Goal: Information Seeking & Learning: Learn about a topic

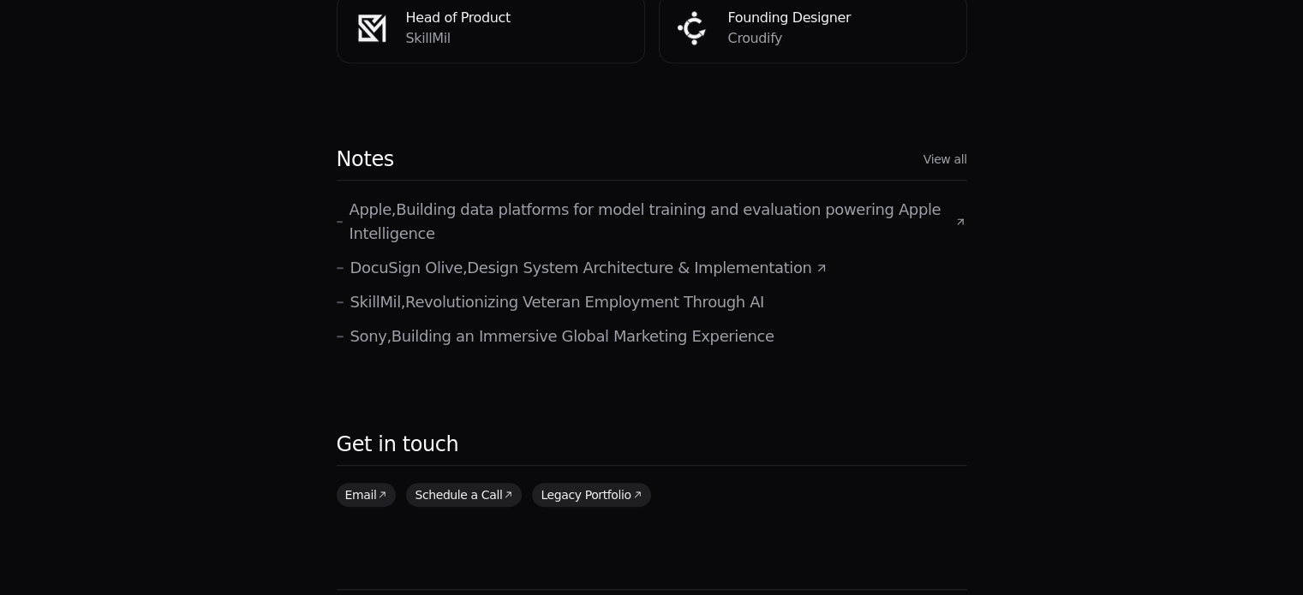
scroll to position [922, 0]
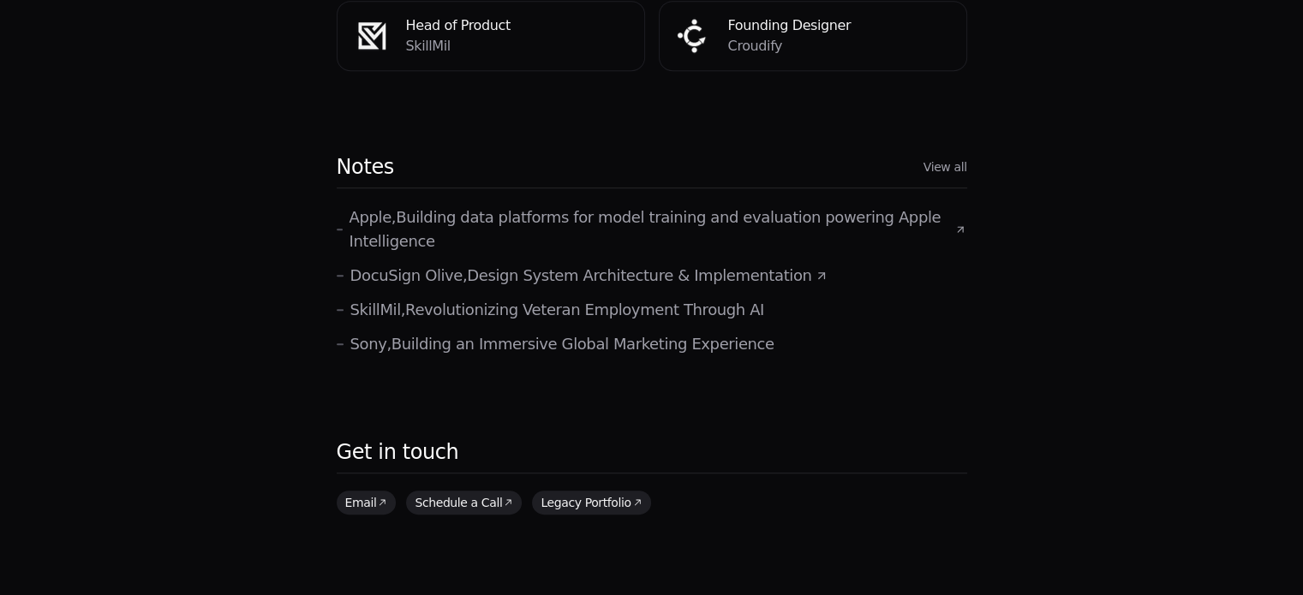
click at [559, 242] on div "Apple , Building data platforms for model training and evaluation powering Appl…" at bounding box center [652, 281] width 630 height 151
click at [552, 264] on p "DocuSign Olive , Design System Architecture & Implementation" at bounding box center [581, 276] width 462 height 24
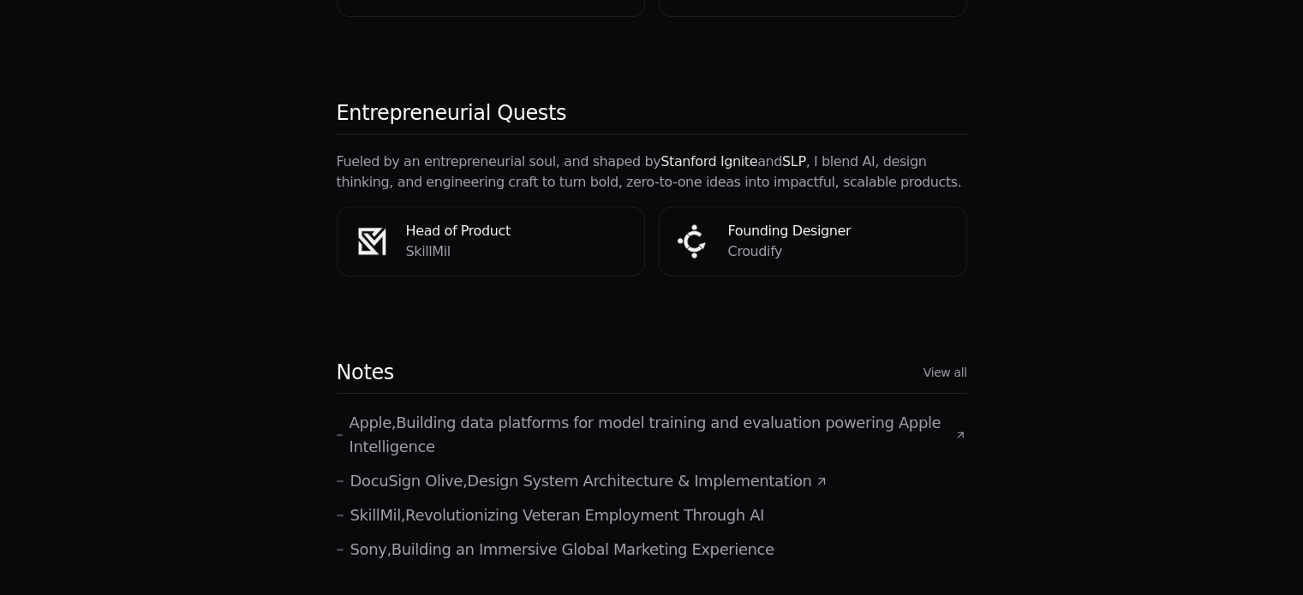
scroll to position [726, 0]
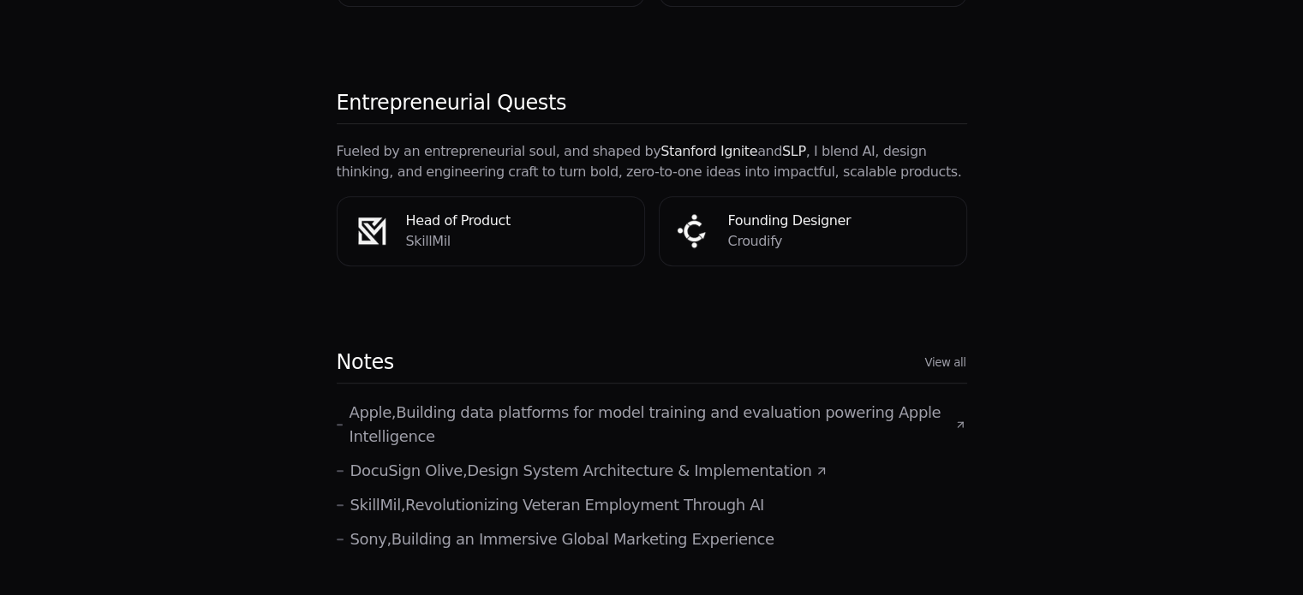
click at [940, 349] on div "Notes View all" at bounding box center [652, 366] width 630 height 35
click at [956, 355] on link "View all" at bounding box center [944, 363] width 41 height 16
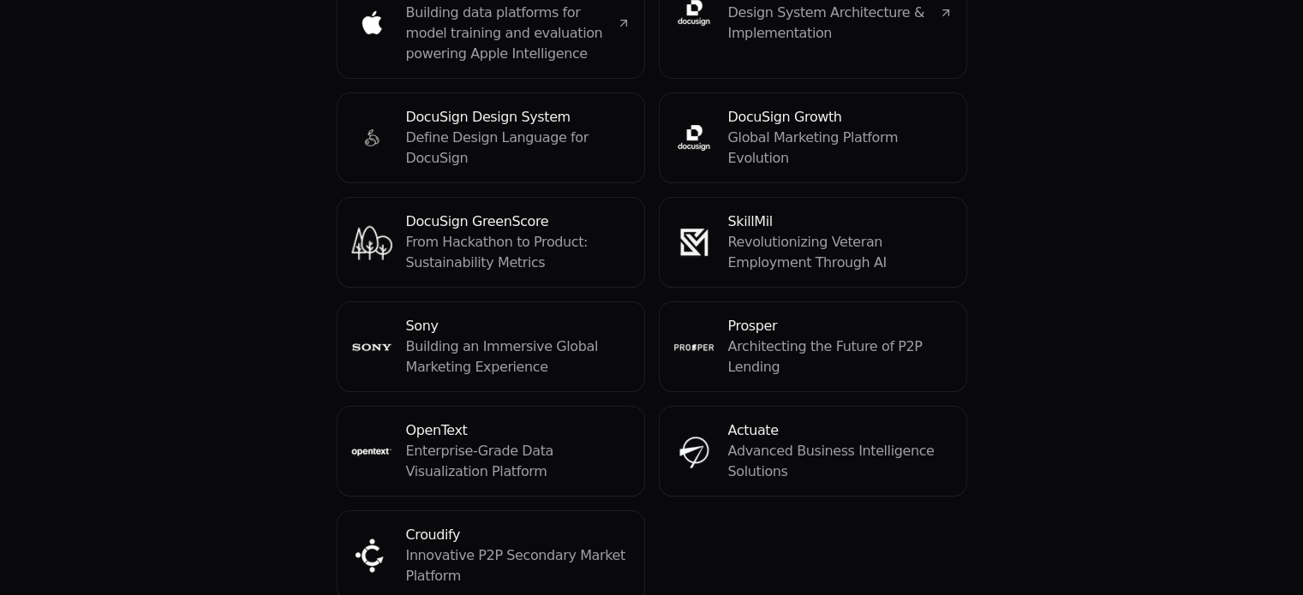
scroll to position [242, 0]
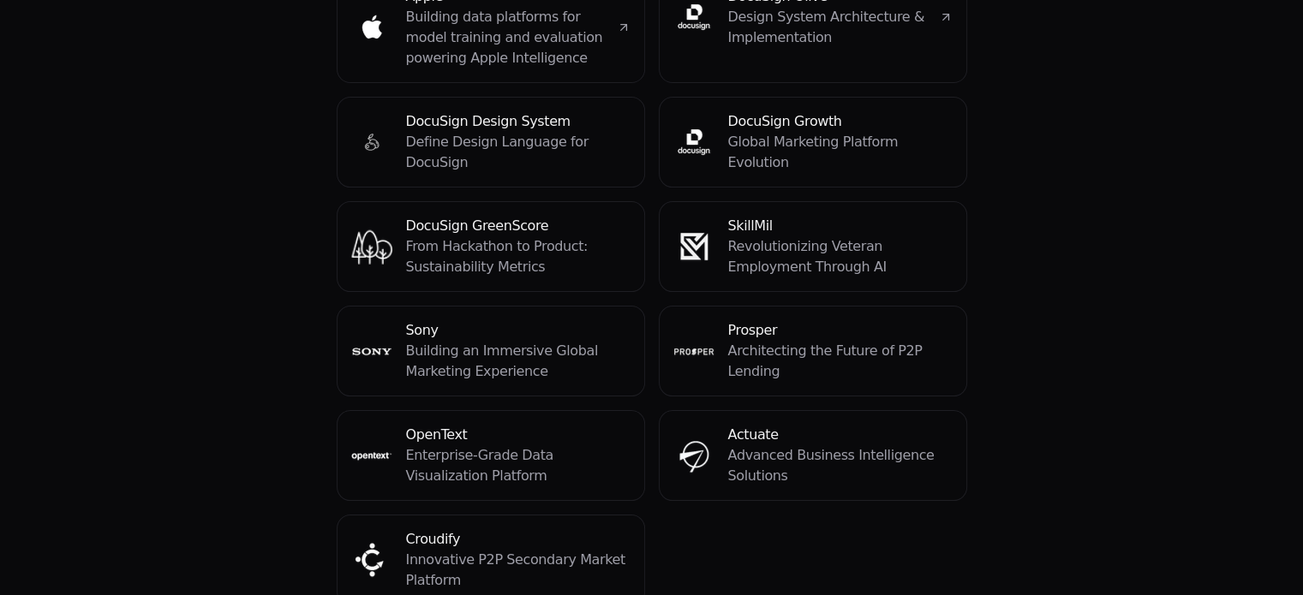
click at [764, 131] on h4 "DocuSign Growth" at bounding box center [840, 121] width 224 height 21
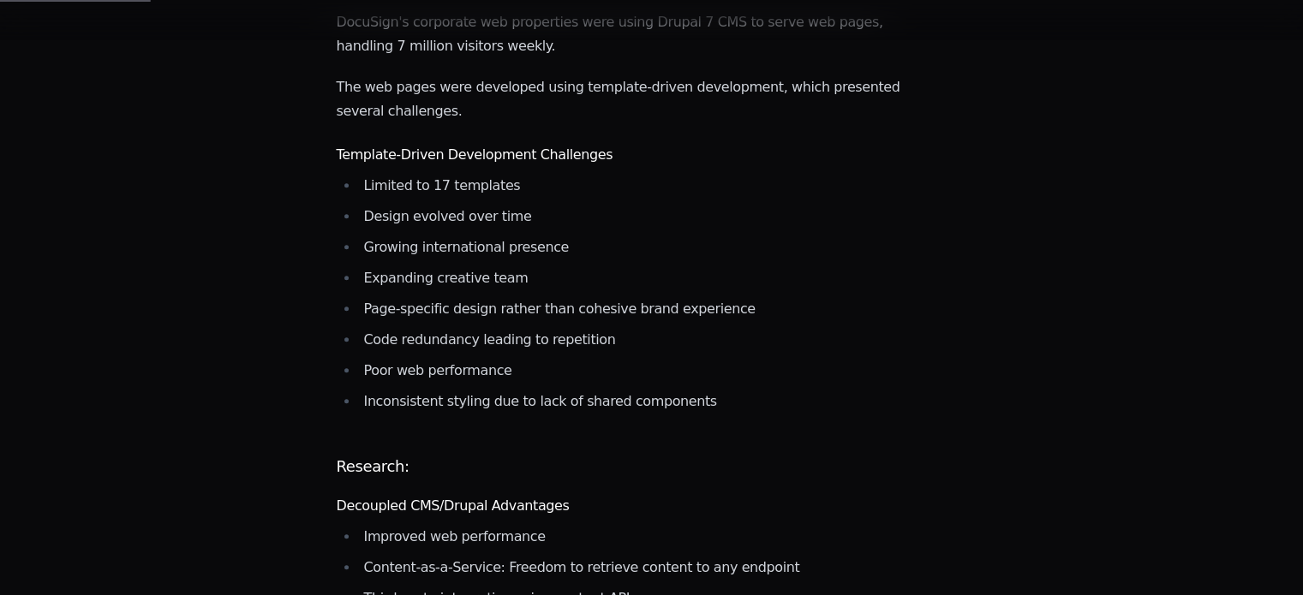
scroll to position [651, 0]
click at [623, 299] on li "Page-specific design rather than cohesive brand experience" at bounding box center [631, 311] width 545 height 24
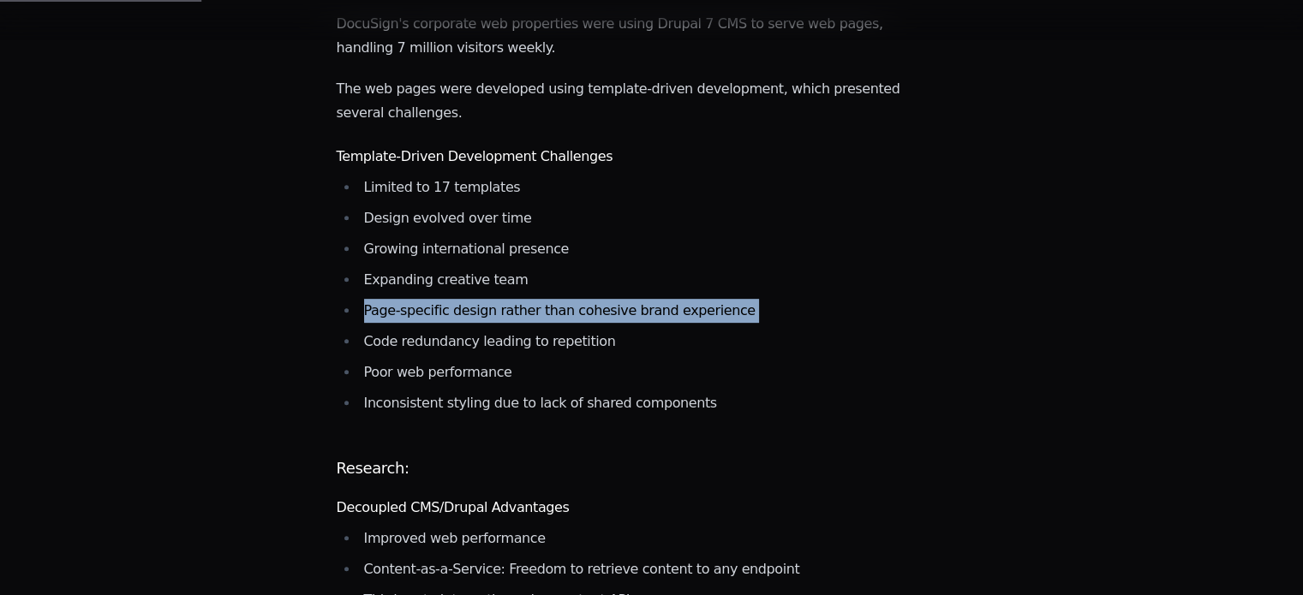
click at [623, 299] on li "Page-specific design rather than cohesive brand experience" at bounding box center [631, 311] width 545 height 24
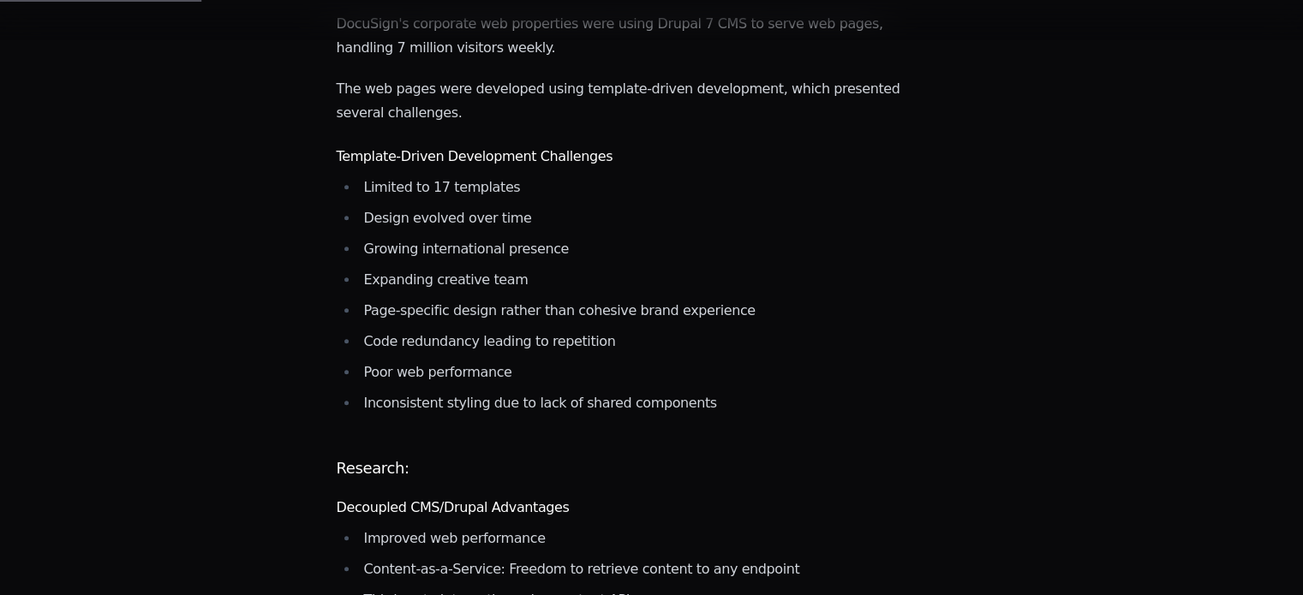
click at [619, 312] on ul "Limited to 17 templates Design evolved over time Growing international presence…" at bounding box center [620, 296] width 567 height 240
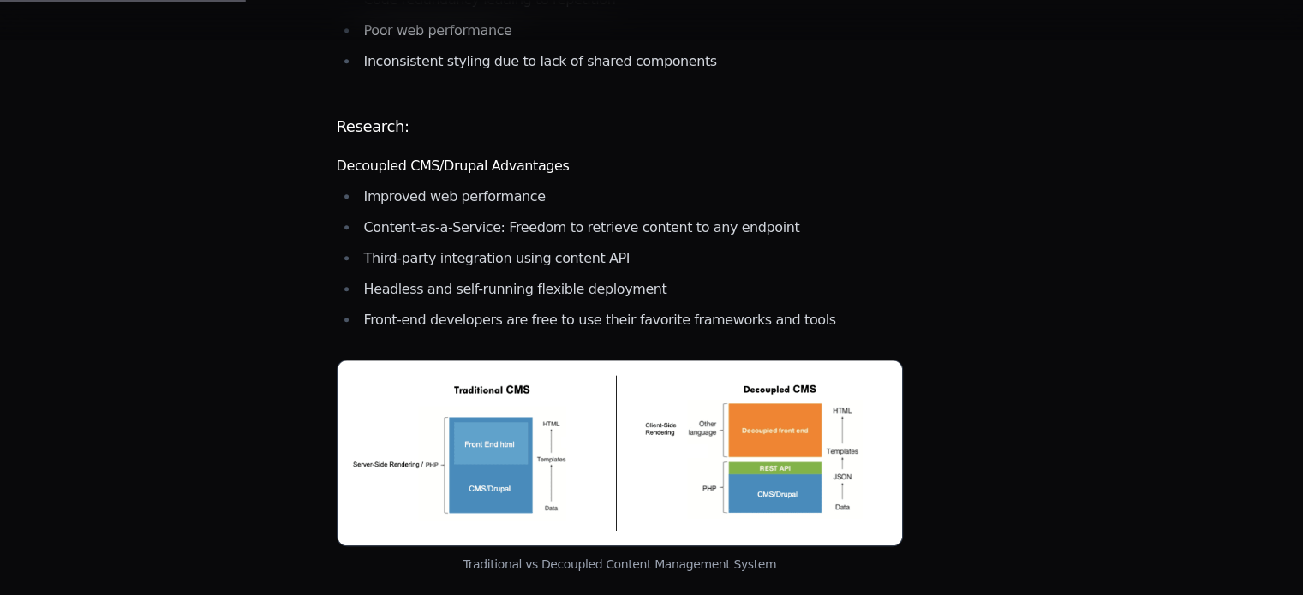
scroll to position [1014, 0]
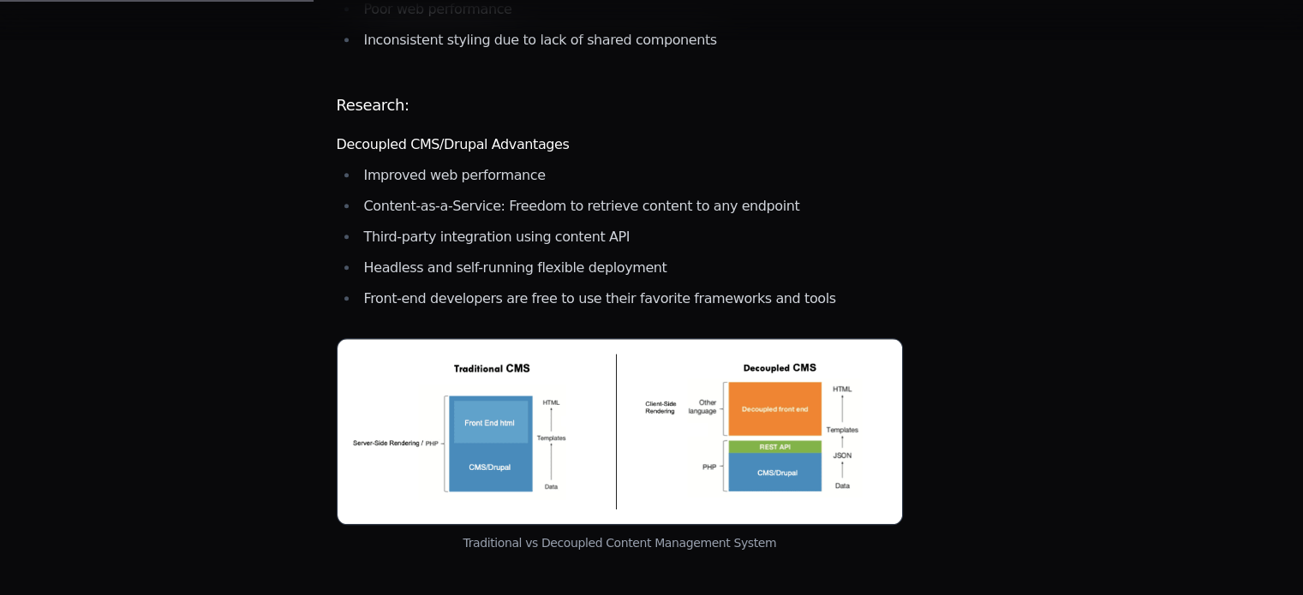
click at [548, 238] on ul "Improved web performance Content-as-a-Service: Freedom to retrieve content to a…" at bounding box center [620, 237] width 567 height 147
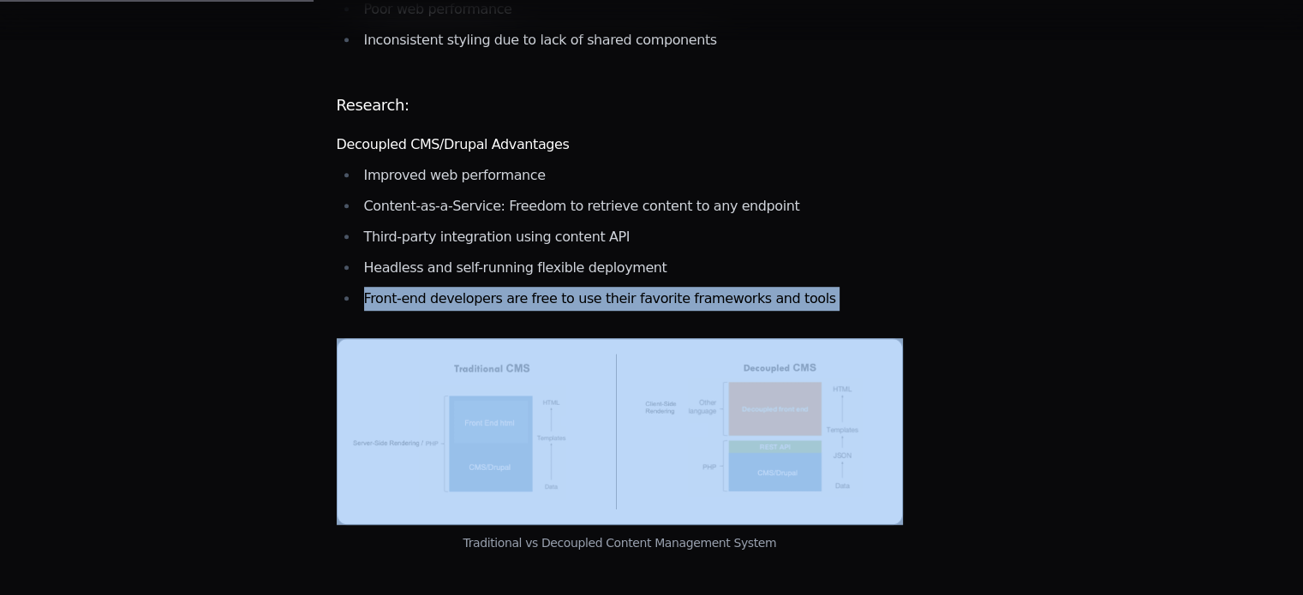
click at [548, 238] on ul "Improved web performance Content-as-a-Service: Freedom to retrieve content to a…" at bounding box center [620, 237] width 567 height 147
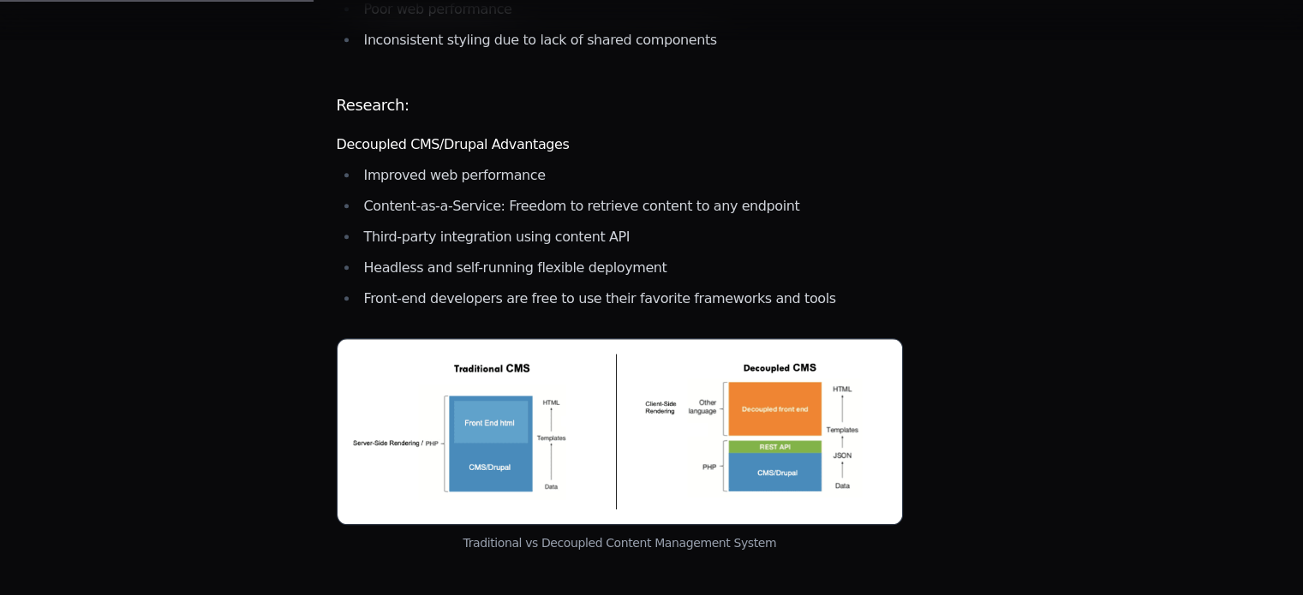
click at [567, 256] on li "Headless and self-running flexible deployment" at bounding box center [631, 268] width 545 height 24
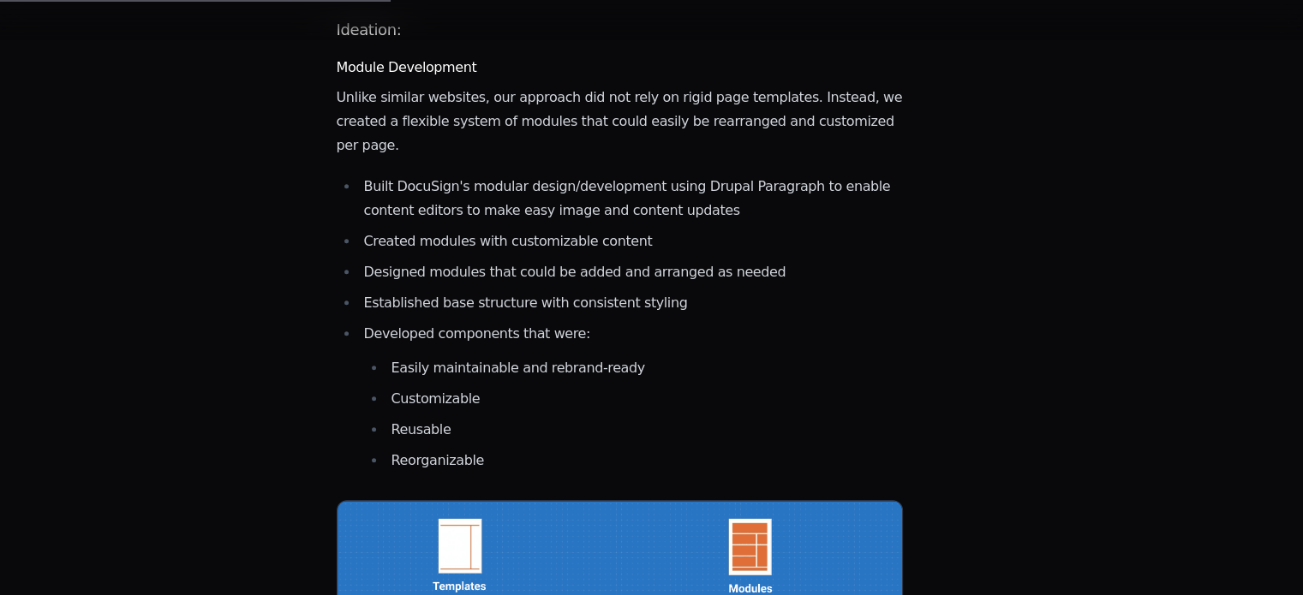
scroll to position [1599, 0]
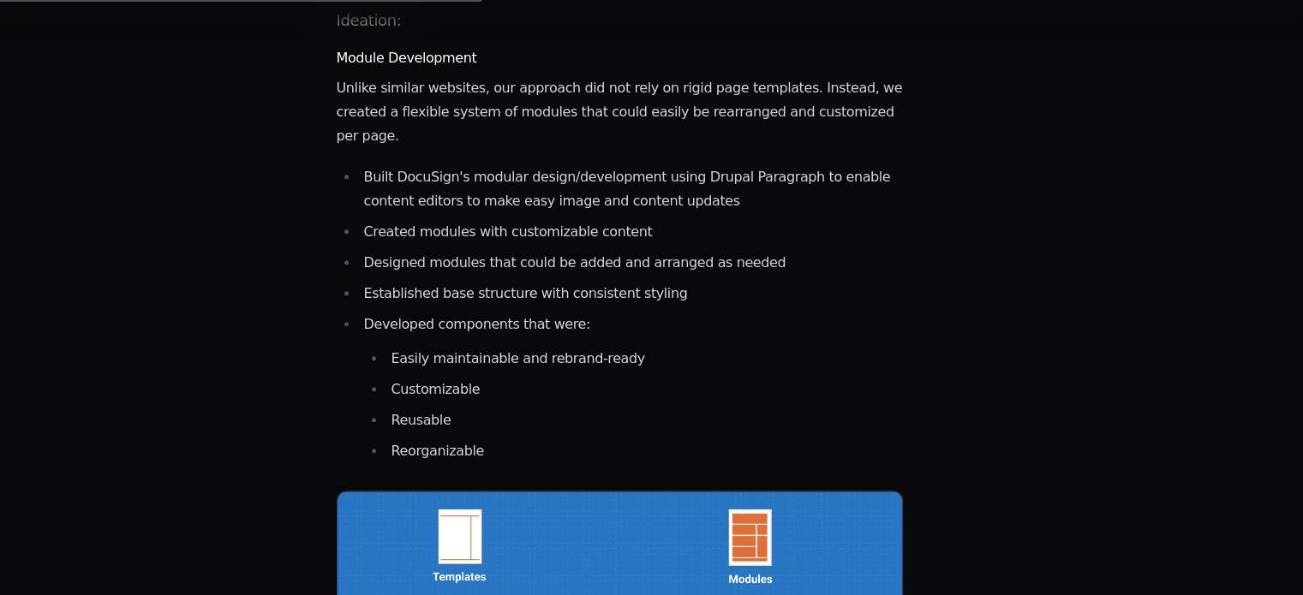
click at [567, 282] on li "Established base structure with consistent styling" at bounding box center [631, 294] width 545 height 24
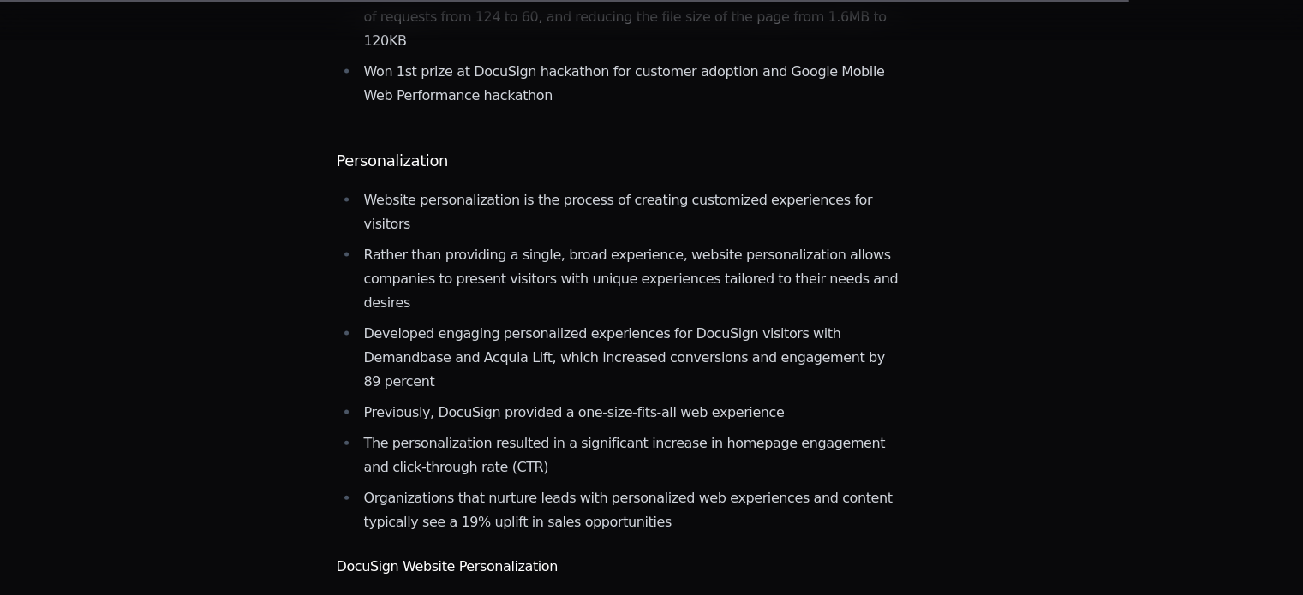
scroll to position [4214, 0]
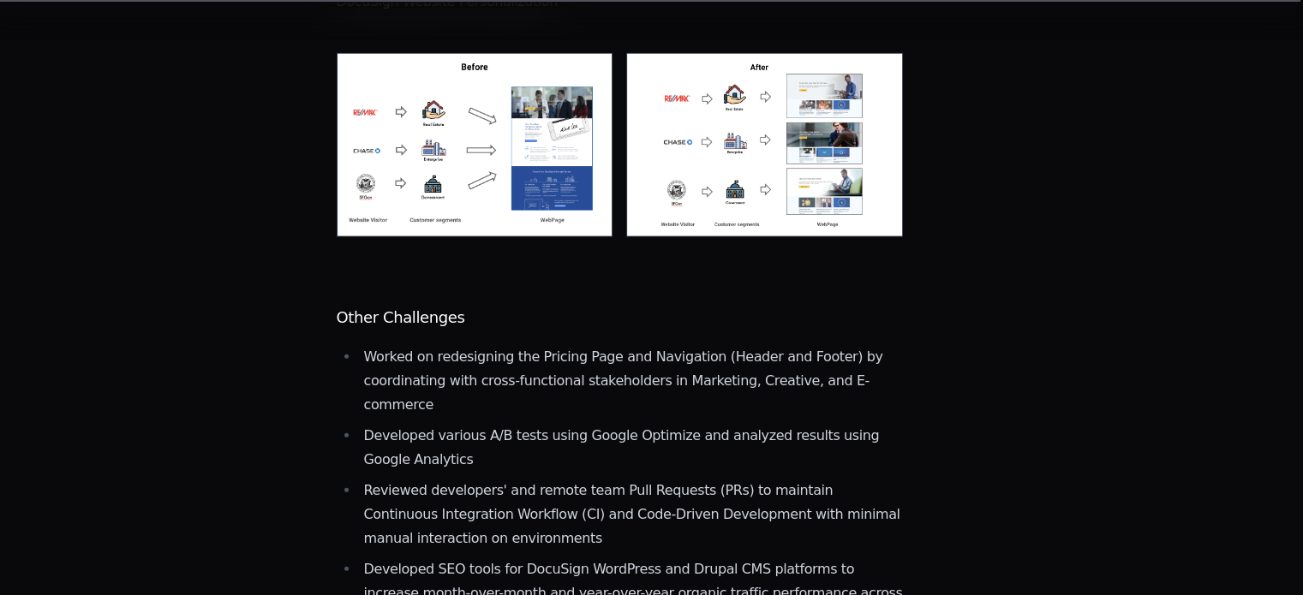
click at [567, 424] on li "Developed various A/B tests using Google Optimize and analyzed results using Go…" at bounding box center [631, 448] width 545 height 48
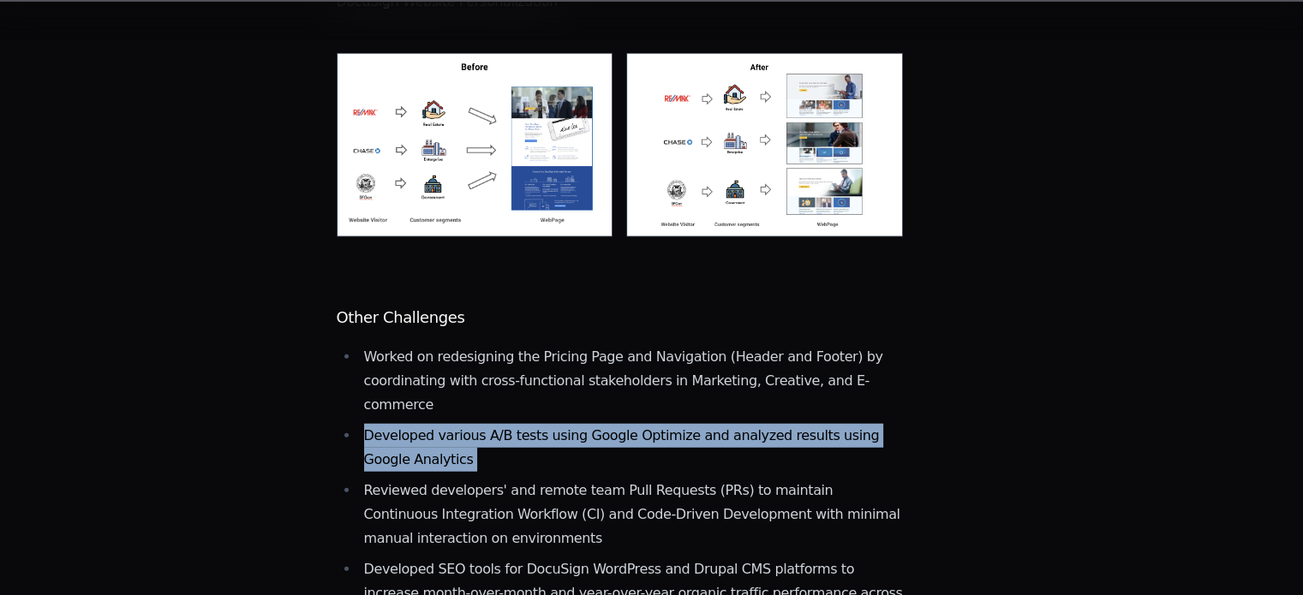
click at [567, 424] on li "Developed various A/B tests using Google Optimize and analyzed results using Go…" at bounding box center [631, 448] width 545 height 48
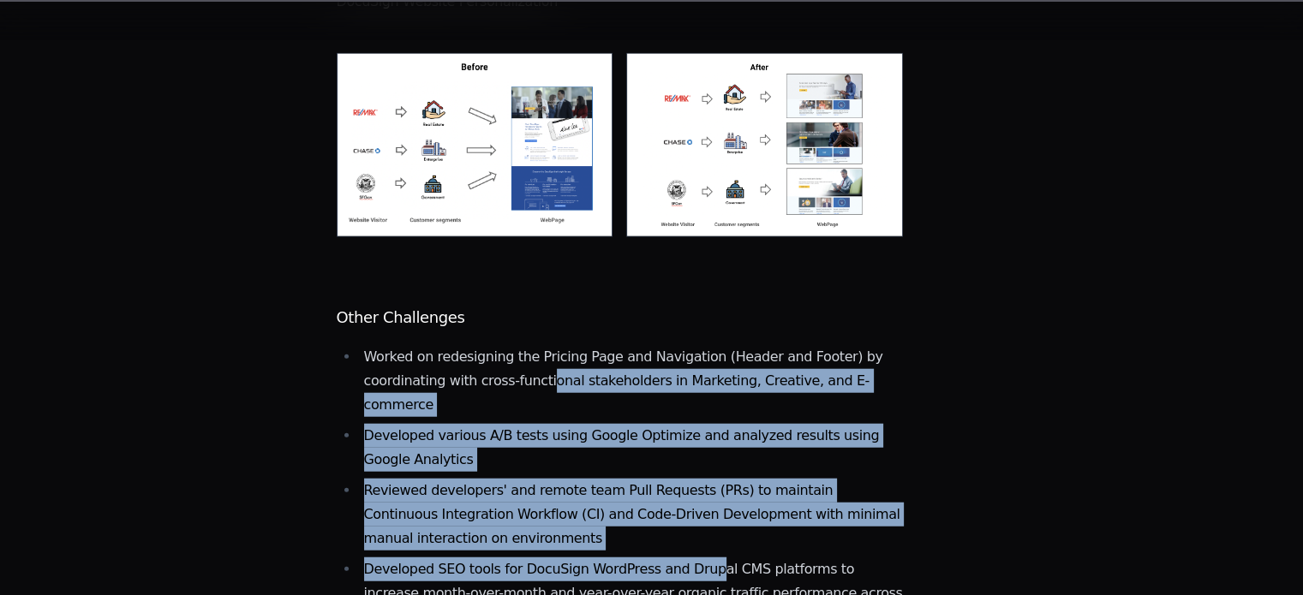
drag, startPoint x: 553, startPoint y: 136, endPoint x: 694, endPoint y: 335, distance: 243.3
click at [694, 345] on ul "Worked on redesigning the Pricing Page and Navigation (Header and Footer) by co…" at bounding box center [620, 487] width 567 height 284
click at [694, 558] on li "Developed SEO tools for DocuSign WordPress and Drupal CMS platforms to increase…" at bounding box center [631, 594] width 545 height 72
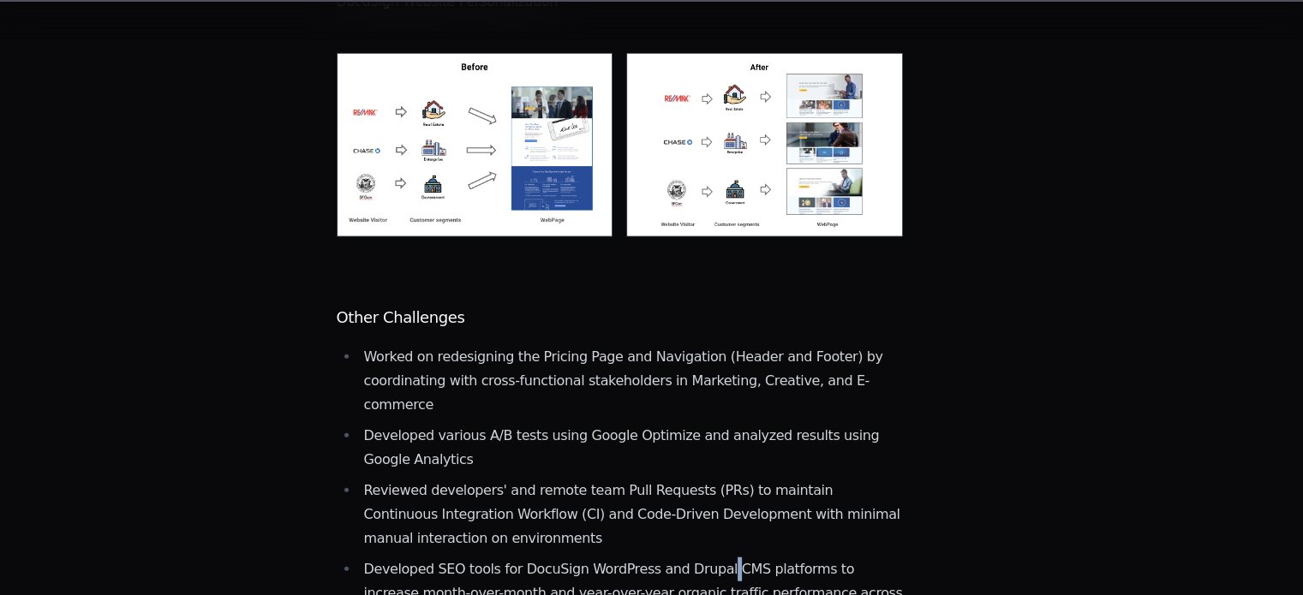
click at [694, 558] on li "Developed SEO tools for DocuSign WordPress and Drupal CMS platforms to increase…" at bounding box center [631, 594] width 545 height 72
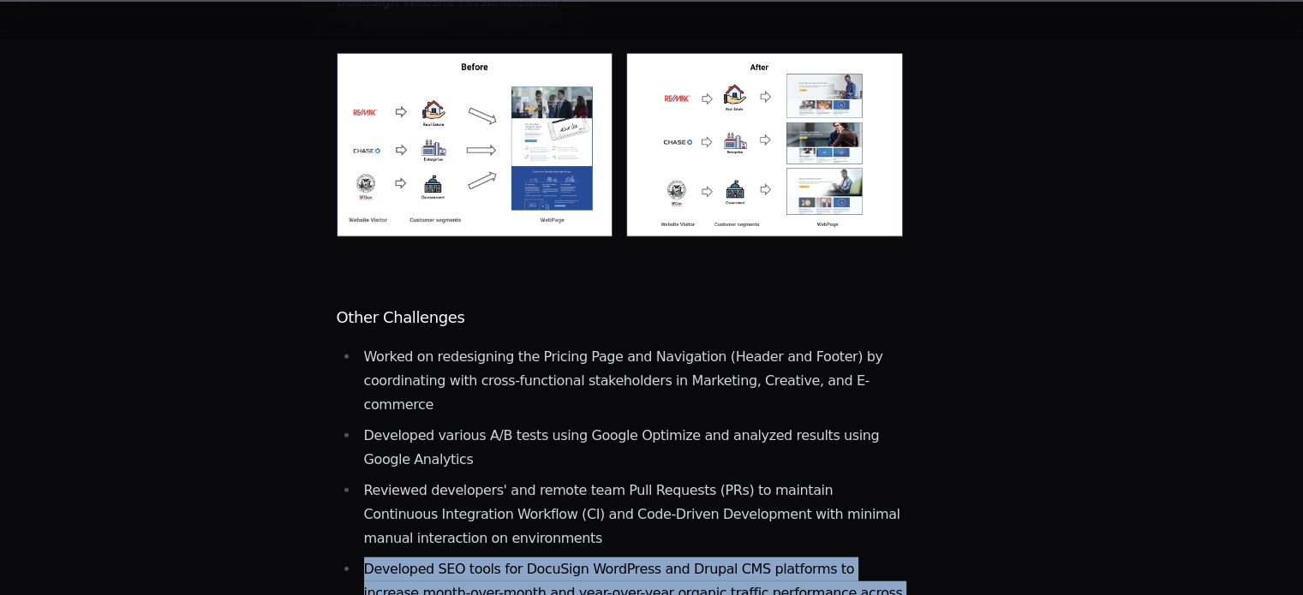
click at [694, 558] on li "Developed SEO tools for DocuSign WordPress and Drupal CMS platforms to increase…" at bounding box center [631, 594] width 545 height 72
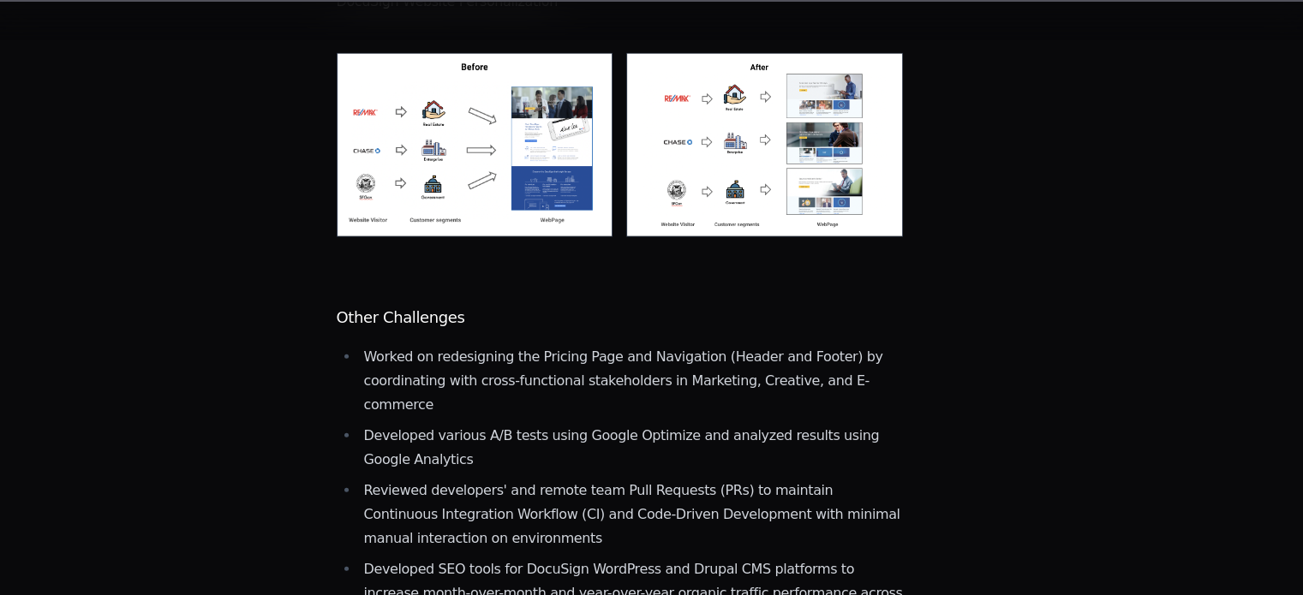
click at [637, 479] on li "Reviewed developers' and remote team Pull Requests (PRs) to maintain Continuous…" at bounding box center [631, 515] width 545 height 72
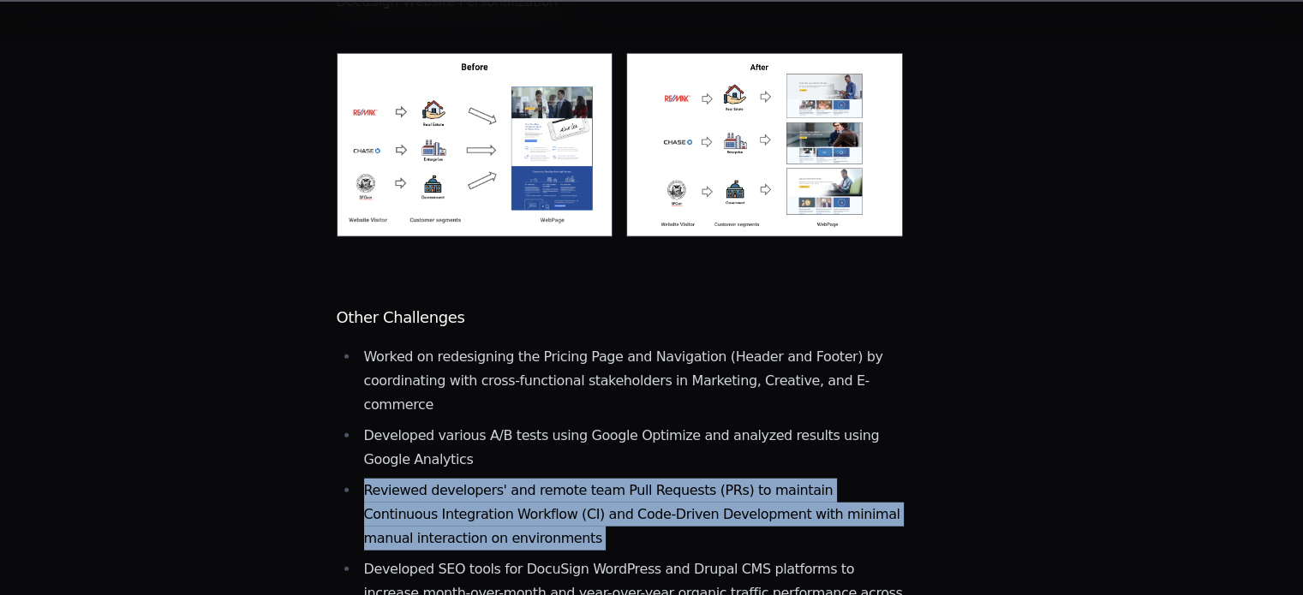
click at [637, 479] on li "Reviewed developers' and remote team Pull Requests (PRs) to maintain Continuous…" at bounding box center [631, 515] width 545 height 72
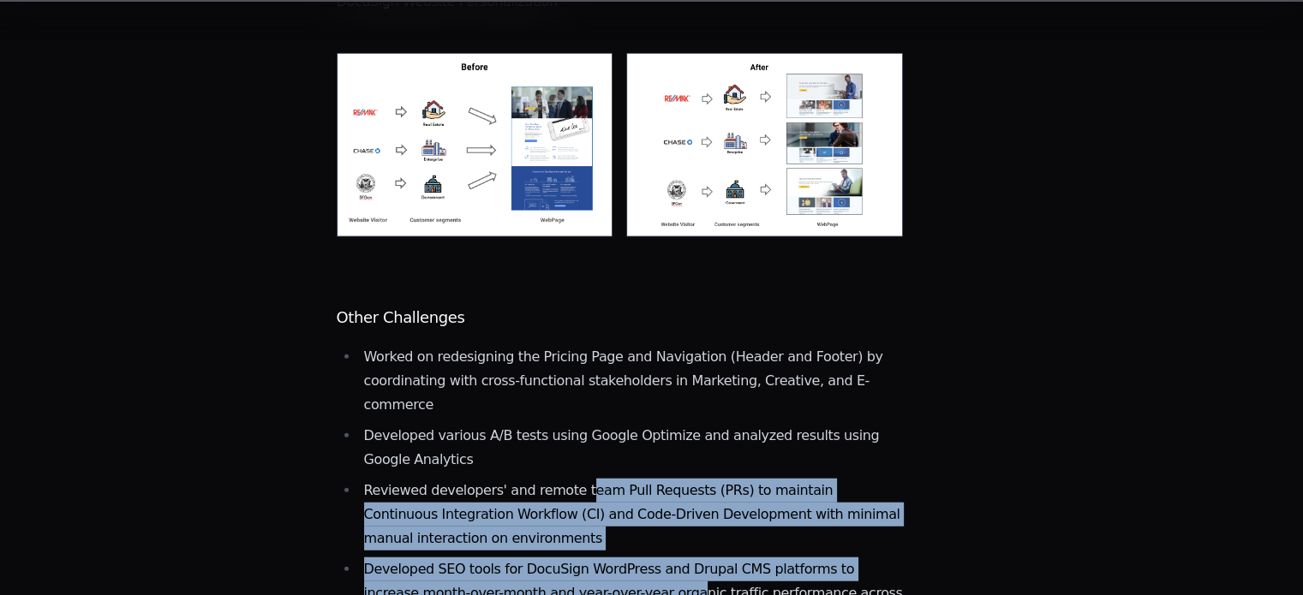
drag, startPoint x: 564, startPoint y: 248, endPoint x: 666, endPoint y: 356, distance: 148.4
click at [666, 356] on ul "Worked on redesigning the Pricing Page and Navigation (Header and Footer) by co…" at bounding box center [620, 487] width 567 height 284
click at [666, 558] on li "Developed SEO tools for DocuSign WordPress and Drupal CMS platforms to increase…" at bounding box center [631, 594] width 545 height 72
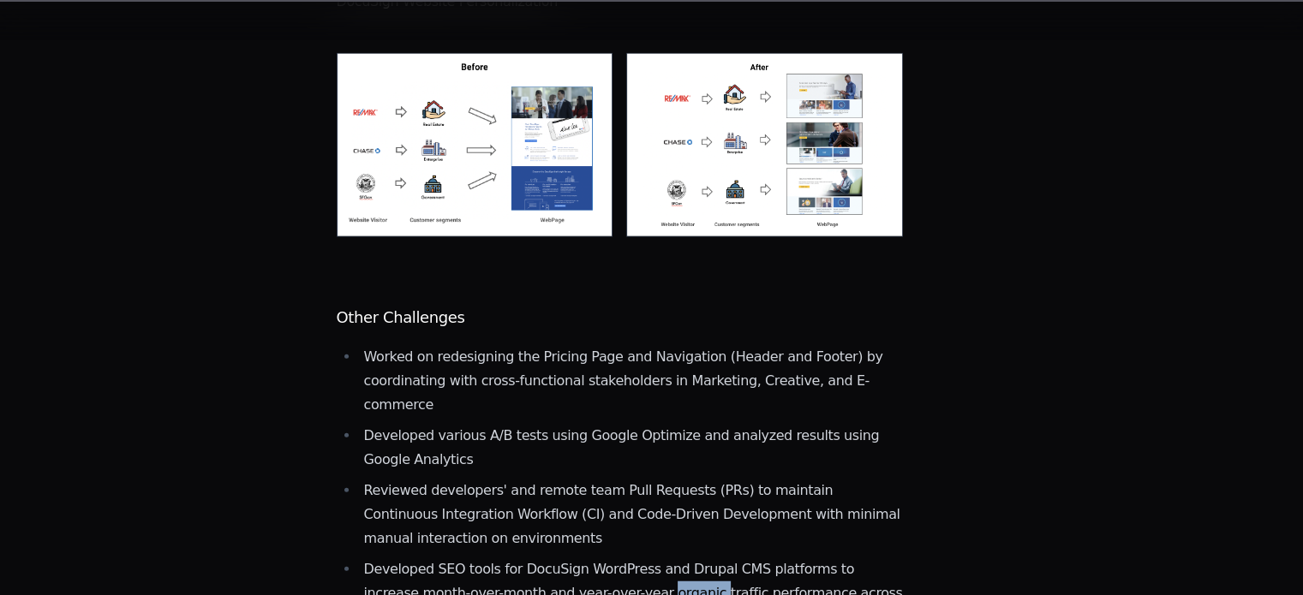
click at [666, 558] on li "Developed SEO tools for DocuSign WordPress and Drupal CMS platforms to increase…" at bounding box center [631, 594] width 545 height 72
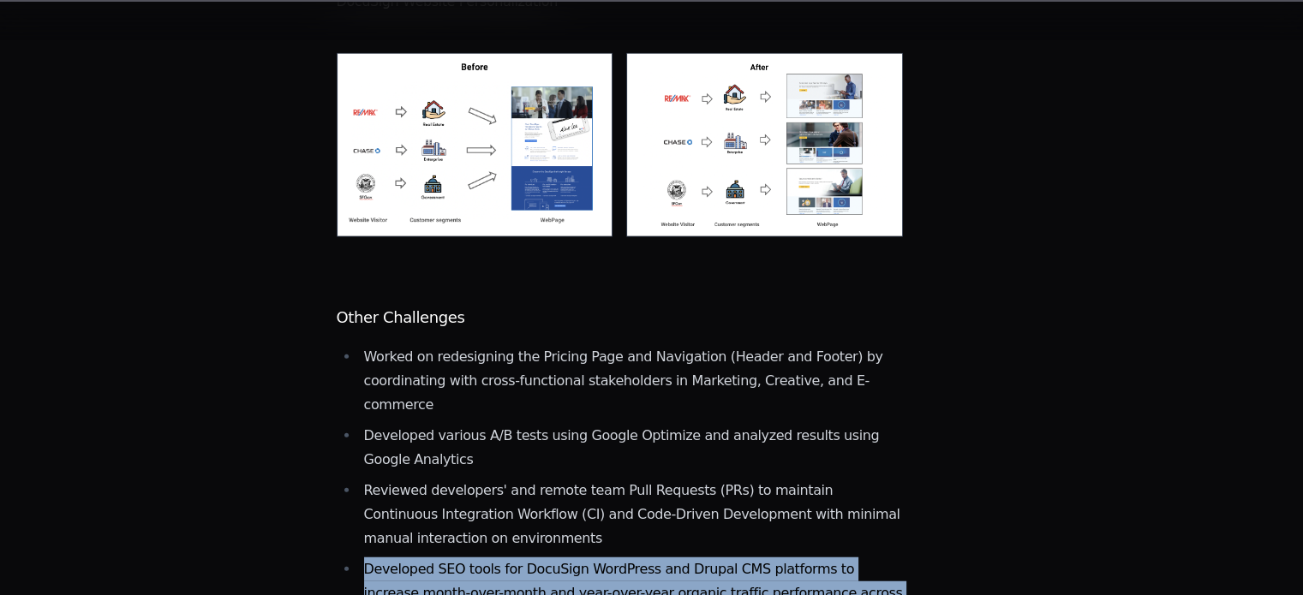
click at [666, 558] on li "Developed SEO tools for DocuSign WordPress and Drupal CMS platforms to increase…" at bounding box center [631, 594] width 545 height 72
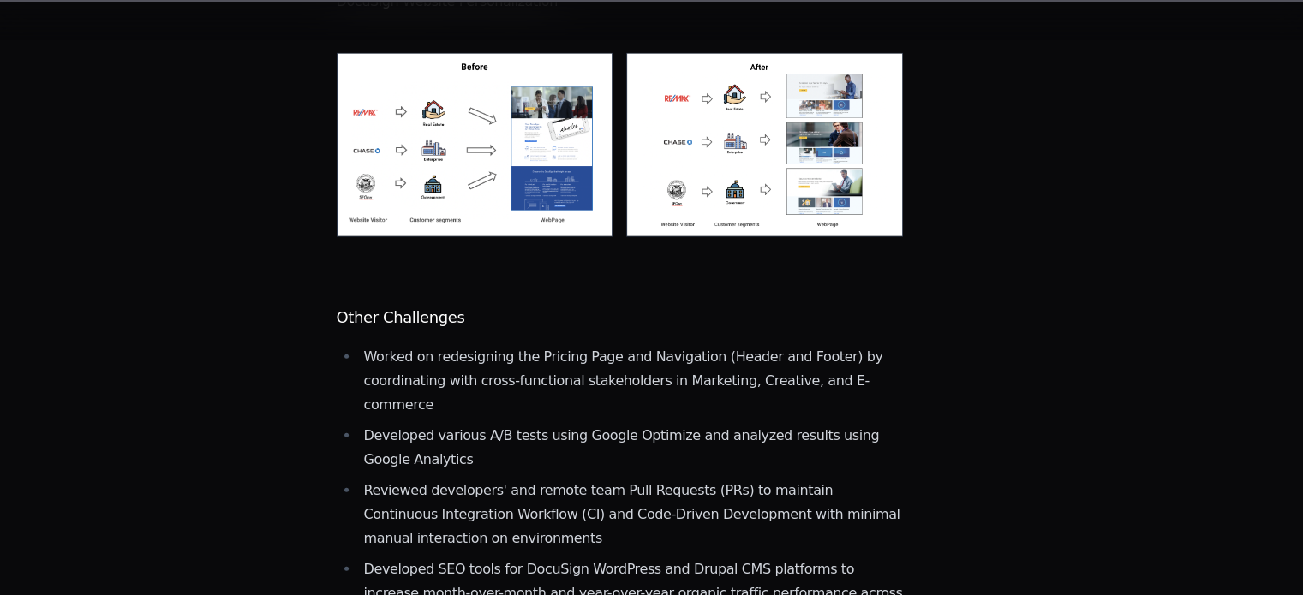
click at [583, 479] on li "Reviewed developers' and remote team Pull Requests (PRs) to maintain Continuous…" at bounding box center [631, 515] width 545 height 72
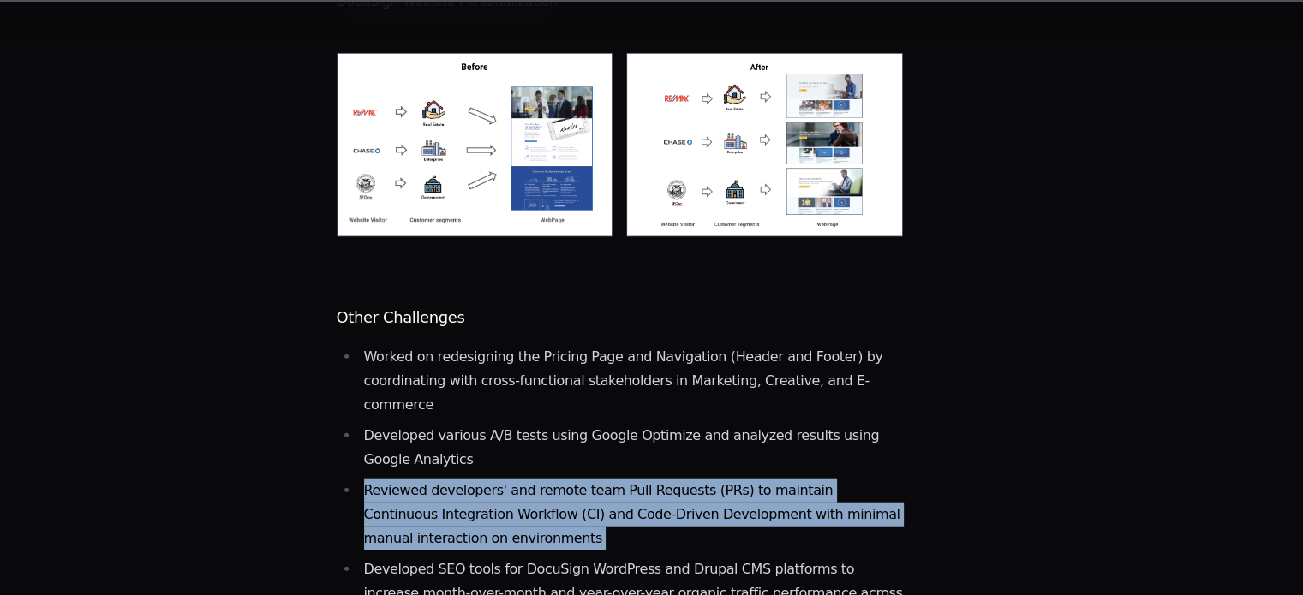
click at [583, 479] on li "Reviewed developers' and remote team Pull Requests (PRs) to maintain Continuous…" at bounding box center [631, 515] width 545 height 72
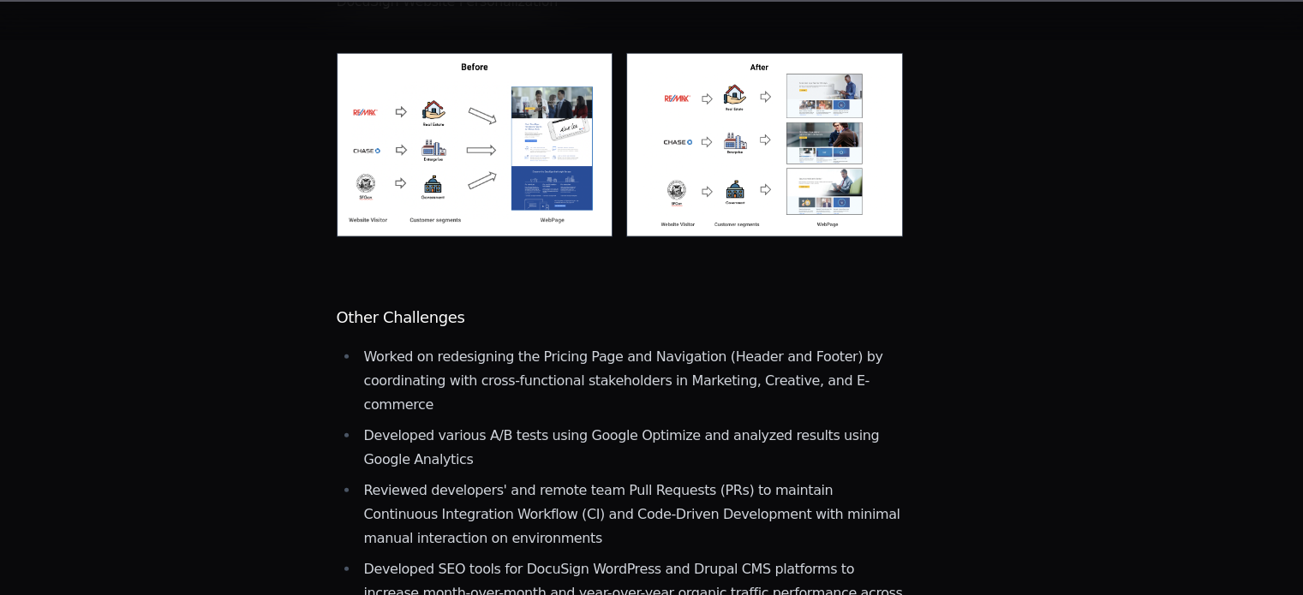
click at [578, 558] on li "Developed SEO tools for DocuSign WordPress and Drupal CMS platforms to increase…" at bounding box center [631, 594] width 545 height 72
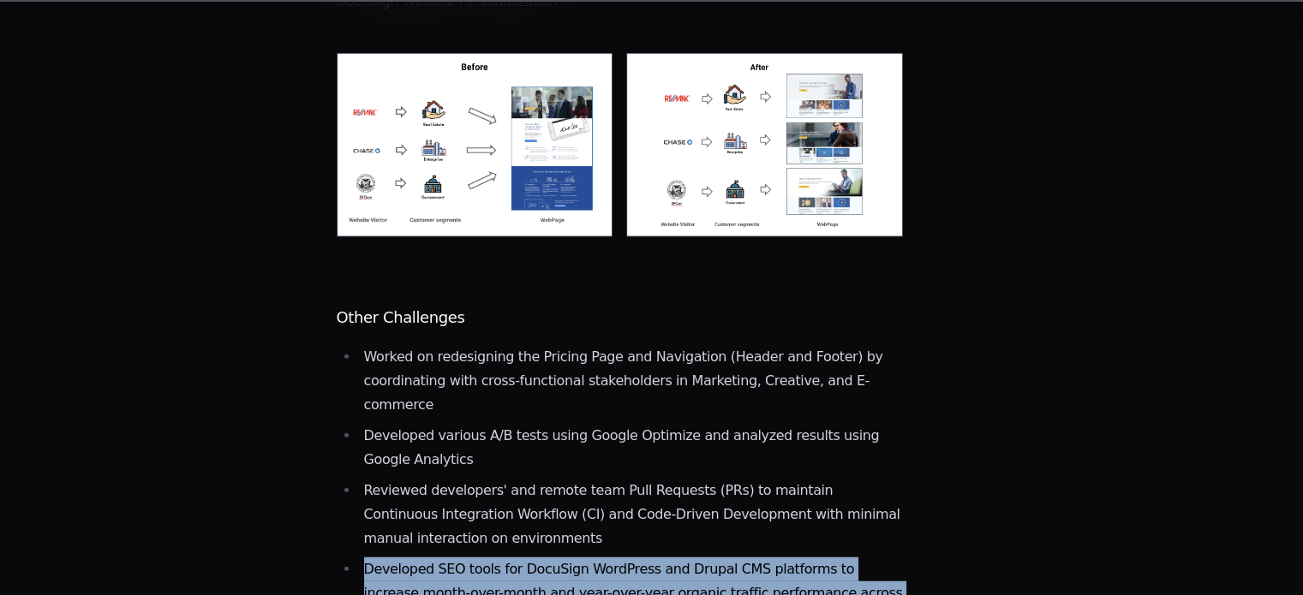
click at [578, 558] on li "Developed SEO tools for DocuSign WordPress and Drupal CMS platforms to increase…" at bounding box center [631, 594] width 545 height 72
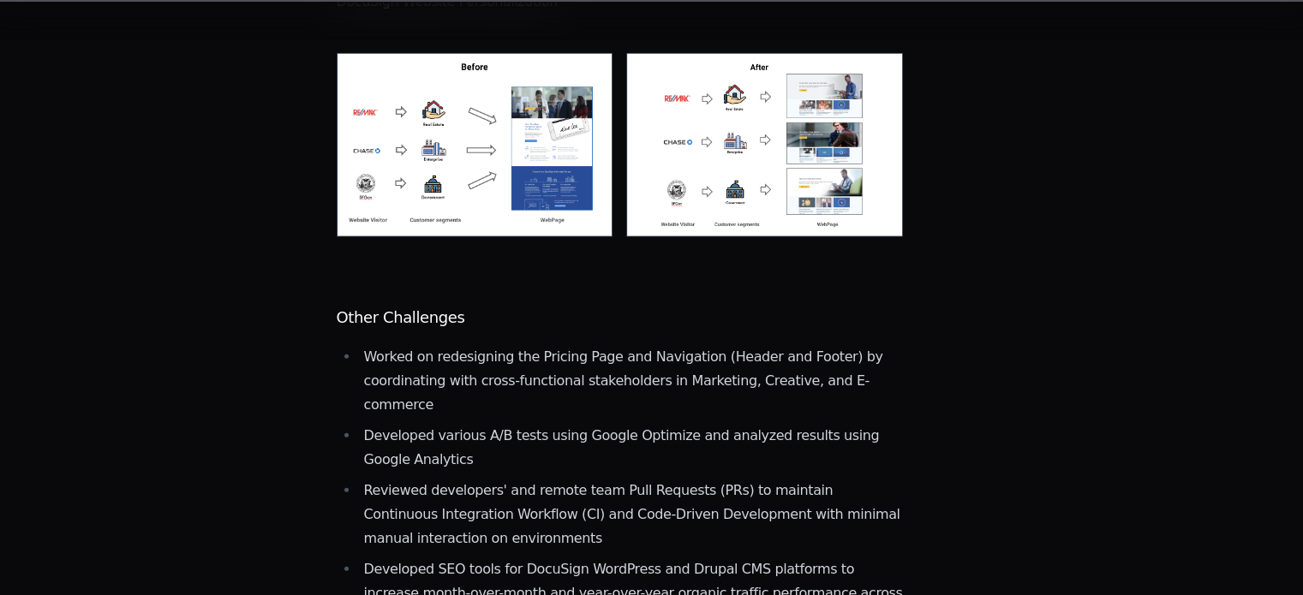
click at [539, 479] on li "Reviewed developers' and remote team Pull Requests (PRs) to maintain Continuous…" at bounding box center [631, 515] width 545 height 72
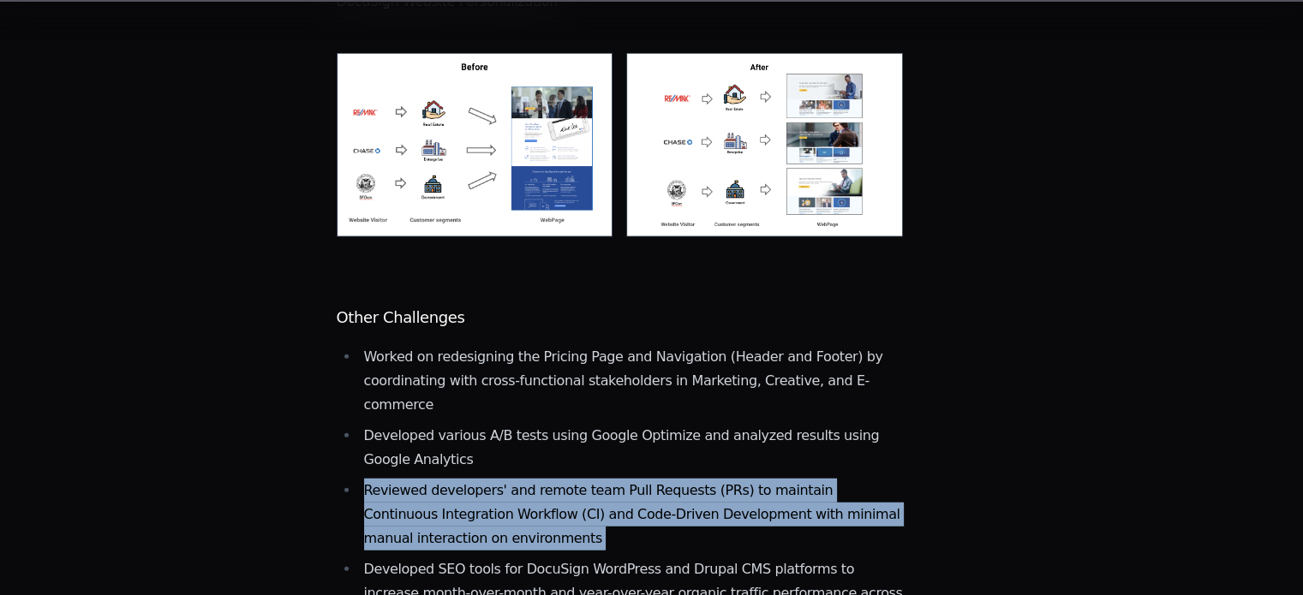
click at [539, 479] on li "Reviewed developers' and remote team Pull Requests (PRs) to maintain Continuous…" at bounding box center [631, 515] width 545 height 72
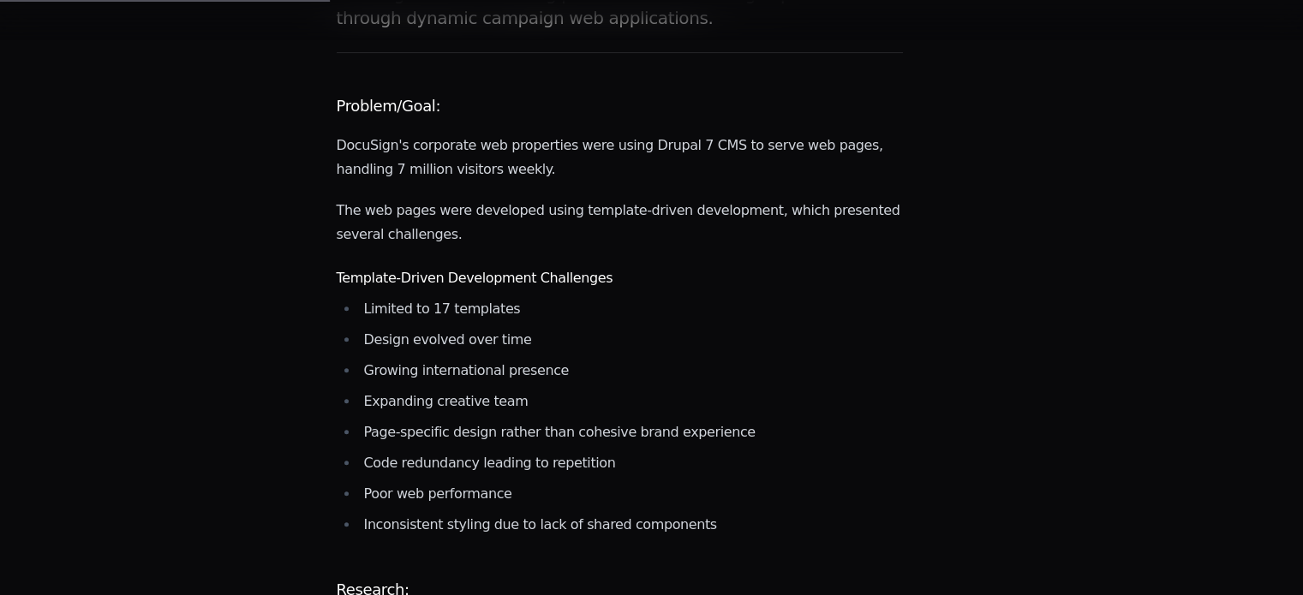
scroll to position [452, 0]
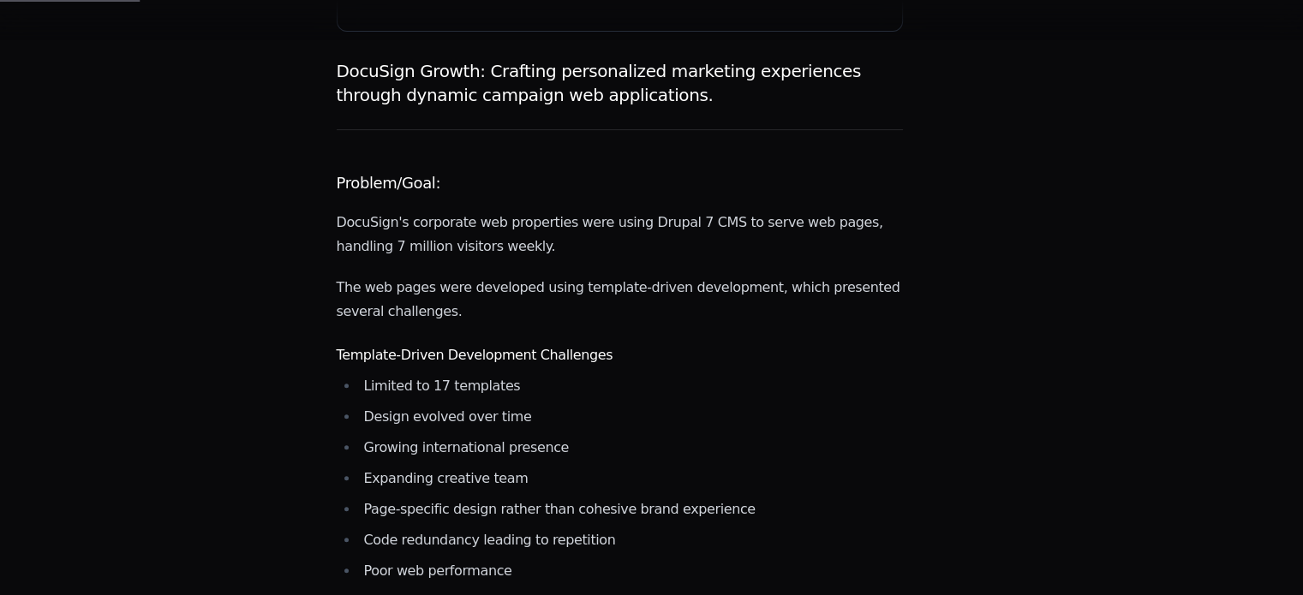
scroll to position [242, 0]
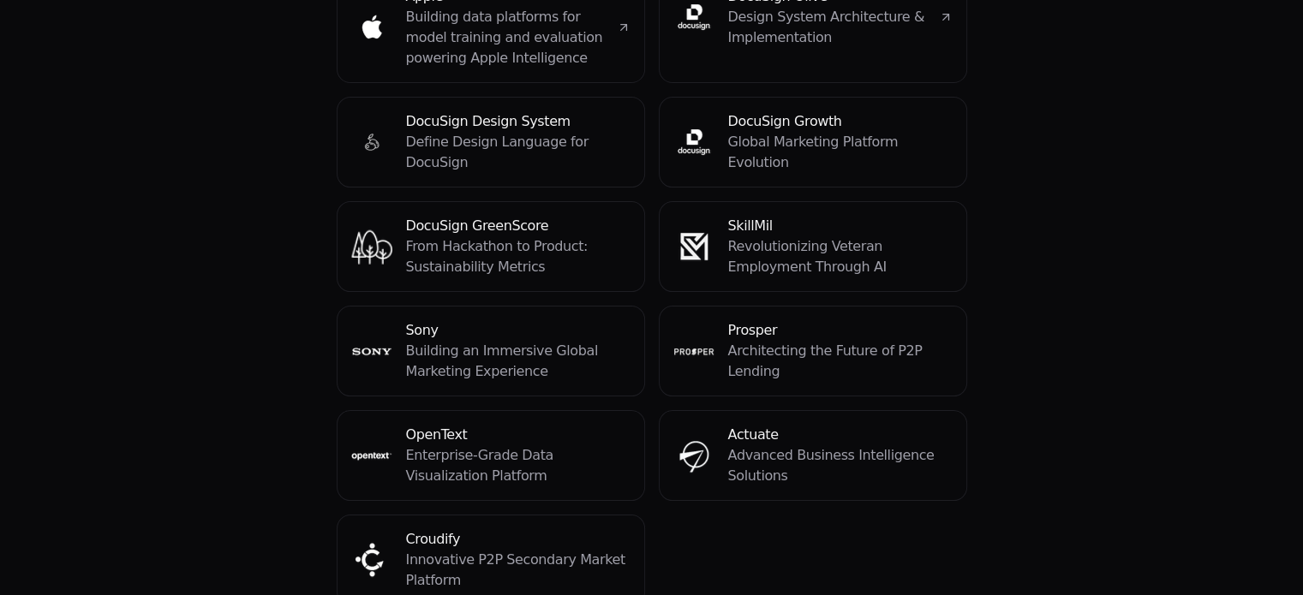
click at [562, 236] on p "From Hackathon to Product: Sustainability Metrics" at bounding box center [518, 256] width 224 height 41
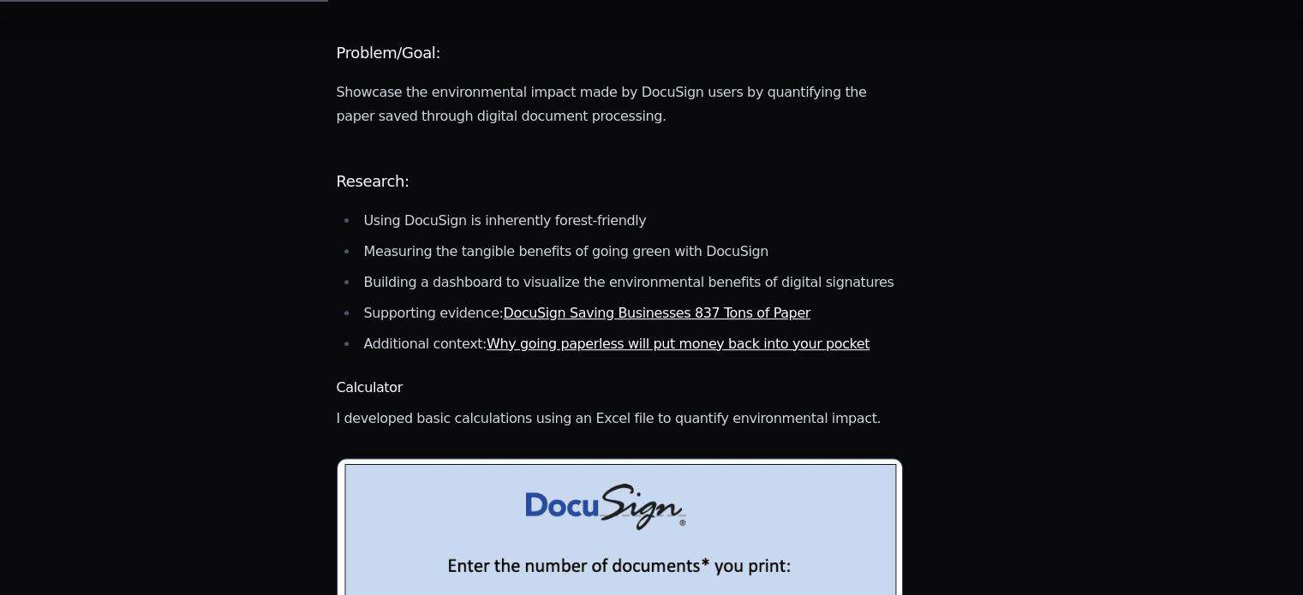
scroll to position [544, 0]
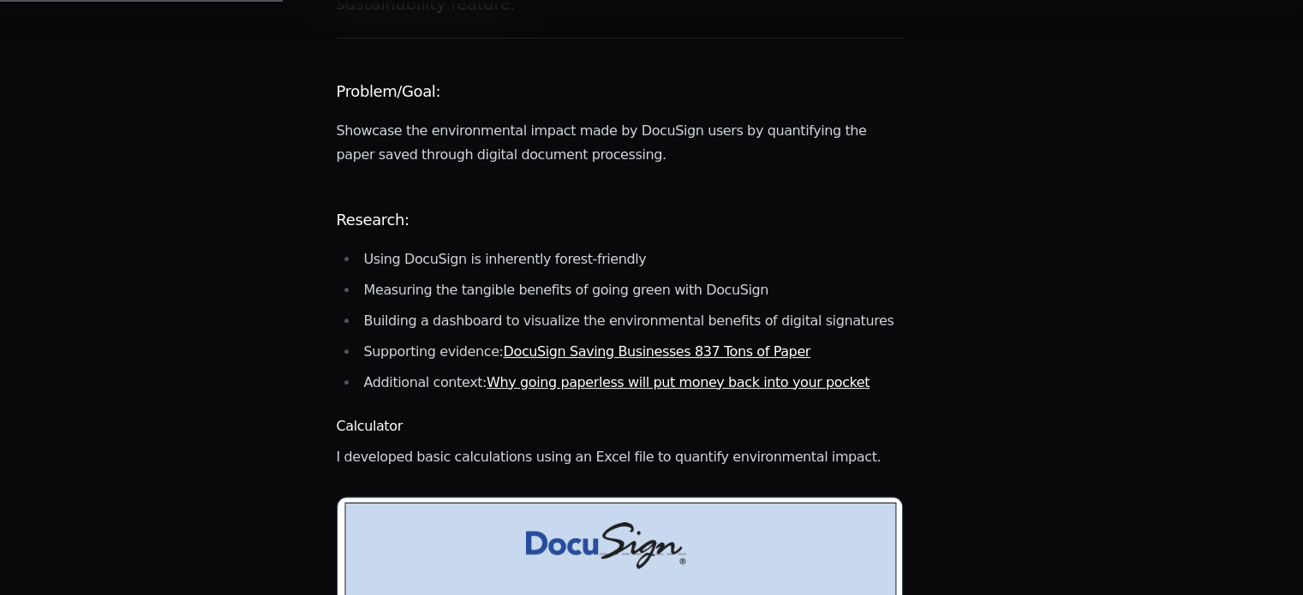
click at [539, 309] on li "Building a dashboard to visualize the environmental benefits of digital signatu…" at bounding box center [631, 321] width 545 height 24
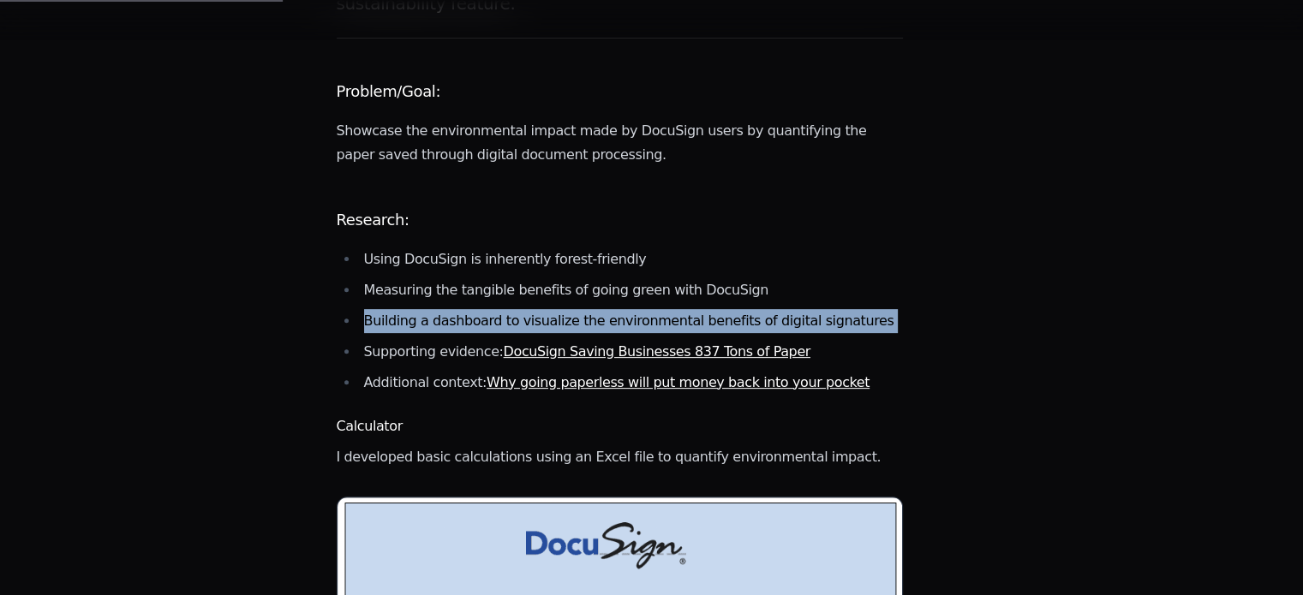
click at [539, 309] on li "Building a dashboard to visualize the environmental benefits of digital signatu…" at bounding box center [631, 321] width 545 height 24
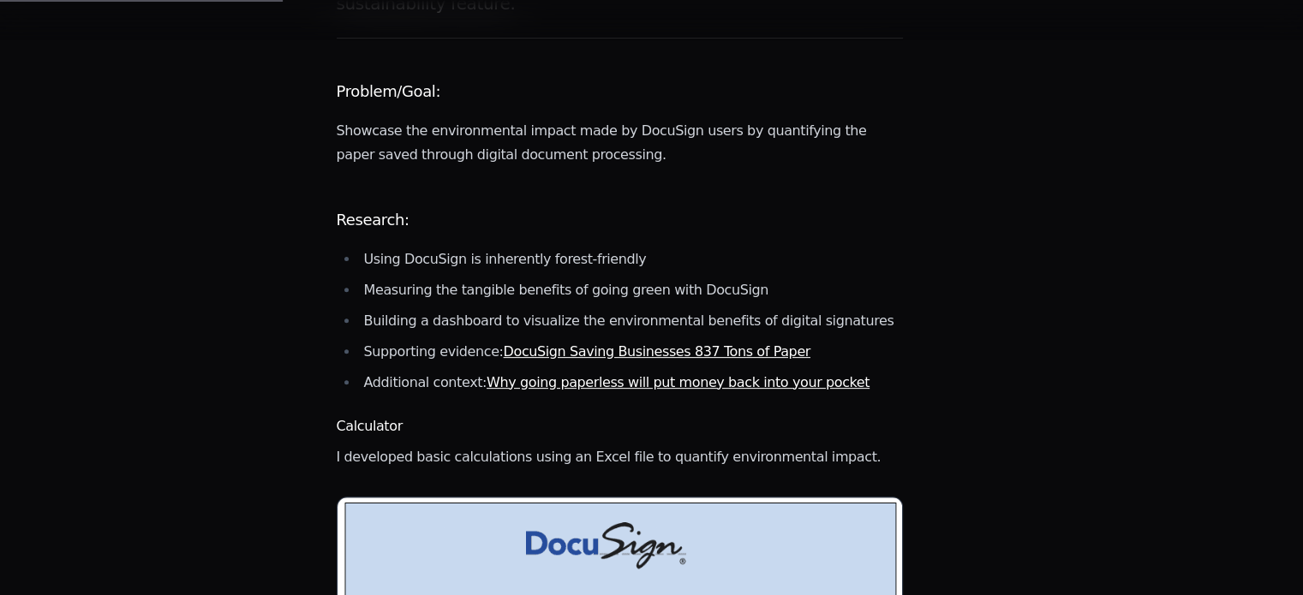
click at [535, 122] on p "Showcase the environmental impact made by DocuSign users by quantifying the pap…" at bounding box center [620, 143] width 567 height 48
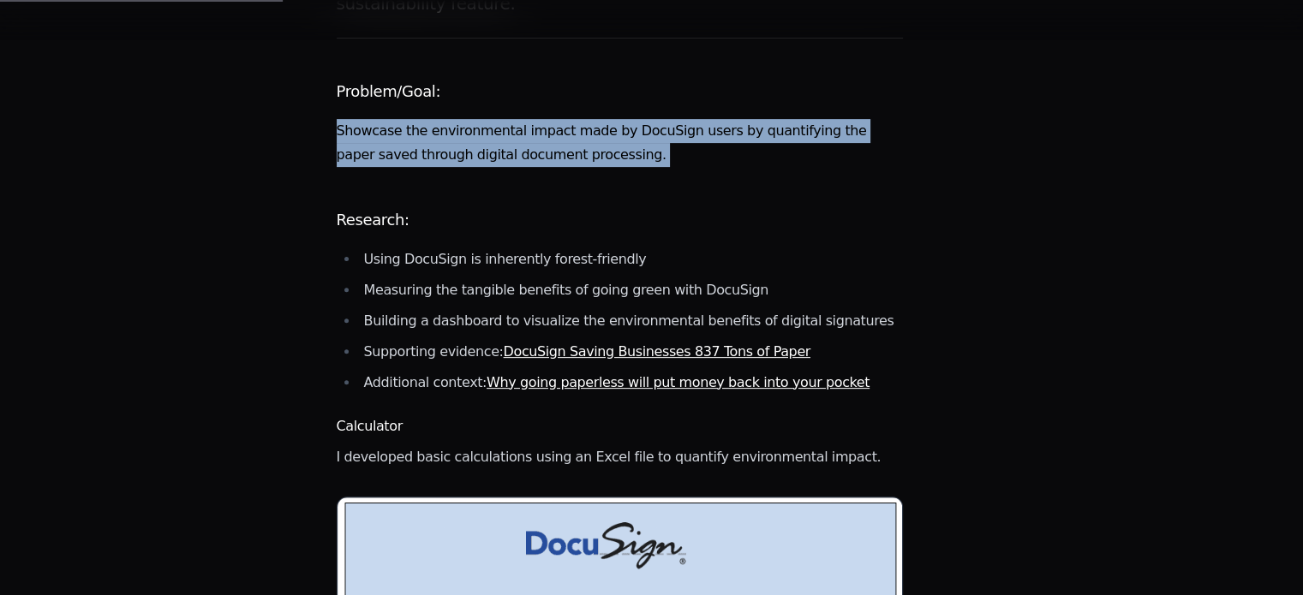
click at [535, 122] on p "Showcase the environmental impact made by DocuSign users by quantifying the pap…" at bounding box center [620, 143] width 567 height 48
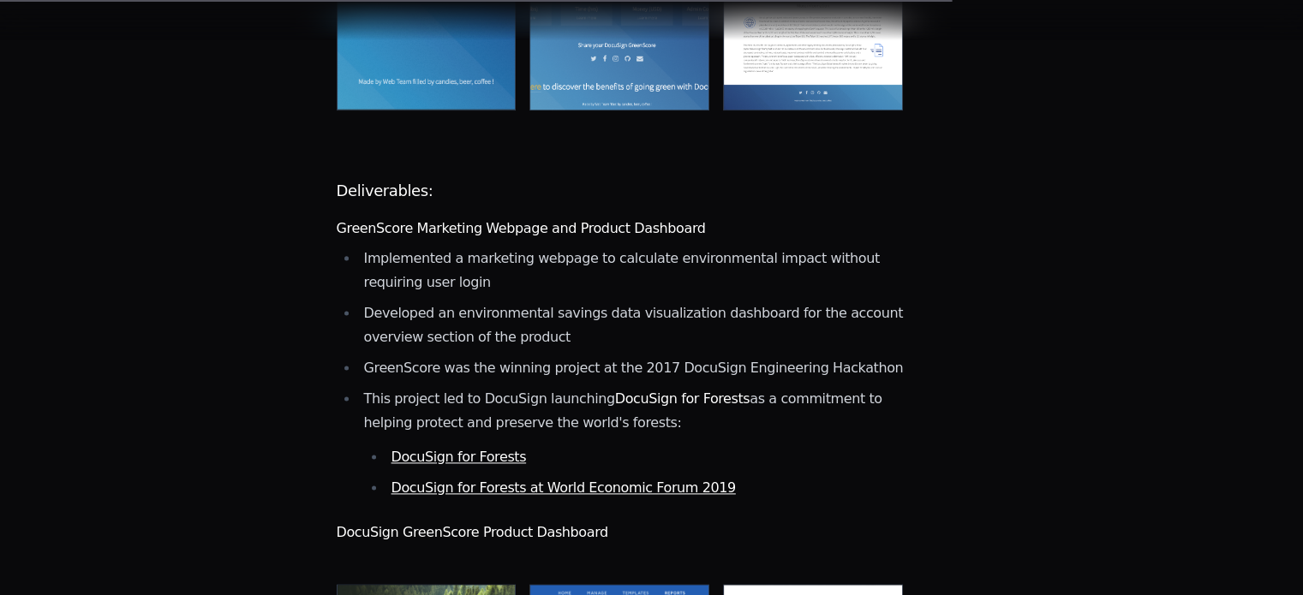
scroll to position [2276, 0]
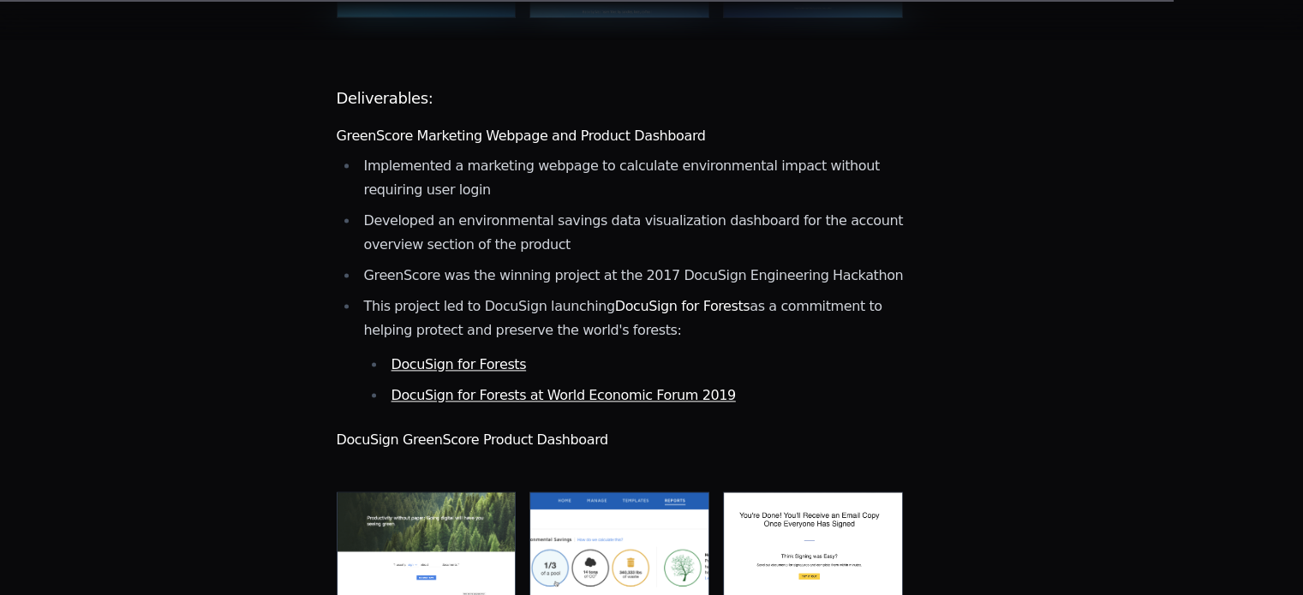
click at [535, 209] on li "Developed an environmental savings data visualization dashboard for the account…" at bounding box center [631, 233] width 545 height 48
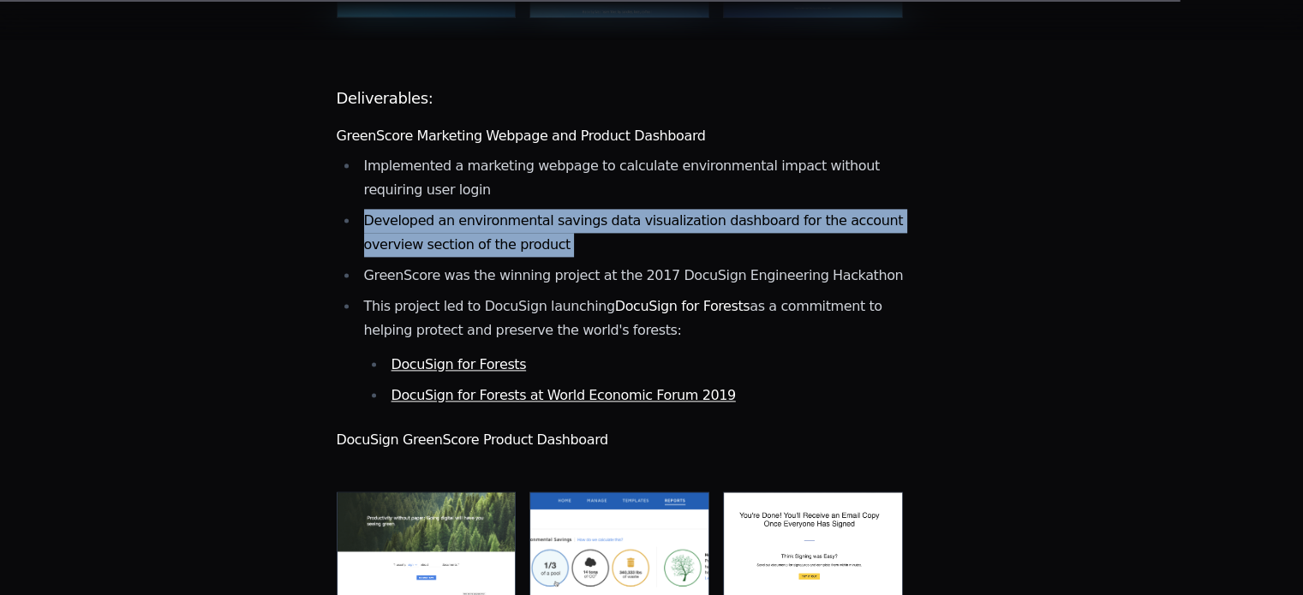
click at [535, 209] on li "Developed an environmental savings data visualization dashboard for the account…" at bounding box center [631, 233] width 545 height 48
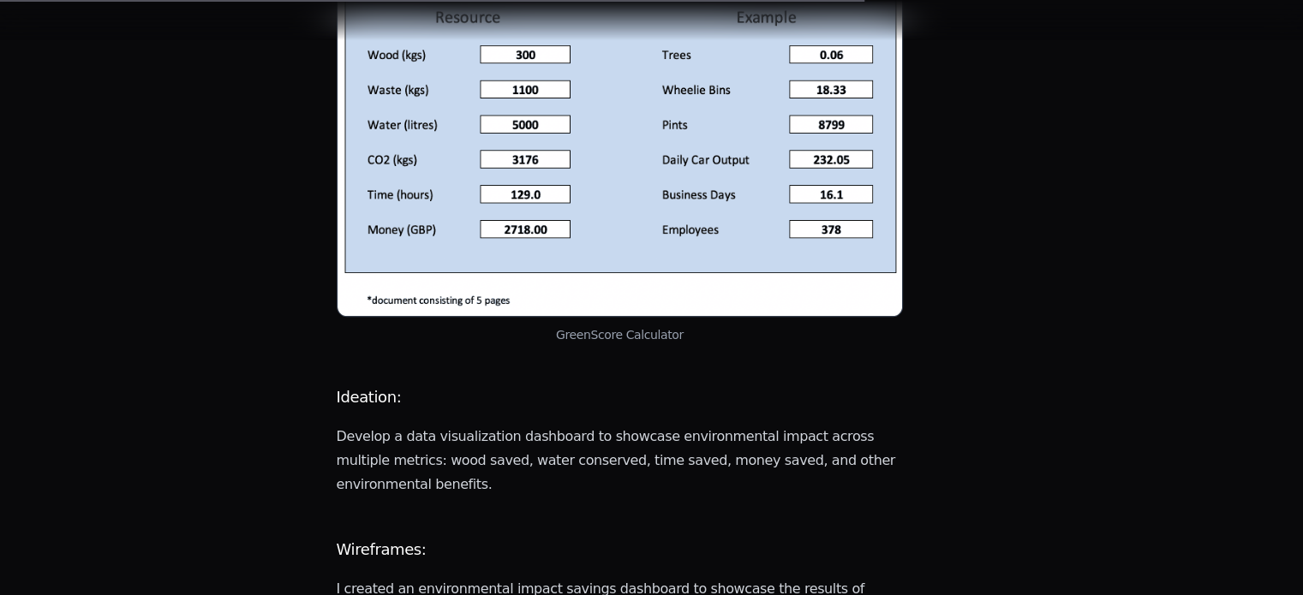
scroll to position [1247, 0]
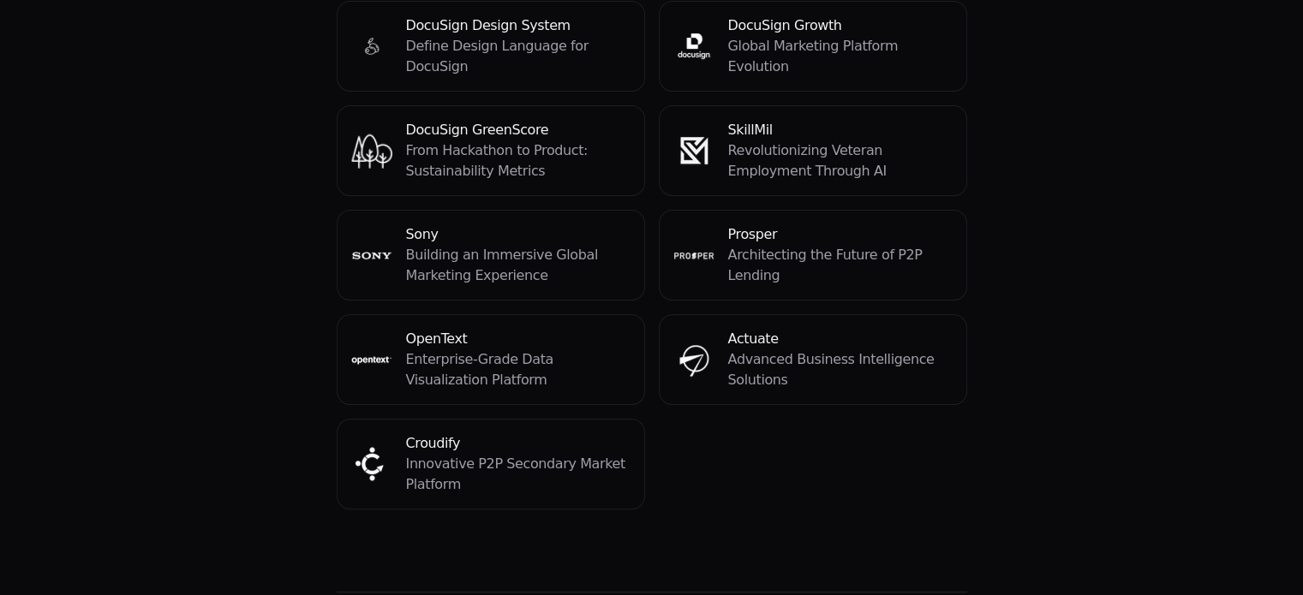
scroll to position [365, 0]
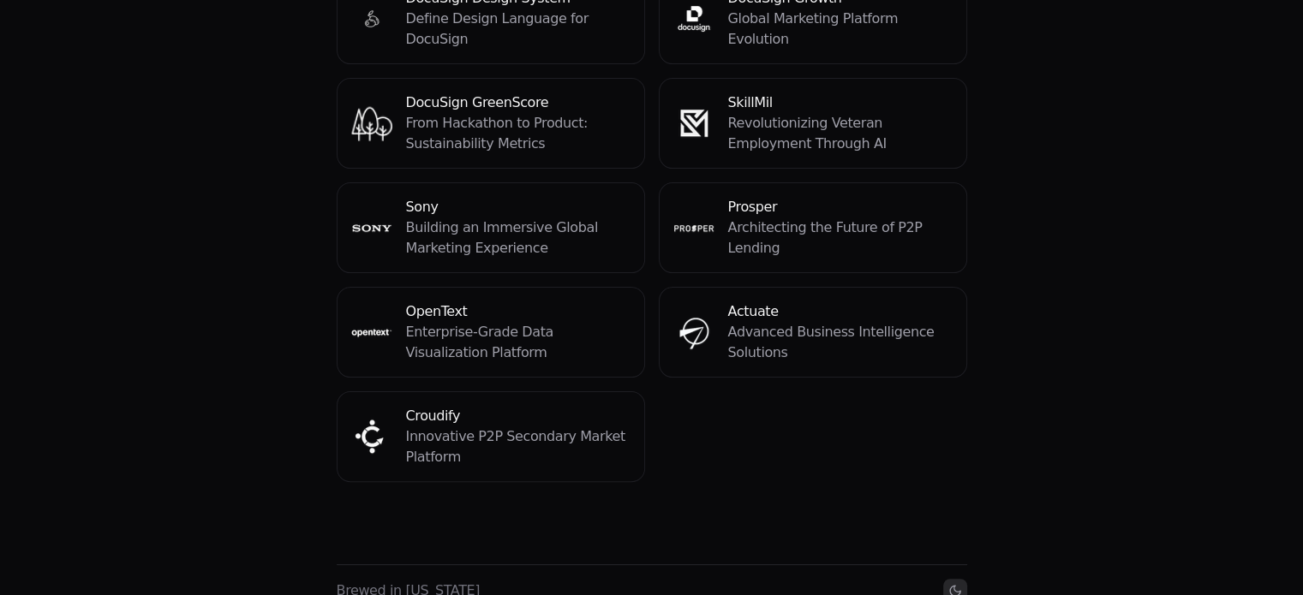
click at [515, 218] on p "Building an Immersive Global Marketing Experience" at bounding box center [518, 238] width 224 height 41
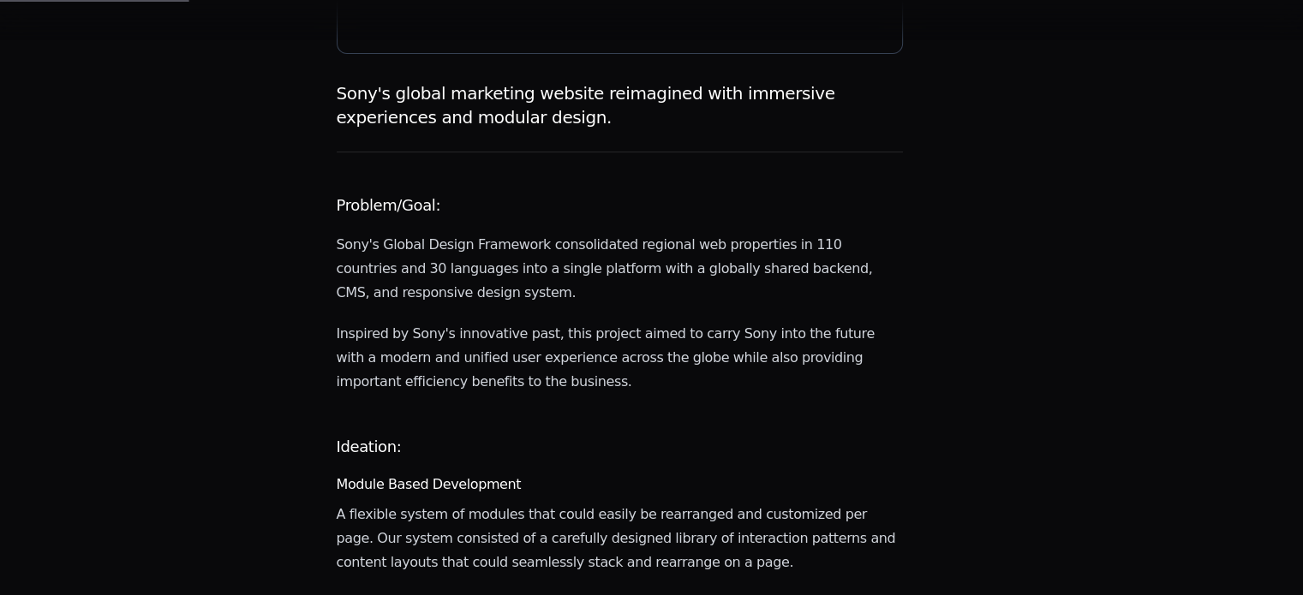
scroll to position [431, 0]
click at [515, 232] on p "Sony's Global Design Framework consolidated regional web properties in 110 coun…" at bounding box center [620, 268] width 567 height 72
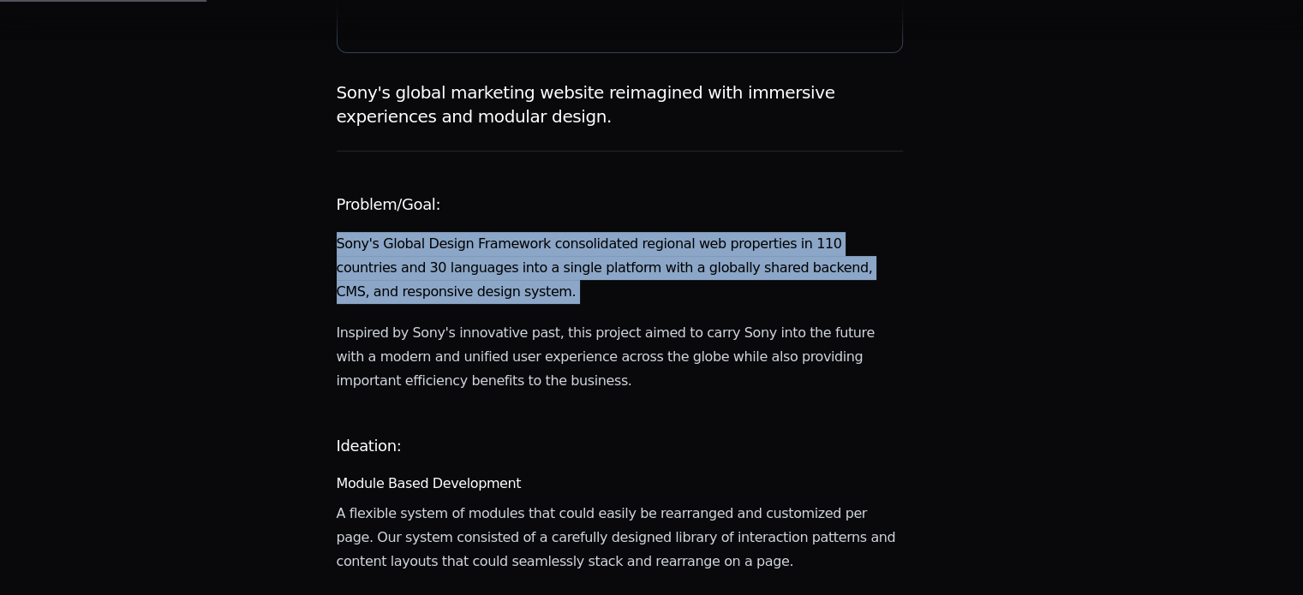
click at [515, 232] on p "Sony's Global Design Framework consolidated regional web properties in 110 coun…" at bounding box center [620, 268] width 567 height 72
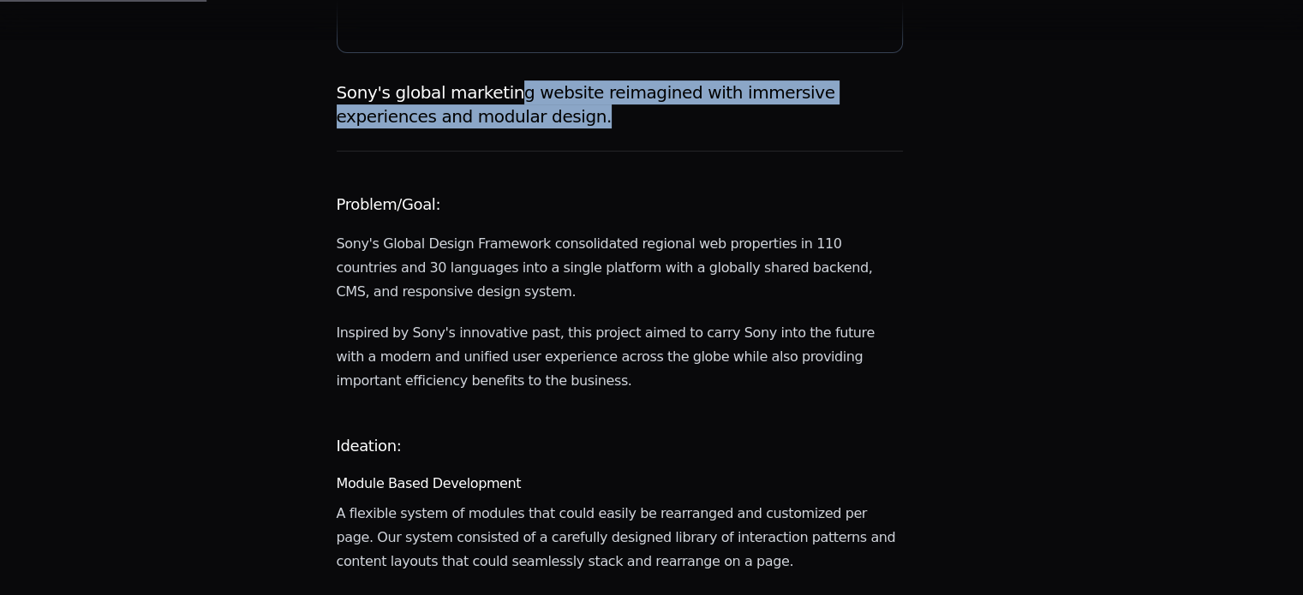
drag, startPoint x: 507, startPoint y: 51, endPoint x: 623, endPoint y: 86, distance: 121.4
click at [623, 86] on div "Sony's global marketing website reimagined with immersive experiences and modul…" at bounding box center [620, 116] width 567 height 71
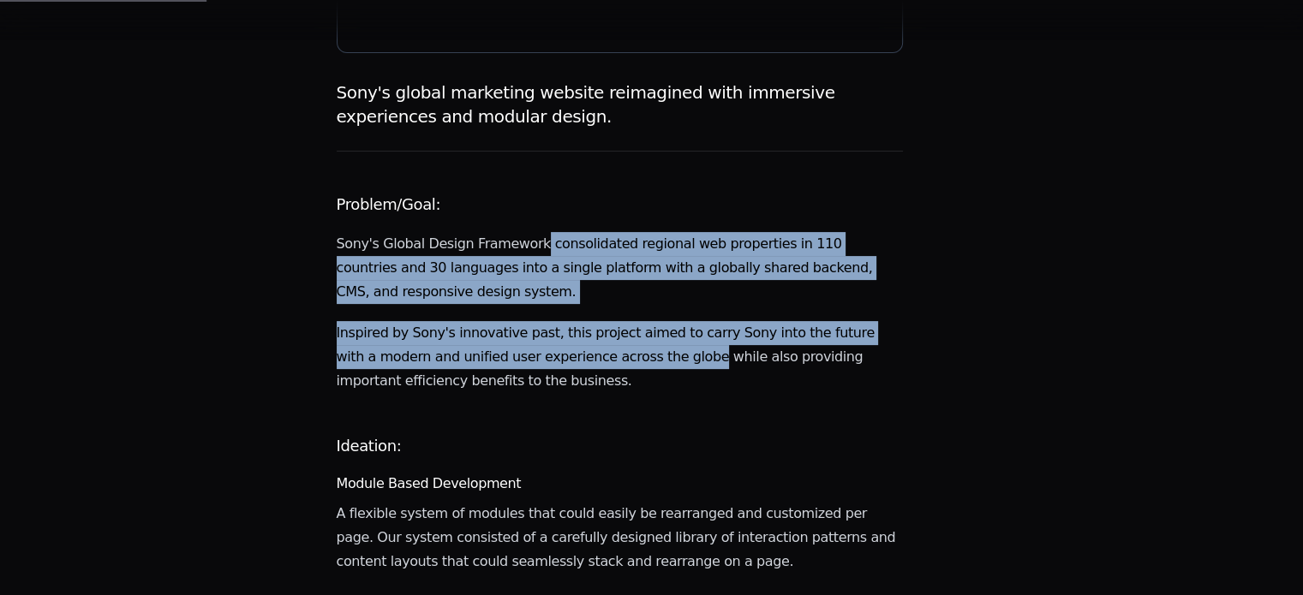
drag, startPoint x: 521, startPoint y: 211, endPoint x: 678, endPoint y: 317, distance: 190.0
click at [678, 321] on p "Inspired by Sony's innovative past, this project aimed to carry Sony into the f…" at bounding box center [620, 357] width 567 height 72
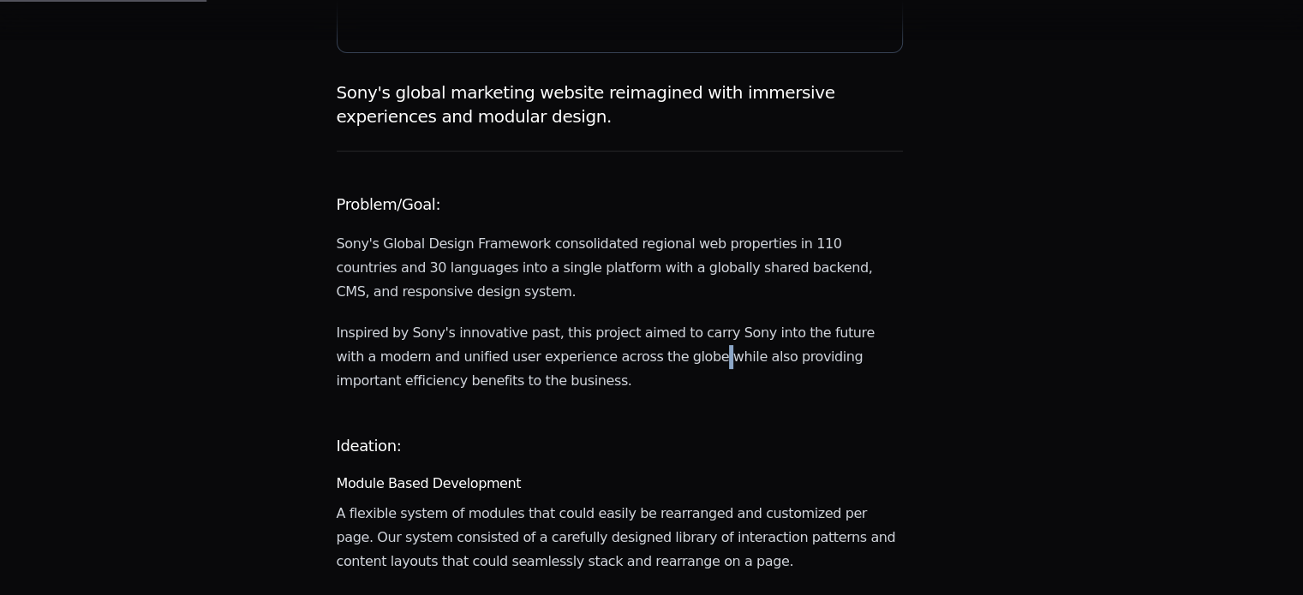
click at [678, 321] on p "Inspired by Sony's innovative past, this project aimed to carry Sony into the f…" at bounding box center [620, 357] width 567 height 72
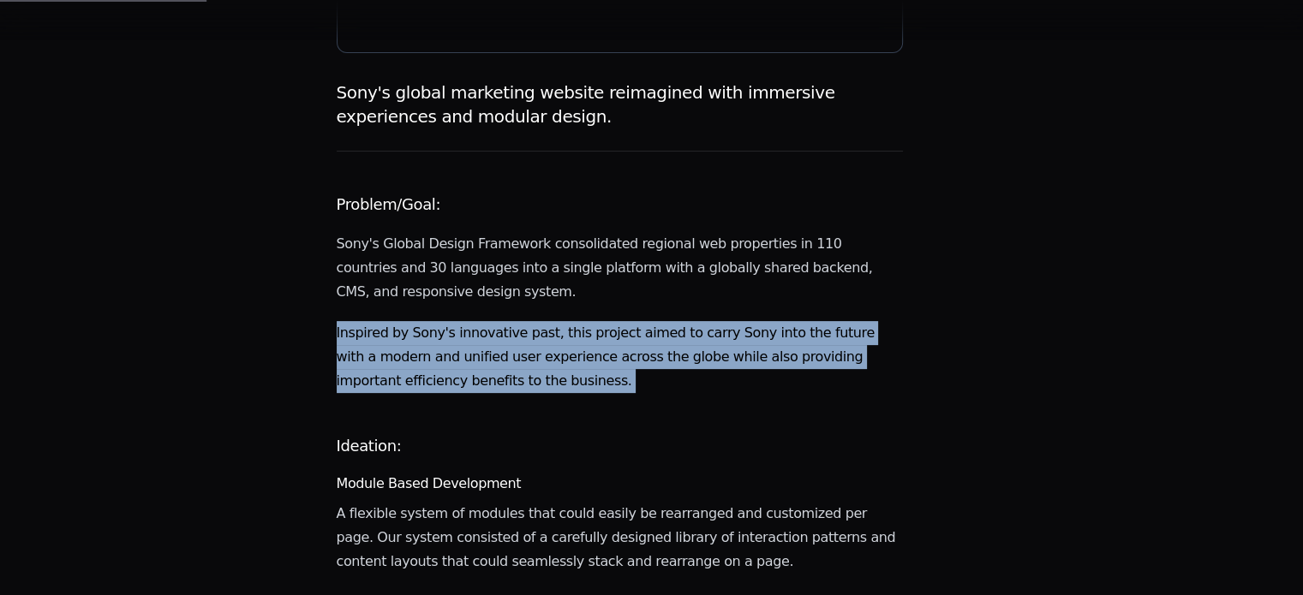
click at [678, 321] on p "Inspired by Sony's innovative past, this project aimed to carry Sony into the f…" at bounding box center [620, 357] width 567 height 72
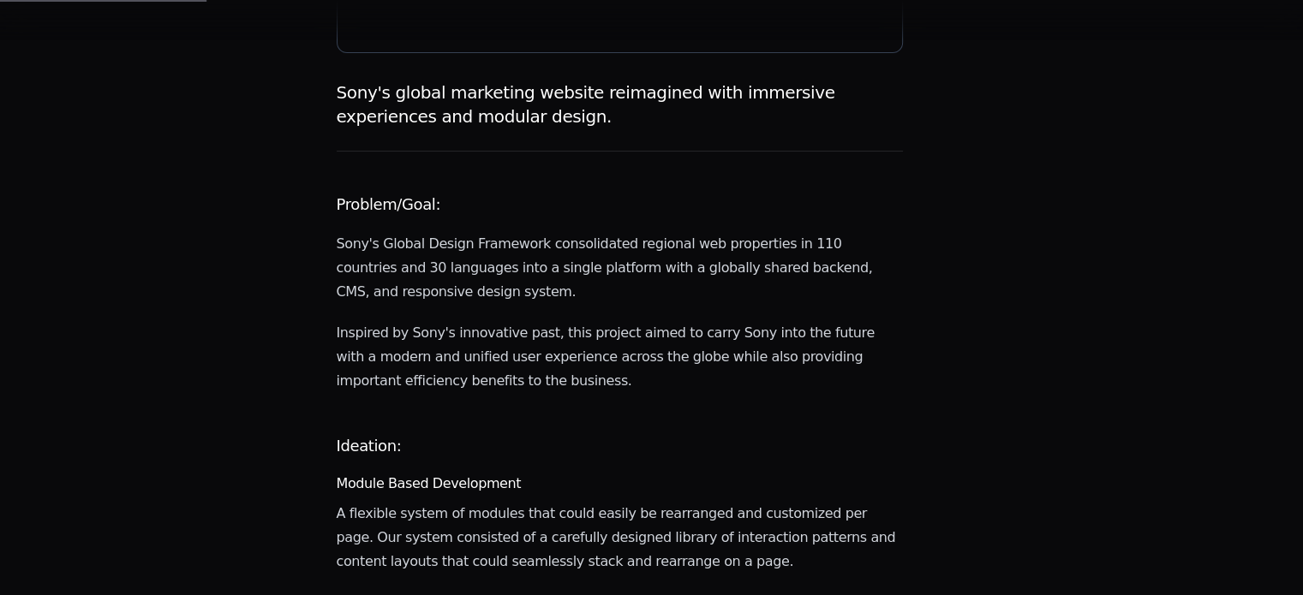
click at [569, 232] on p "Sony's Global Design Framework consolidated regional web properties in 110 coun…" at bounding box center [620, 268] width 567 height 72
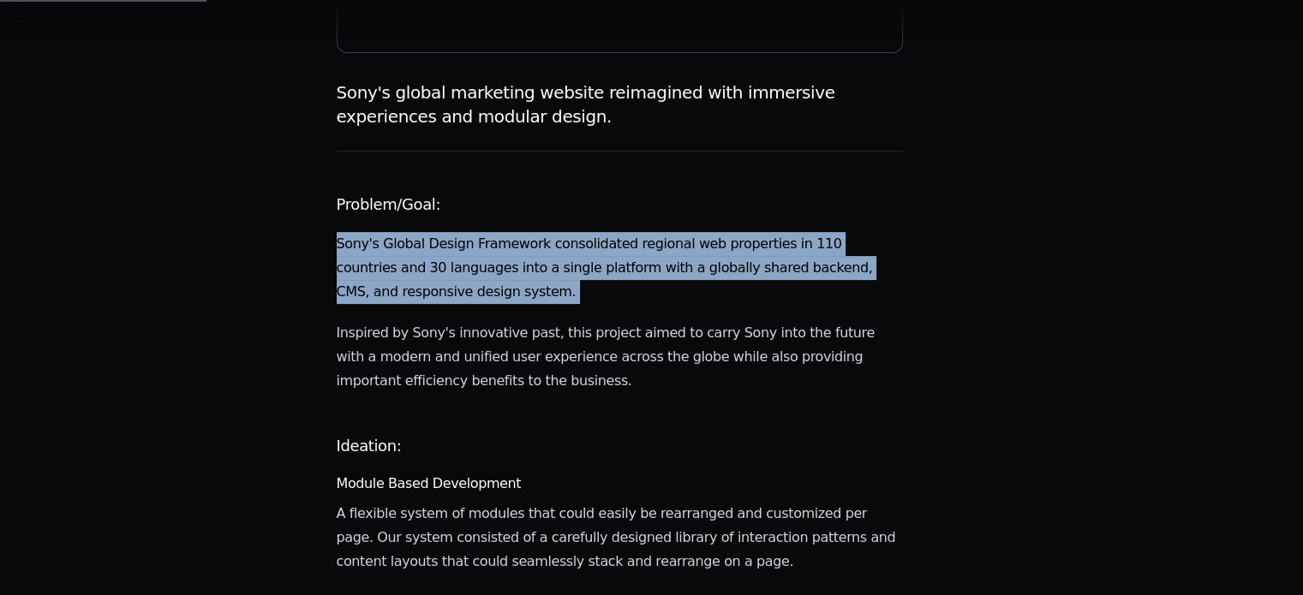
click at [569, 232] on p "Sony's Global Design Framework consolidated regional web properties in 110 coun…" at bounding box center [620, 268] width 567 height 72
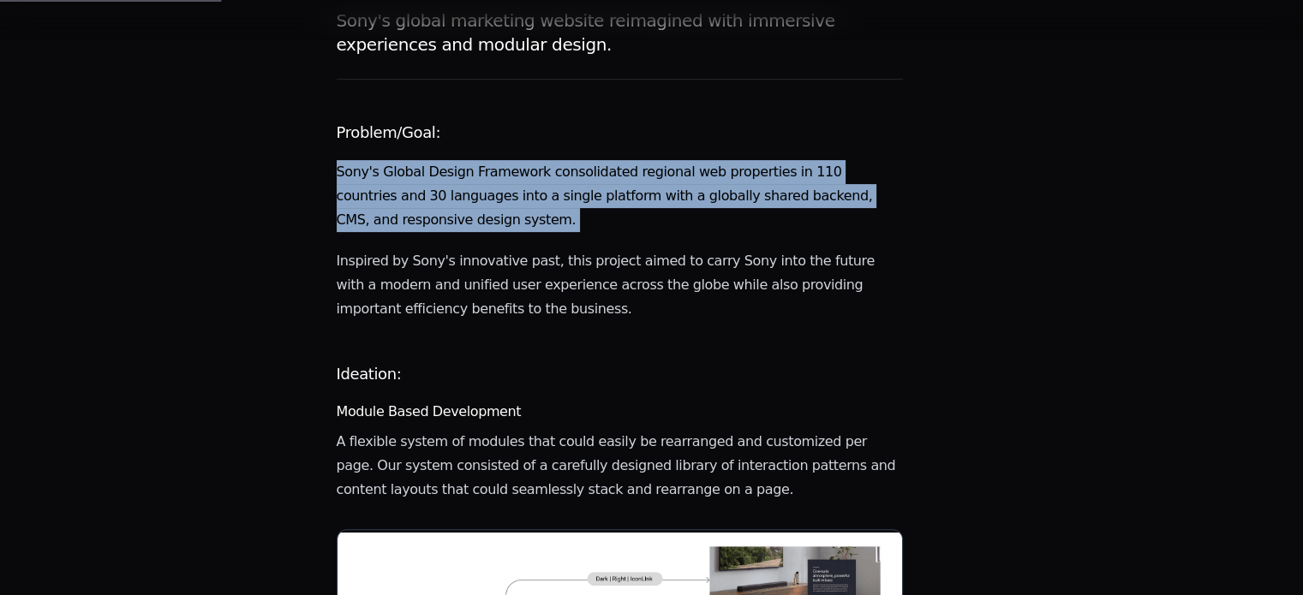
scroll to position [504, 0]
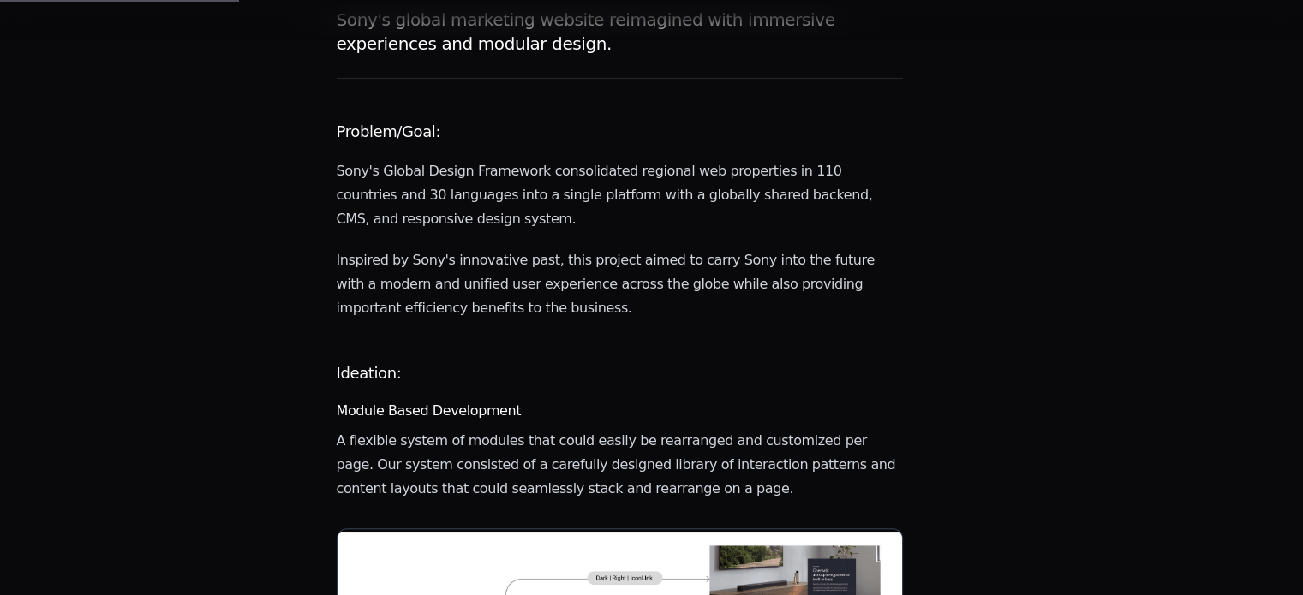
click at [569, 248] on p "Inspired by Sony's innovative past, this project aimed to carry Sony into the f…" at bounding box center [620, 284] width 567 height 72
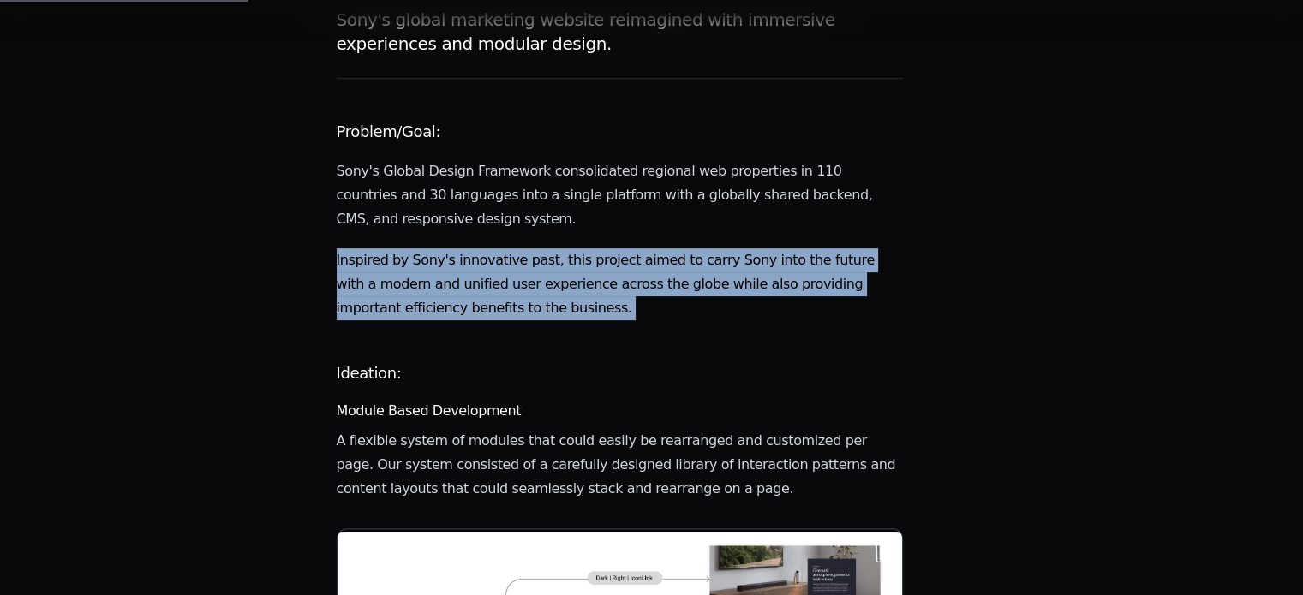
click at [569, 248] on p "Inspired by Sony's innovative past, this project aimed to carry Sony into the f…" at bounding box center [620, 284] width 567 height 72
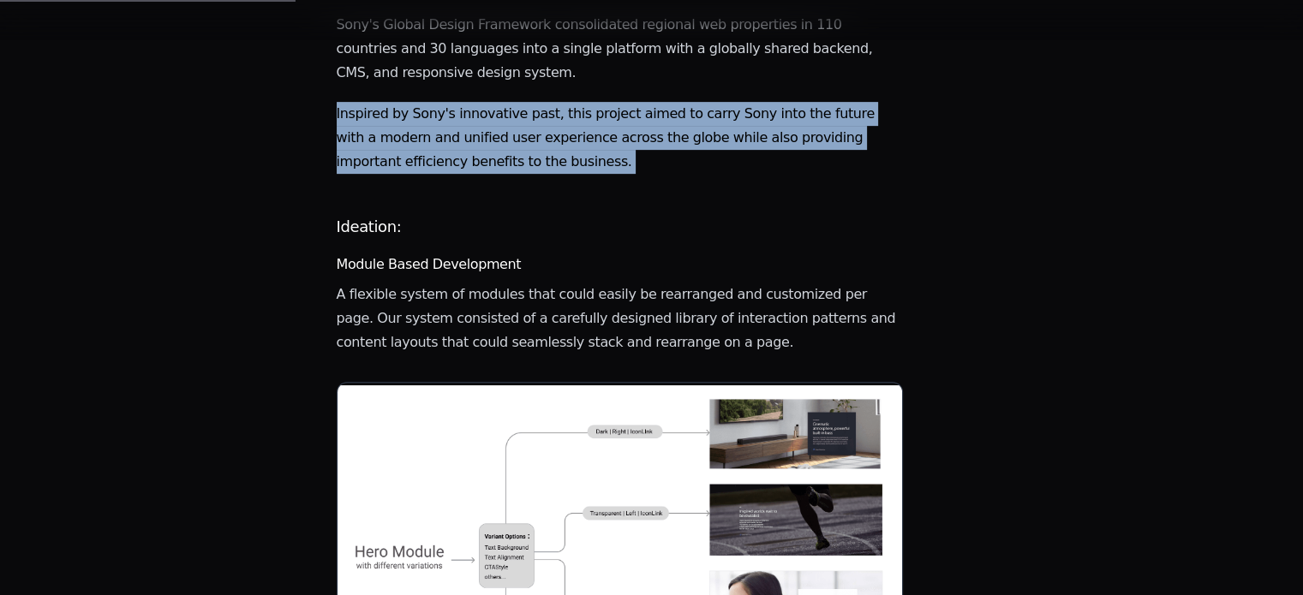
scroll to position [651, 0]
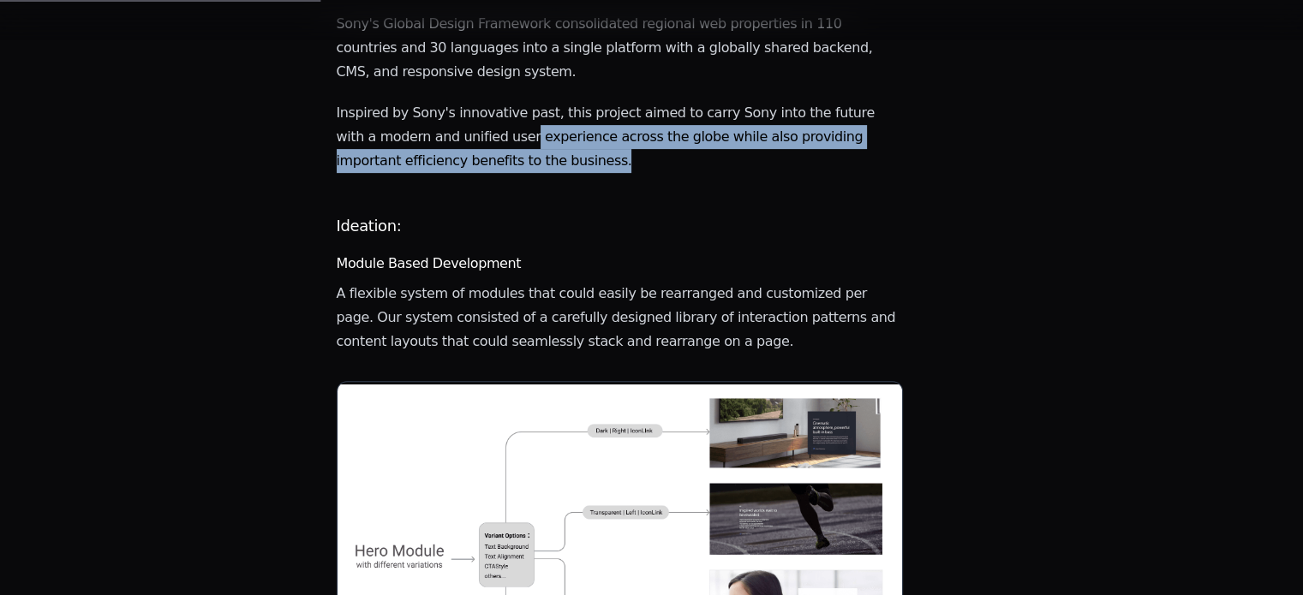
drag, startPoint x: 512, startPoint y: 95, endPoint x: 618, endPoint y: 114, distance: 107.9
click at [618, 114] on p "Inspired by Sony's innovative past, this project aimed to carry Sony into the f…" at bounding box center [620, 137] width 567 height 72
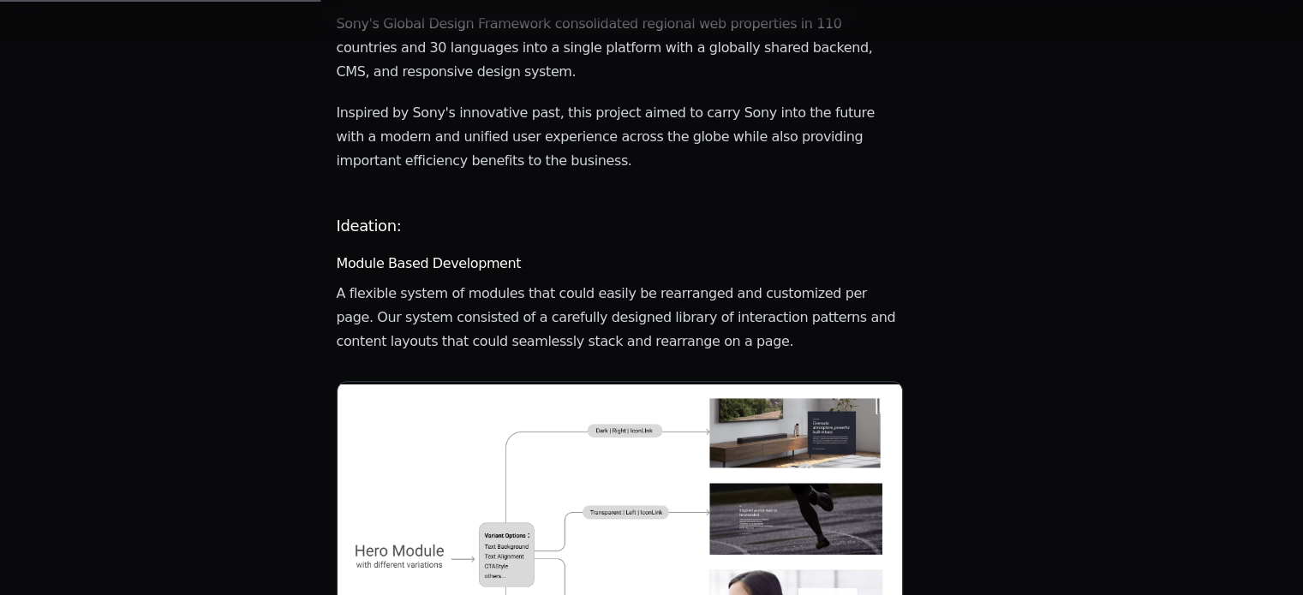
click at [618, 114] on p "Inspired by Sony's innovative past, this project aimed to carry Sony into the f…" at bounding box center [620, 137] width 567 height 72
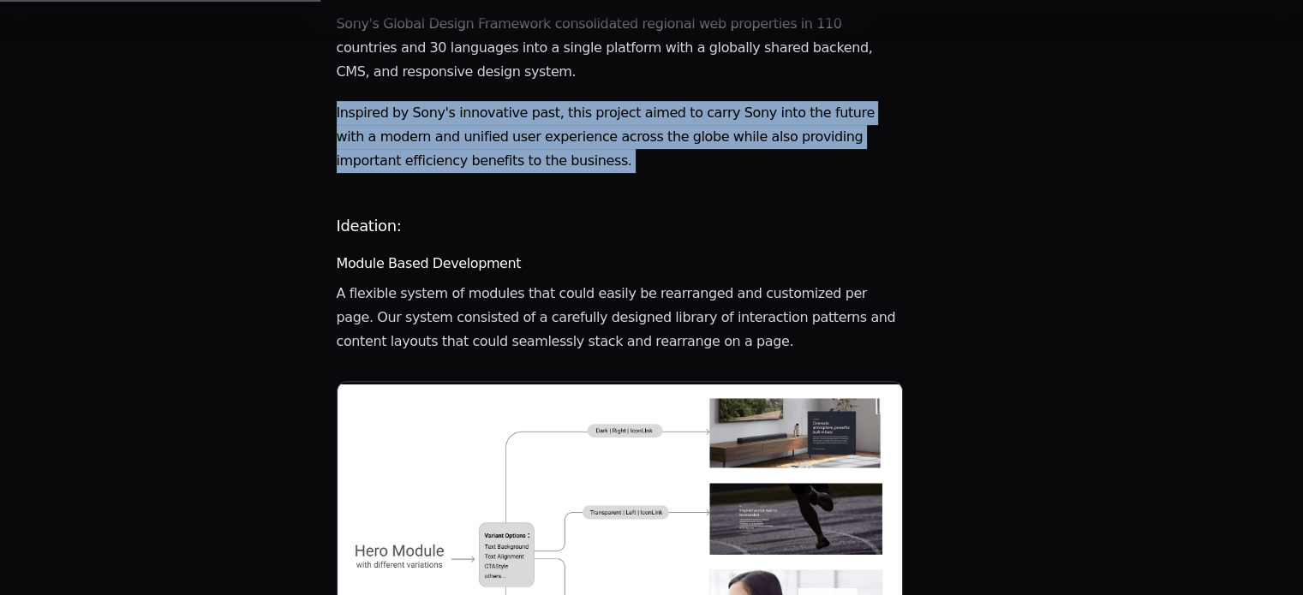
click at [618, 114] on p "Inspired by Sony's innovative past, this project aimed to carry Sony into the f…" at bounding box center [620, 137] width 567 height 72
click at [522, 101] on p "Inspired by Sony's innovative past, this project aimed to carry Sony into the f…" at bounding box center [620, 137] width 567 height 72
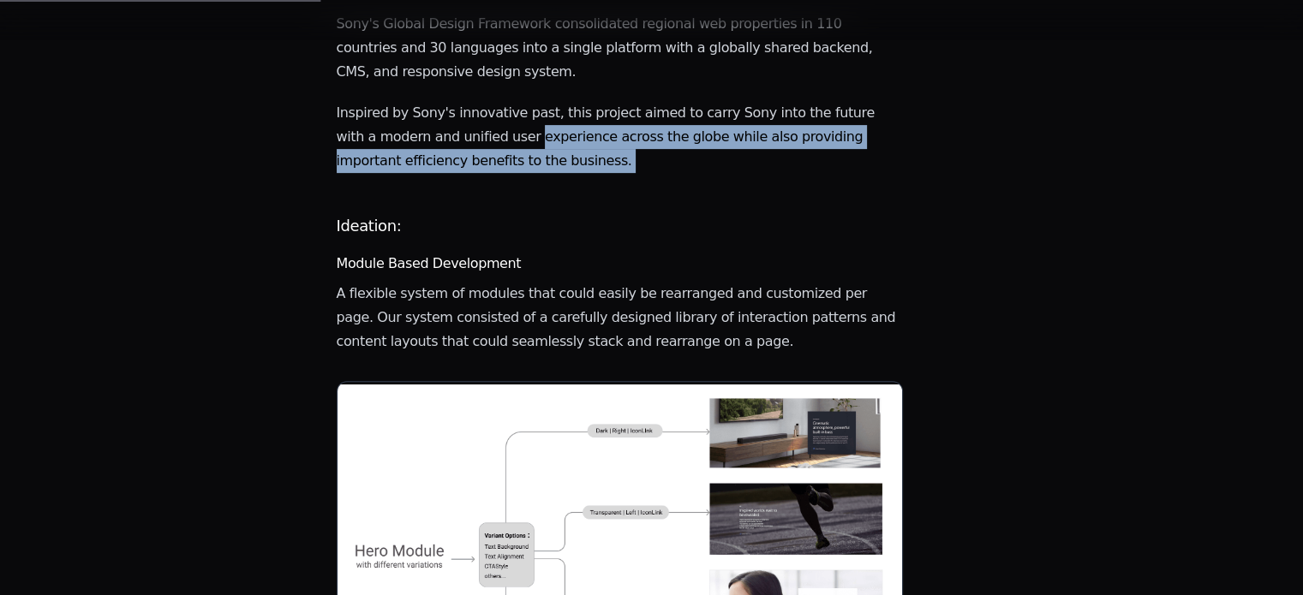
drag, startPoint x: 522, startPoint y: 95, endPoint x: 624, endPoint y: 117, distance: 104.3
click at [624, 117] on p "Inspired by Sony's innovative past, this project aimed to carry Sony into the f…" at bounding box center [620, 137] width 567 height 72
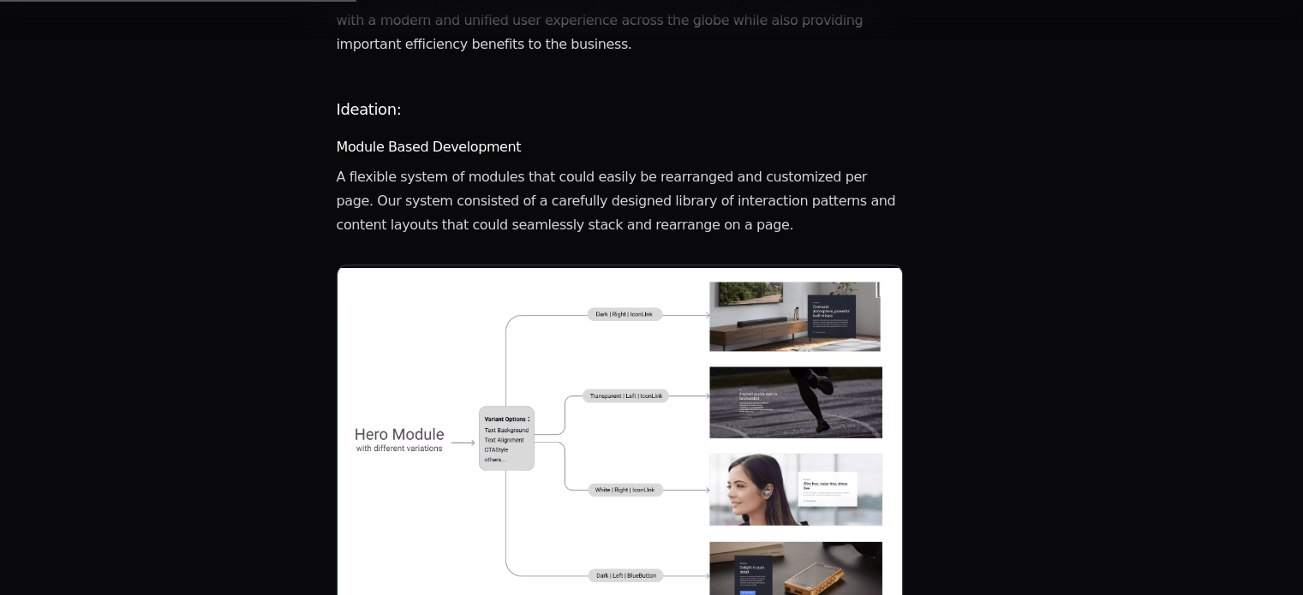
scroll to position [769, 0]
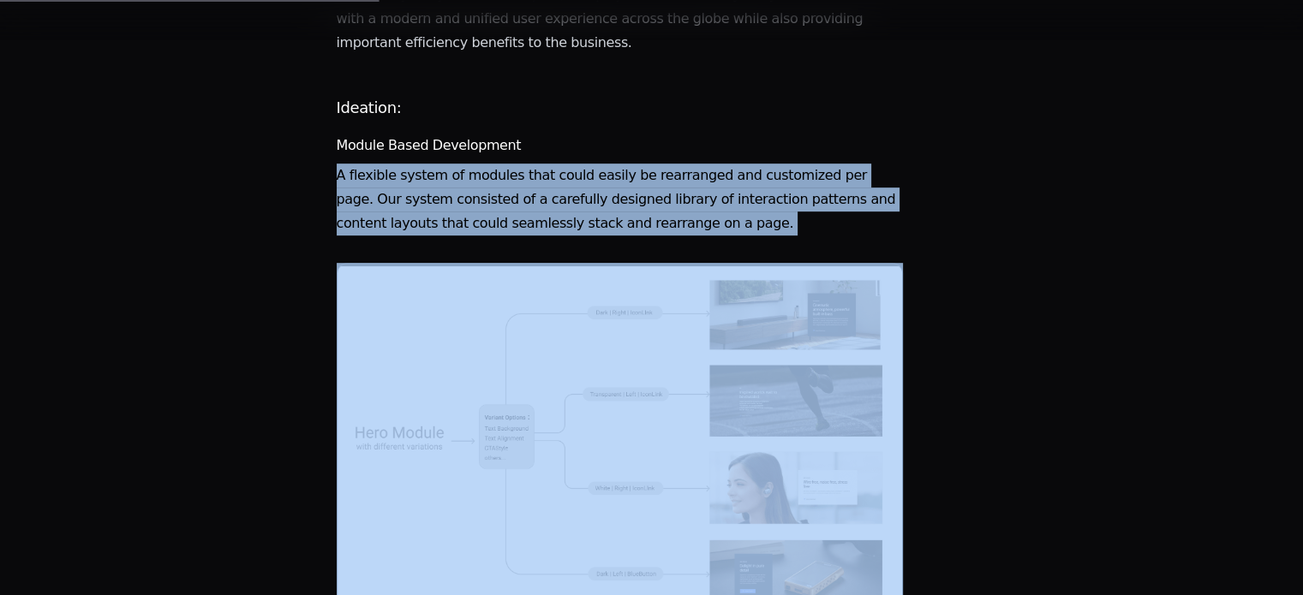
click at [555, 164] on p "A flexible system of modules that could easily be rearranged and customized per…" at bounding box center [620, 200] width 567 height 72
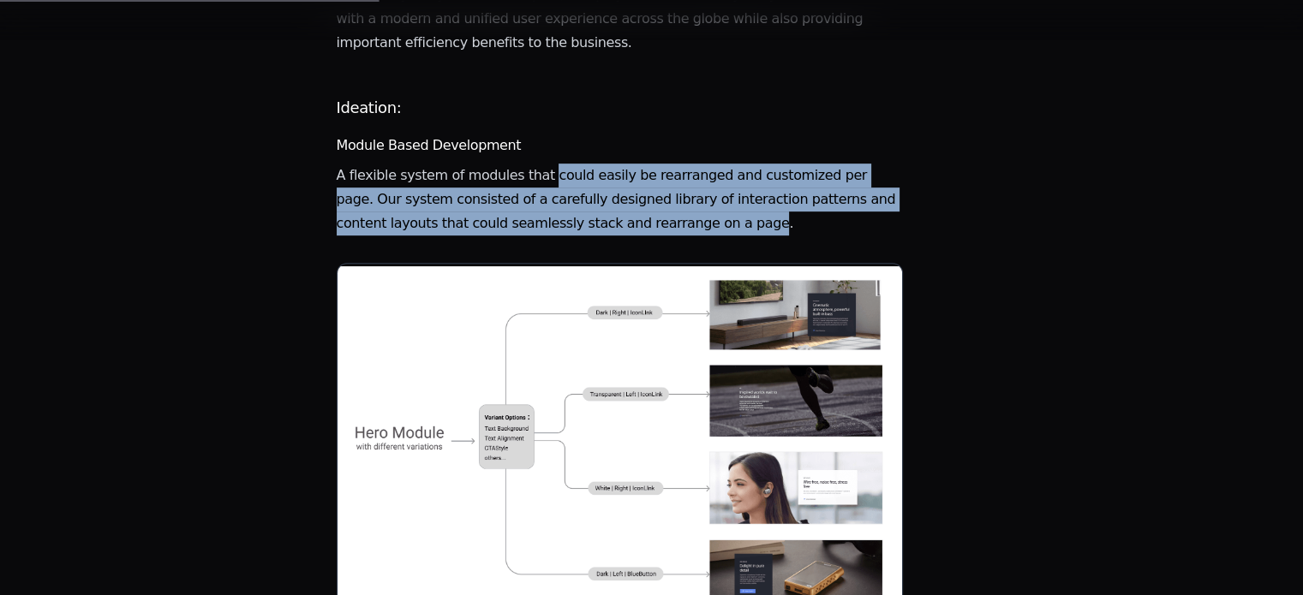
drag, startPoint x: 555, startPoint y: 135, endPoint x: 731, endPoint y: 174, distance: 179.8
click at [731, 174] on p "A flexible system of modules that could easily be rearranged and customized per…" at bounding box center [620, 200] width 567 height 72
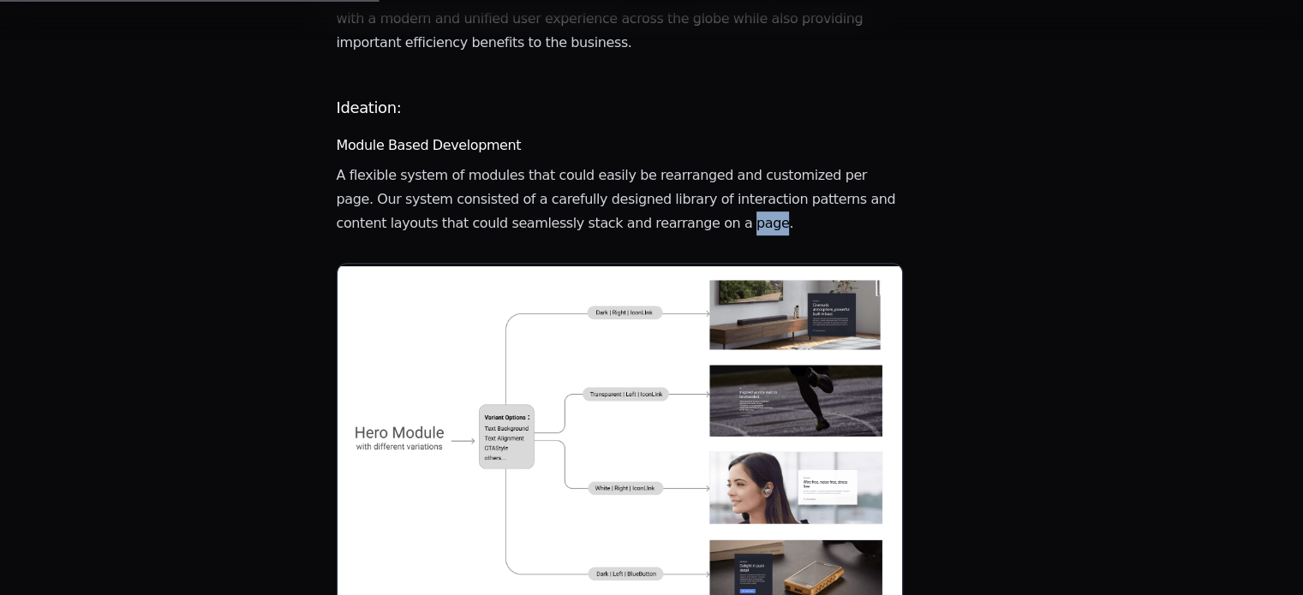
click at [731, 174] on p "A flexible system of modules that could easily be rearranged and customized per…" at bounding box center [620, 200] width 567 height 72
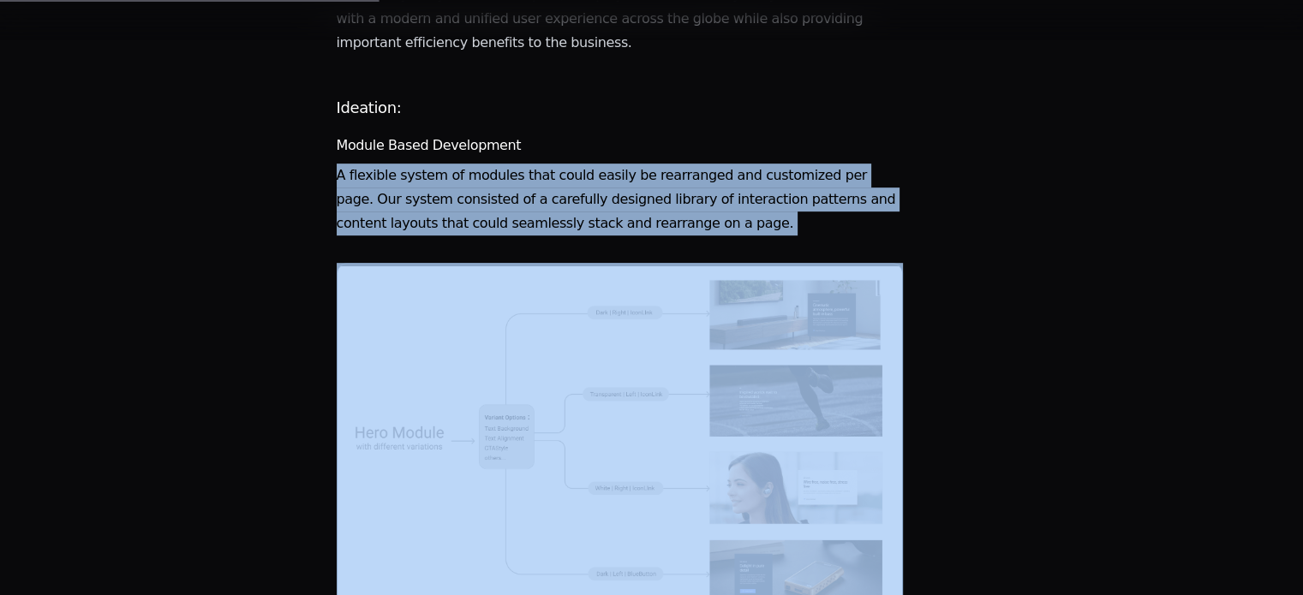
click at [731, 174] on p "A flexible system of modules that could easily be rearranged and customized per…" at bounding box center [620, 200] width 567 height 72
click at [619, 166] on p "A flexible system of modules that could easily be rearranged and customized per…" at bounding box center [620, 200] width 567 height 72
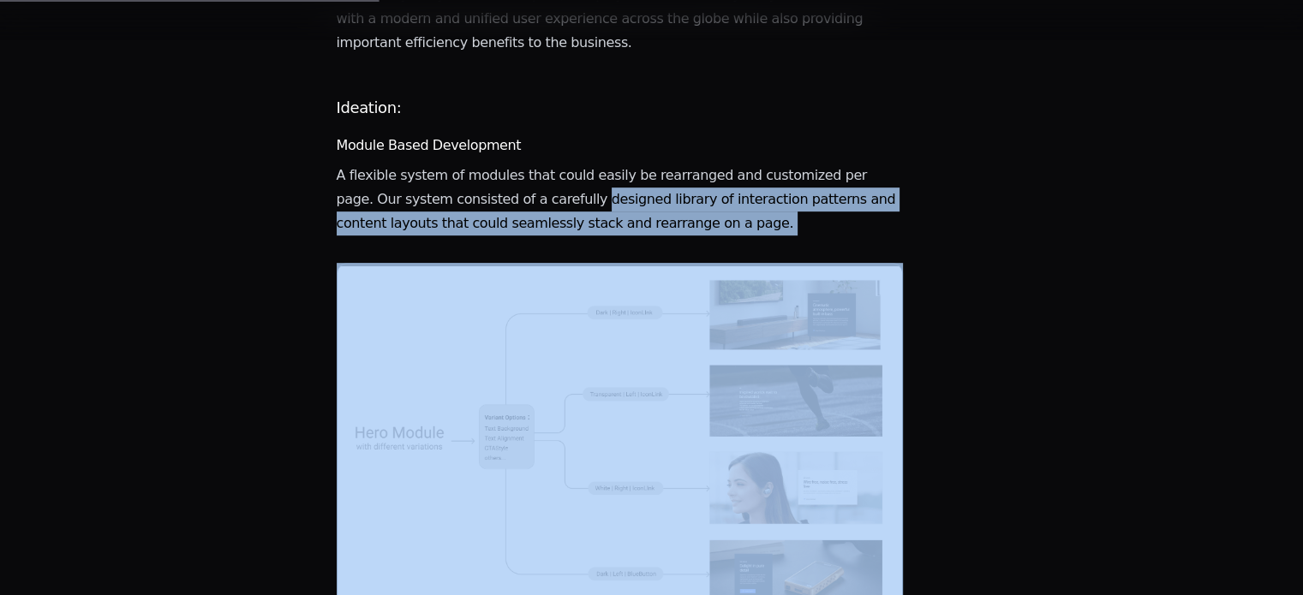
drag, startPoint x: 619, startPoint y: 166, endPoint x: 764, endPoint y: 186, distance: 146.1
click at [764, 186] on p "A flexible system of modules that could easily be rearranged and customized per…" at bounding box center [620, 200] width 567 height 72
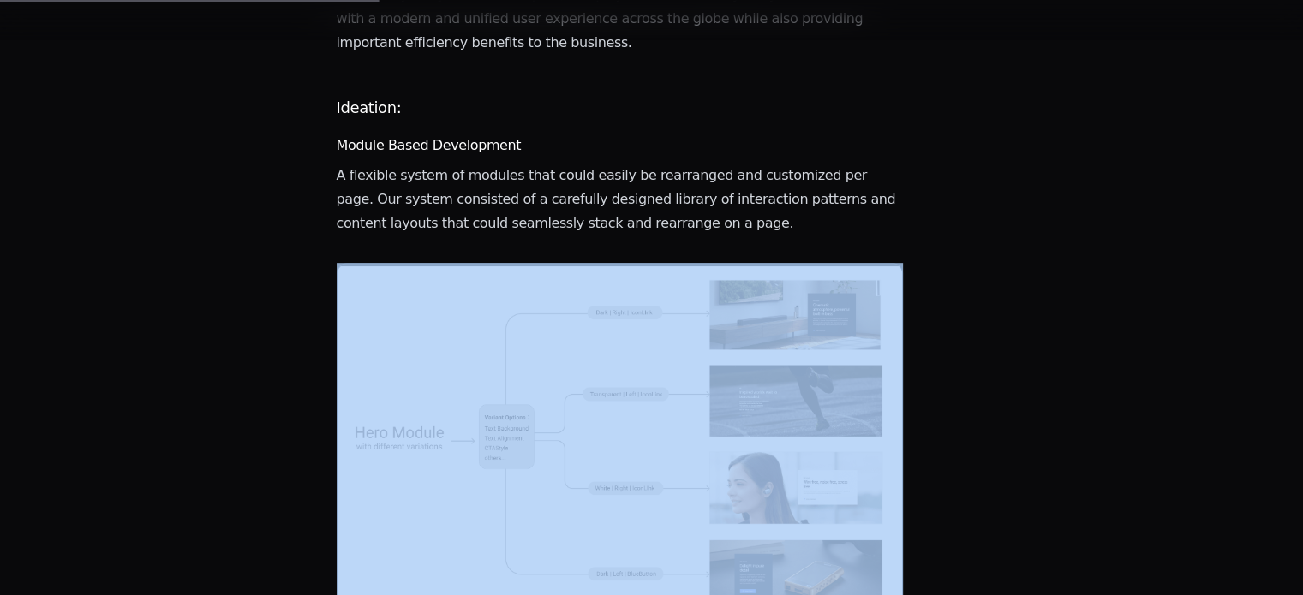
click at [764, 186] on p "A flexible system of modules that could easily be rearranged and customized per…" at bounding box center [620, 200] width 567 height 72
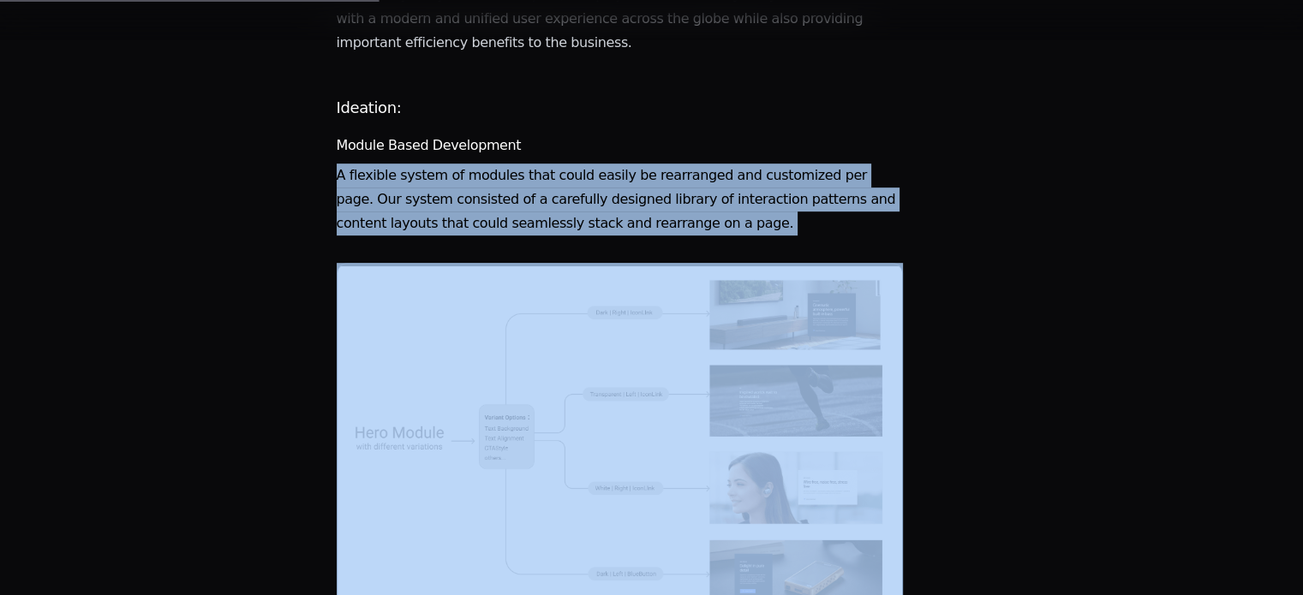
click at [764, 186] on p "A flexible system of modules that could easily be rearranged and customized per…" at bounding box center [620, 200] width 567 height 72
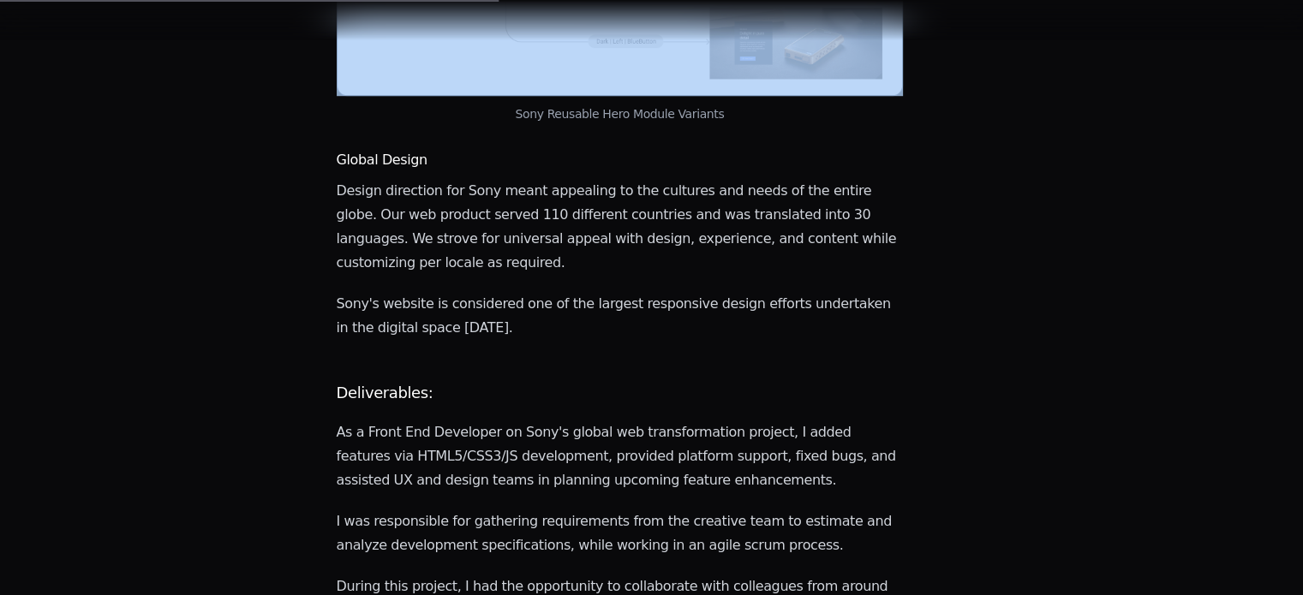
scroll to position [1298, 0]
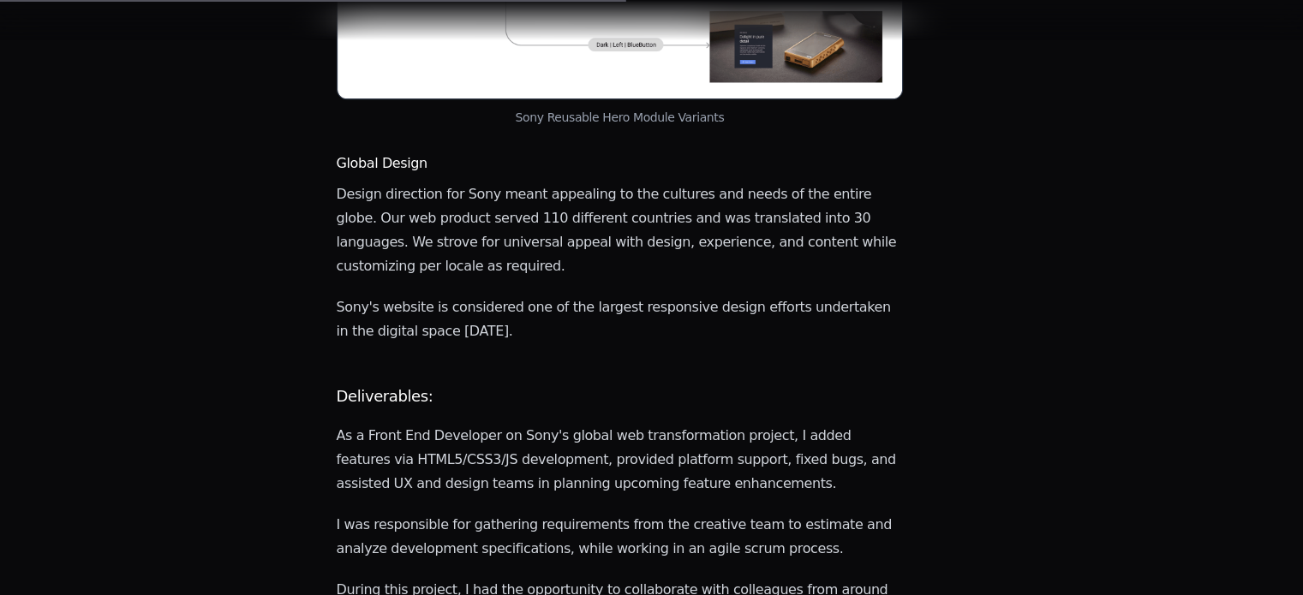
click at [764, 186] on main "Sony's global marketing website reimagined with immersive experiences and modul…" at bounding box center [620, 424] width 567 height 3047
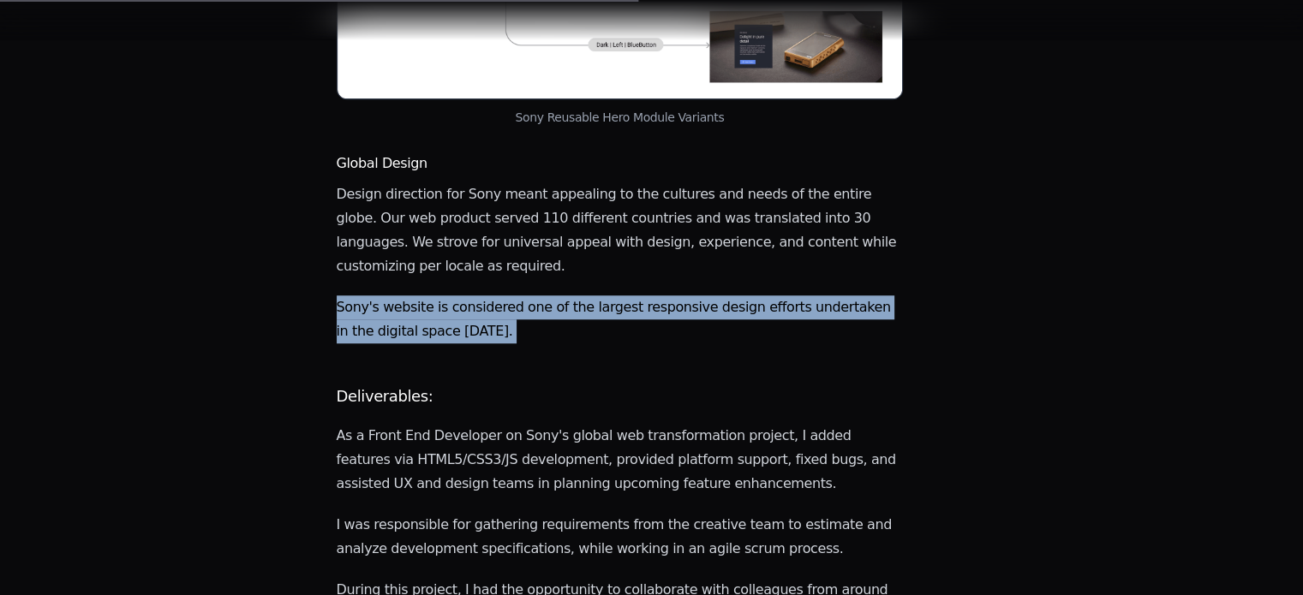
click at [764, 186] on main "Sony's global marketing website reimagined with immersive experiences and modul…" at bounding box center [620, 424] width 567 height 3047
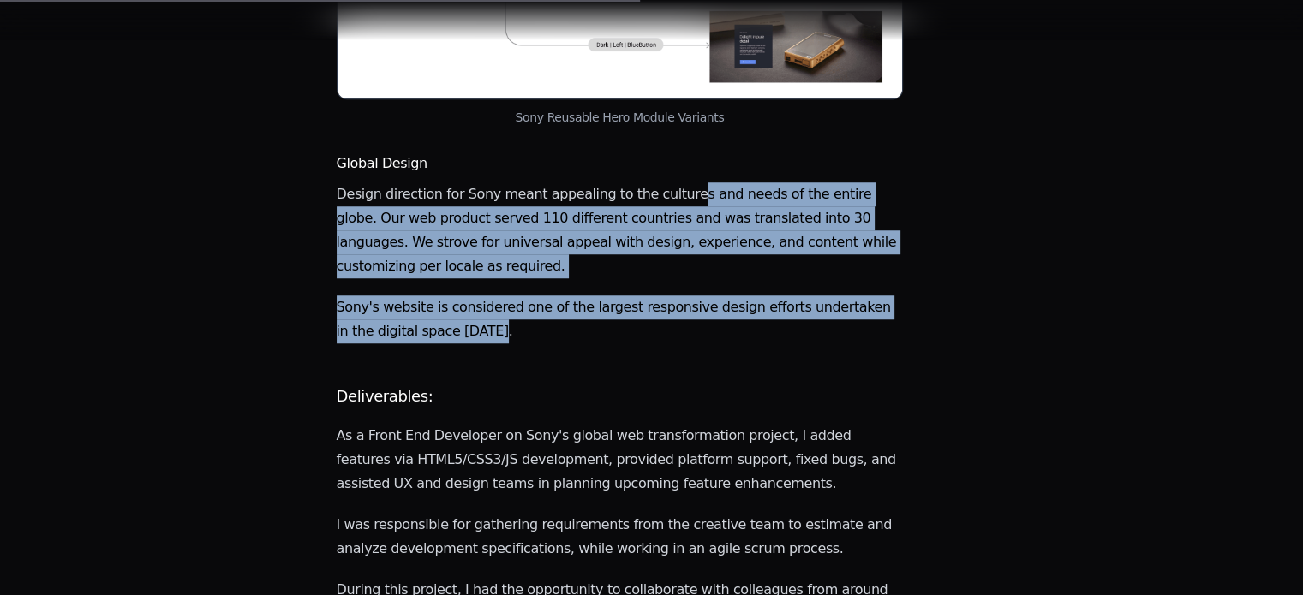
drag, startPoint x: 662, startPoint y: 94, endPoint x: 730, endPoint y: 222, distance: 144.4
click at [730, 222] on main "Sony's global marketing website reimagined with immersive experiences and modul…" at bounding box center [620, 424] width 567 height 3047
click at [730, 295] on p "Sony's website is considered one of the largest responsive design efforts under…" at bounding box center [620, 319] width 567 height 48
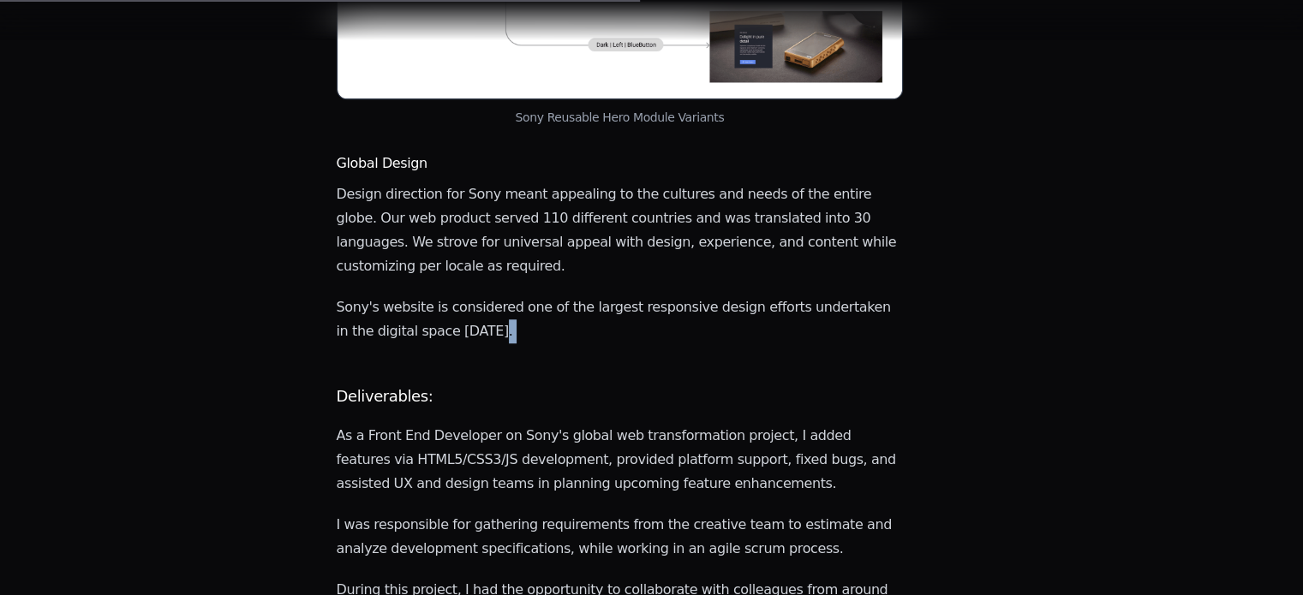
click at [730, 295] on p "Sony's website is considered one of the largest responsive design efforts under…" at bounding box center [620, 319] width 567 height 48
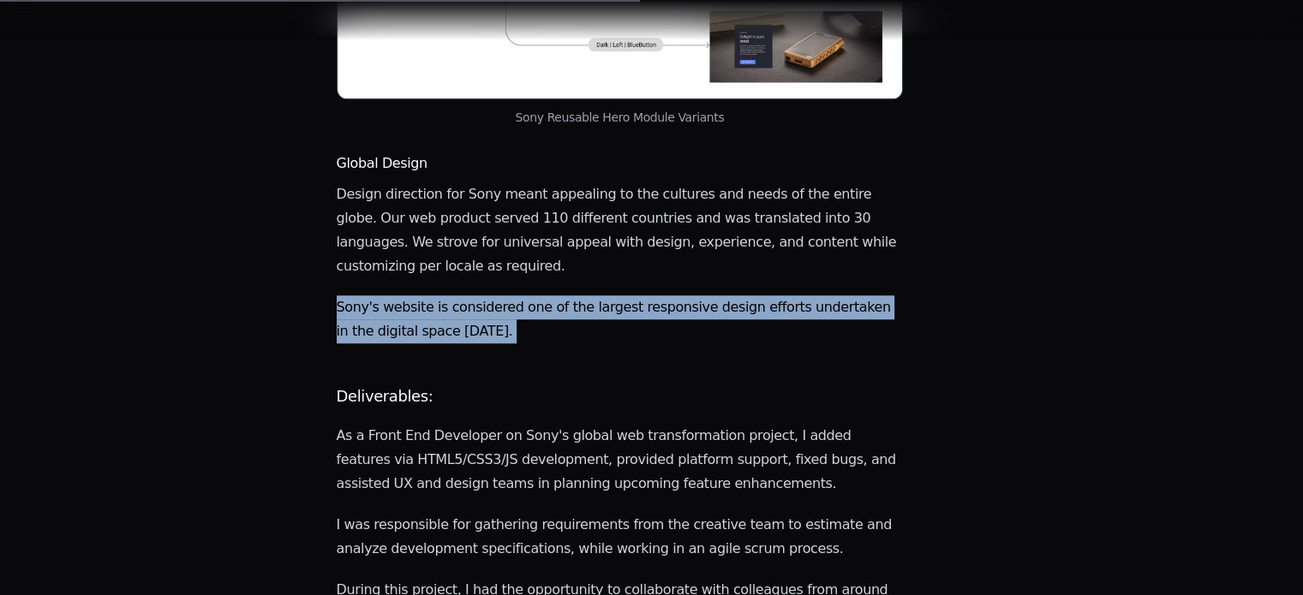
click at [730, 295] on p "Sony's website is considered one of the largest responsive design efforts under…" at bounding box center [620, 319] width 567 height 48
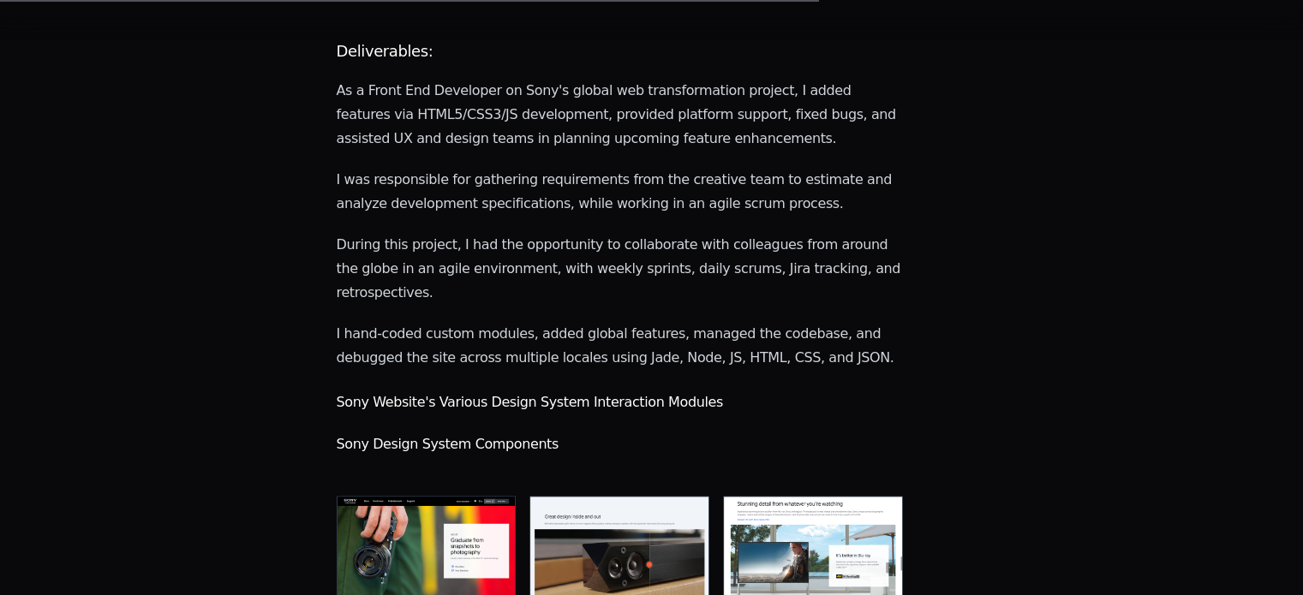
click at [730, 322] on p "I hand-coded custom modules, added global features, managed the codebase, and d…" at bounding box center [620, 346] width 567 height 48
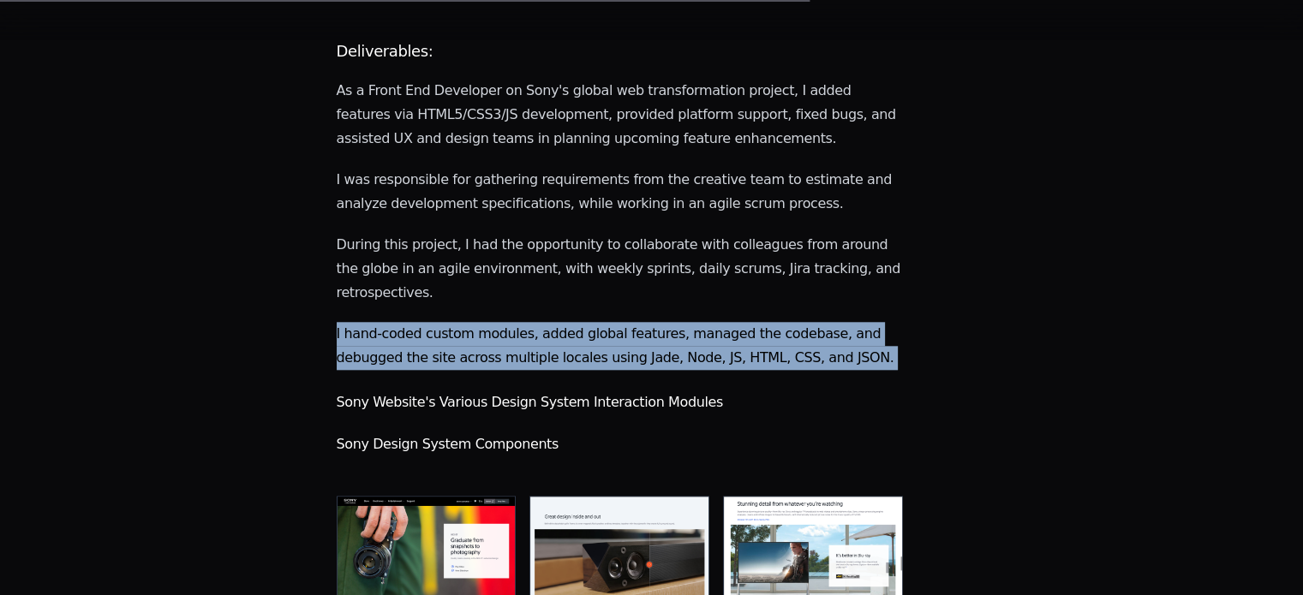
click at [730, 322] on p "I hand-coded custom modules, added global features, managed the codebase, and d…" at bounding box center [620, 346] width 567 height 48
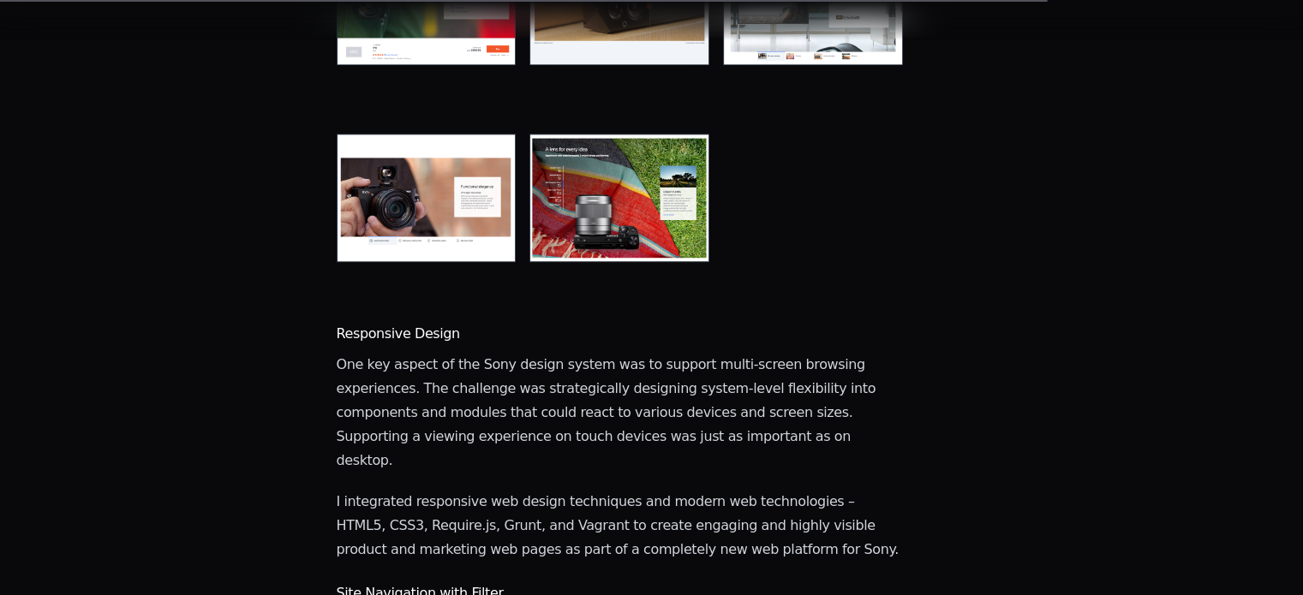
scroll to position [2202, 0]
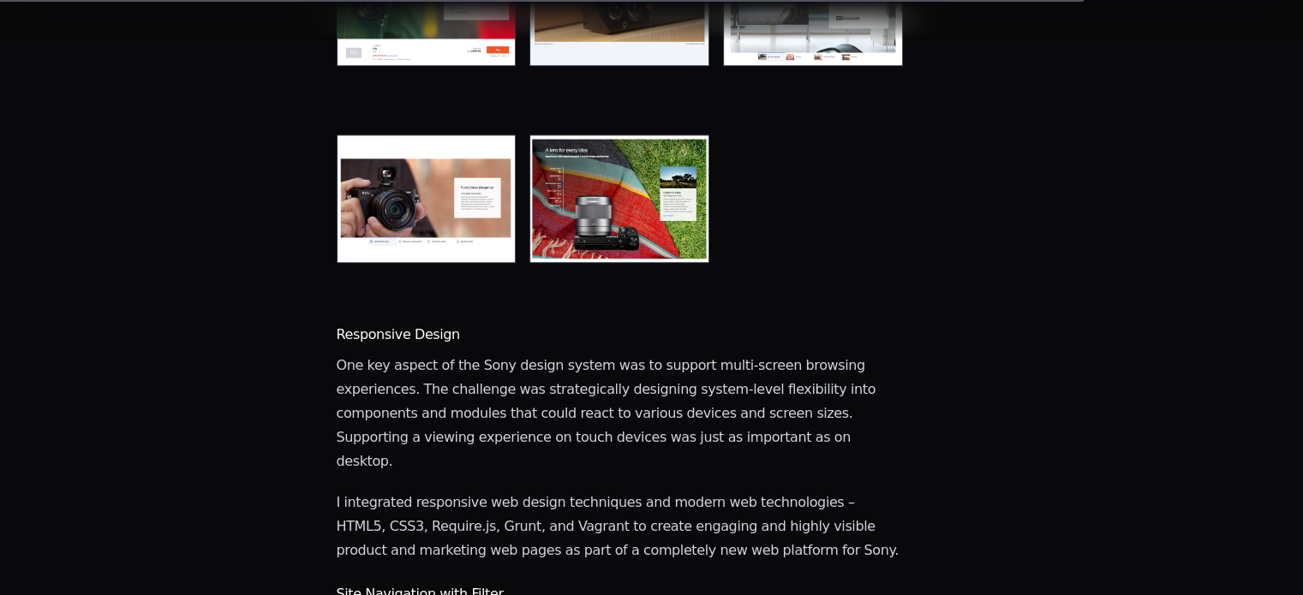
click at [740, 354] on p "One key aspect of the Sony design system was to support multi-screen browsing e…" at bounding box center [620, 414] width 567 height 120
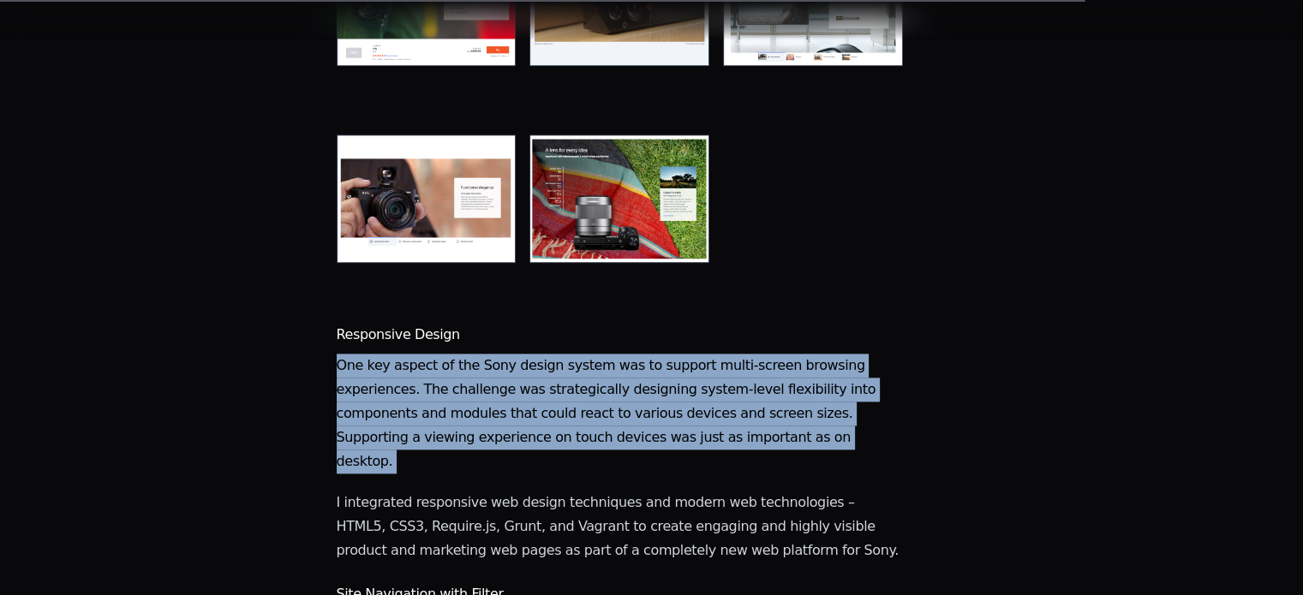
click at [740, 354] on p "One key aspect of the Sony design system was to support multi-screen browsing e…" at bounding box center [620, 414] width 567 height 120
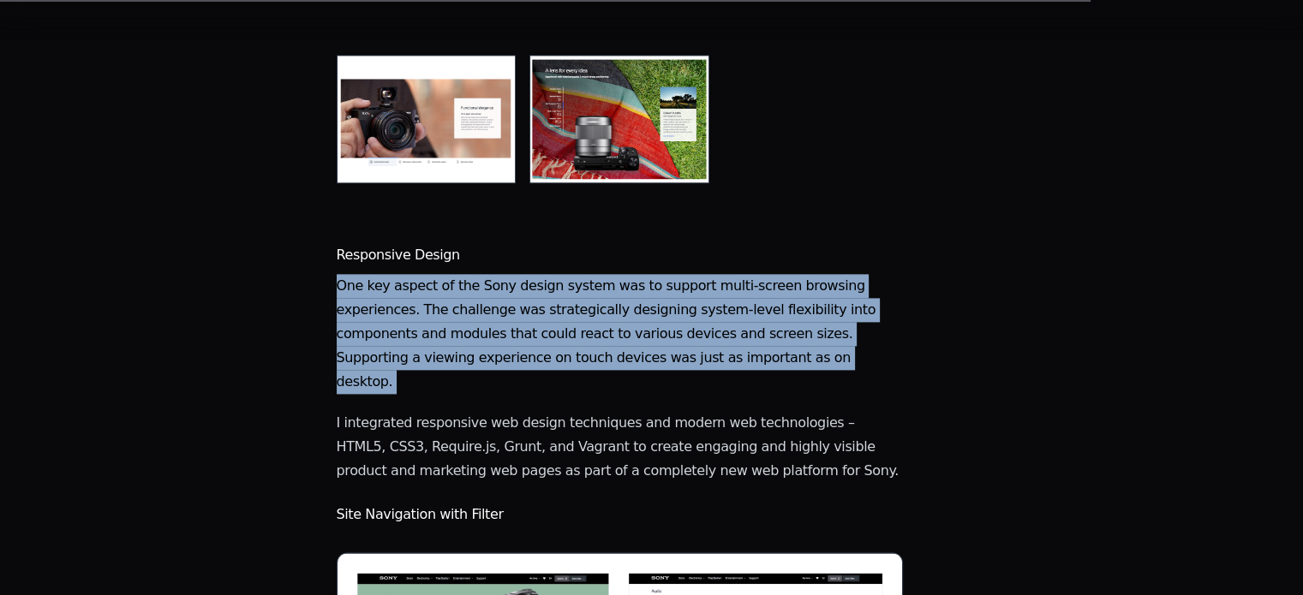
scroll to position [2294, 0]
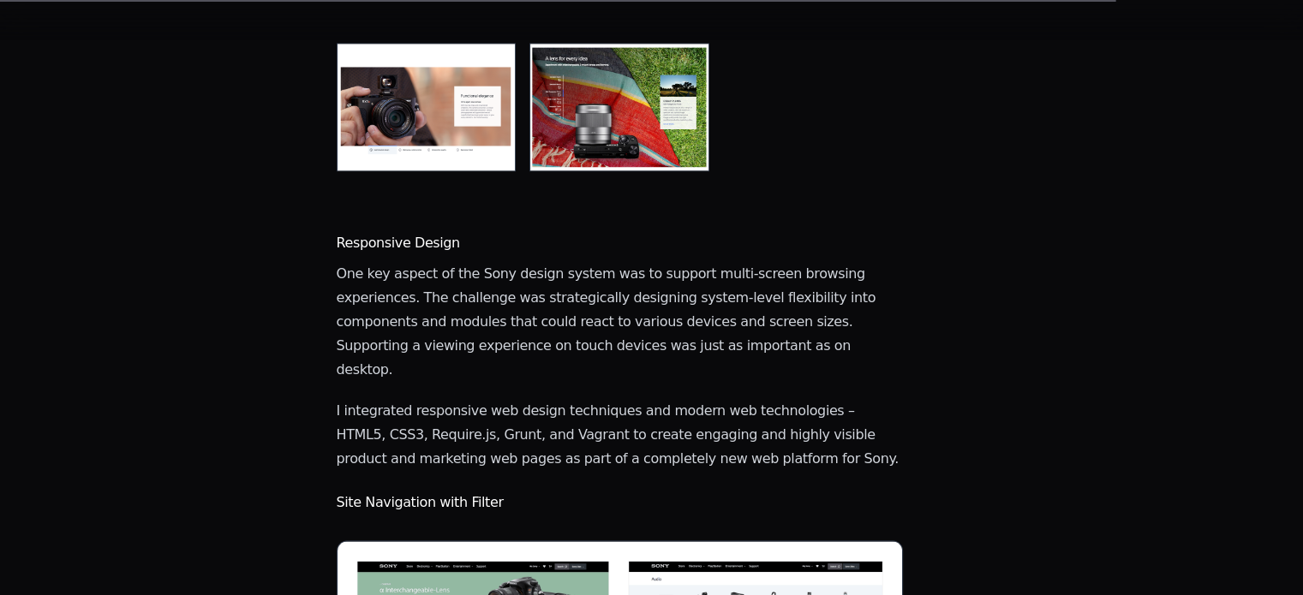
click at [740, 399] on p "I integrated responsive web design techniques and modern web technologies – HTM…" at bounding box center [620, 435] width 567 height 72
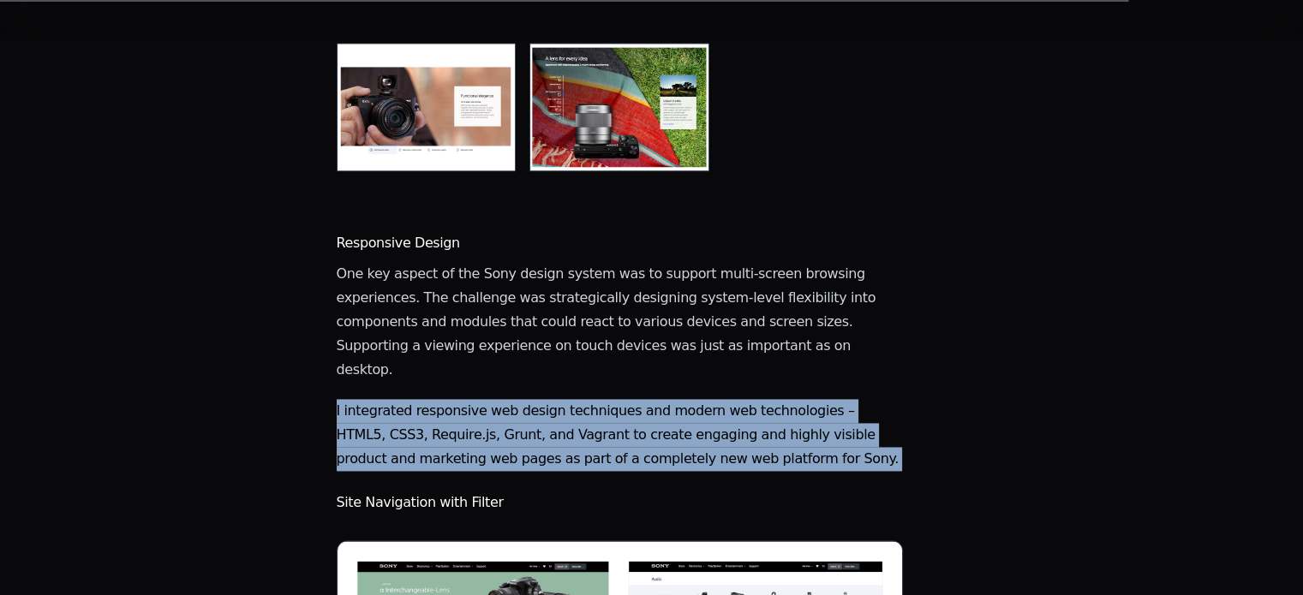
click at [740, 399] on p "I integrated responsive web design techniques and modern web technologies – HTM…" at bounding box center [620, 435] width 567 height 72
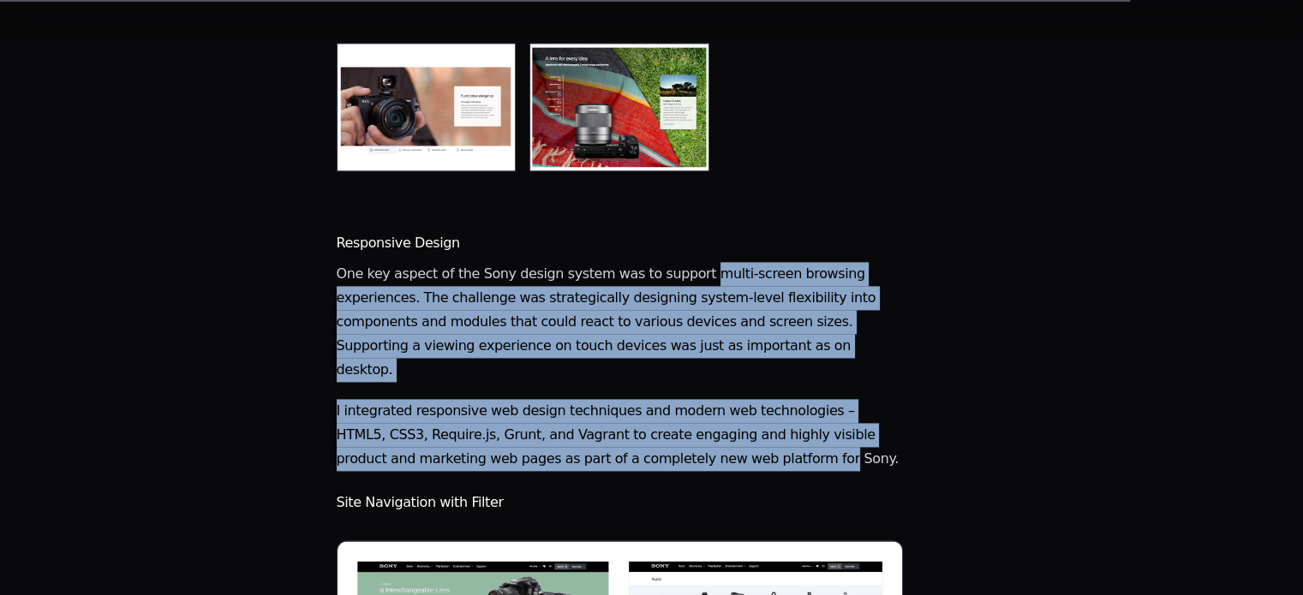
drag, startPoint x: 671, startPoint y: 167, endPoint x: 815, endPoint y: 349, distance: 232.3
click at [815, 399] on p "I integrated responsive web design techniques and modern web technologies – HTM…" at bounding box center [620, 435] width 567 height 72
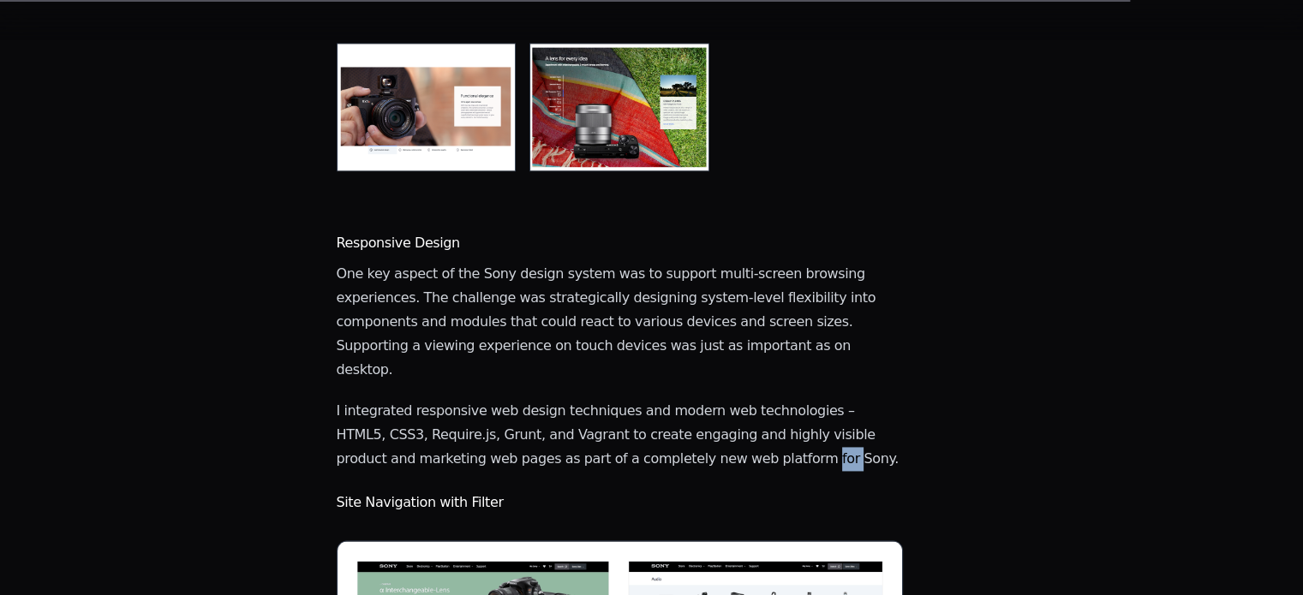
click at [815, 399] on p "I integrated responsive web design techniques and modern web technologies – HTM…" at bounding box center [620, 435] width 567 height 72
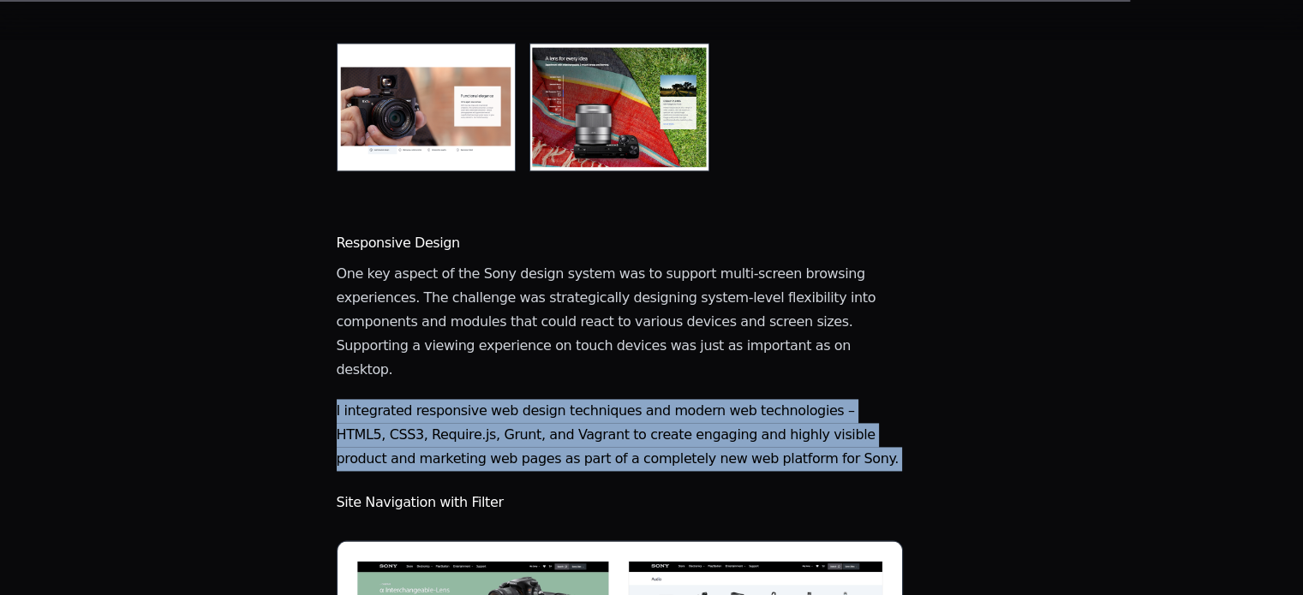
click at [815, 399] on p "I integrated responsive web design techniques and modern web technologies – HTM…" at bounding box center [620, 435] width 567 height 72
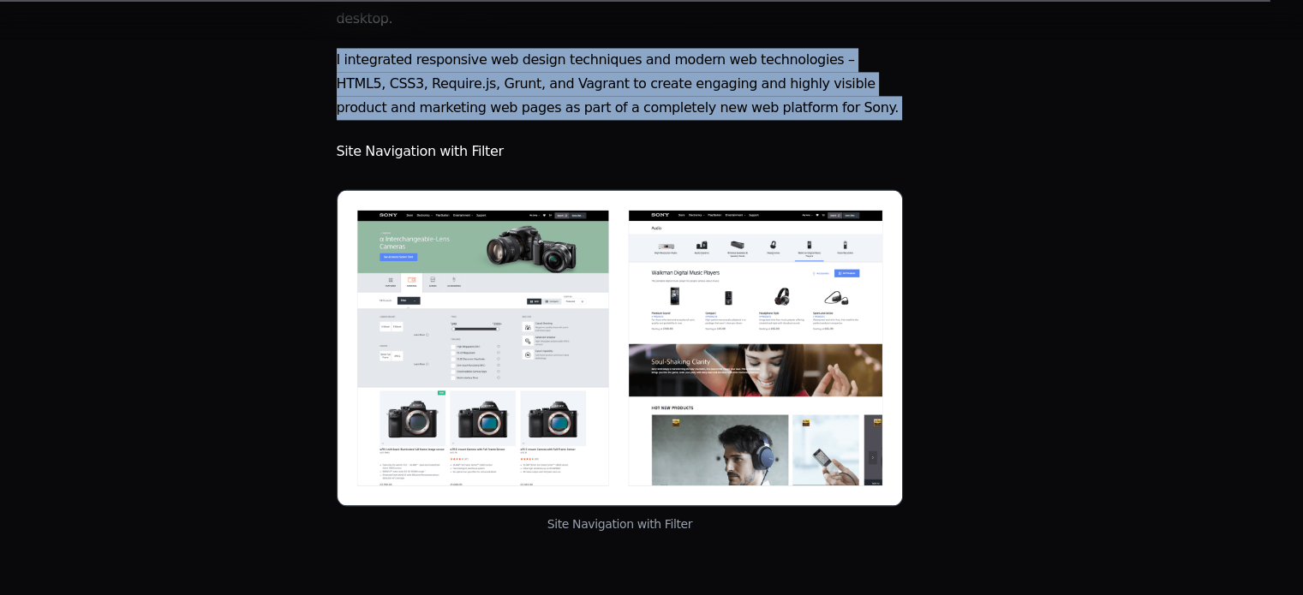
scroll to position [2631, 0]
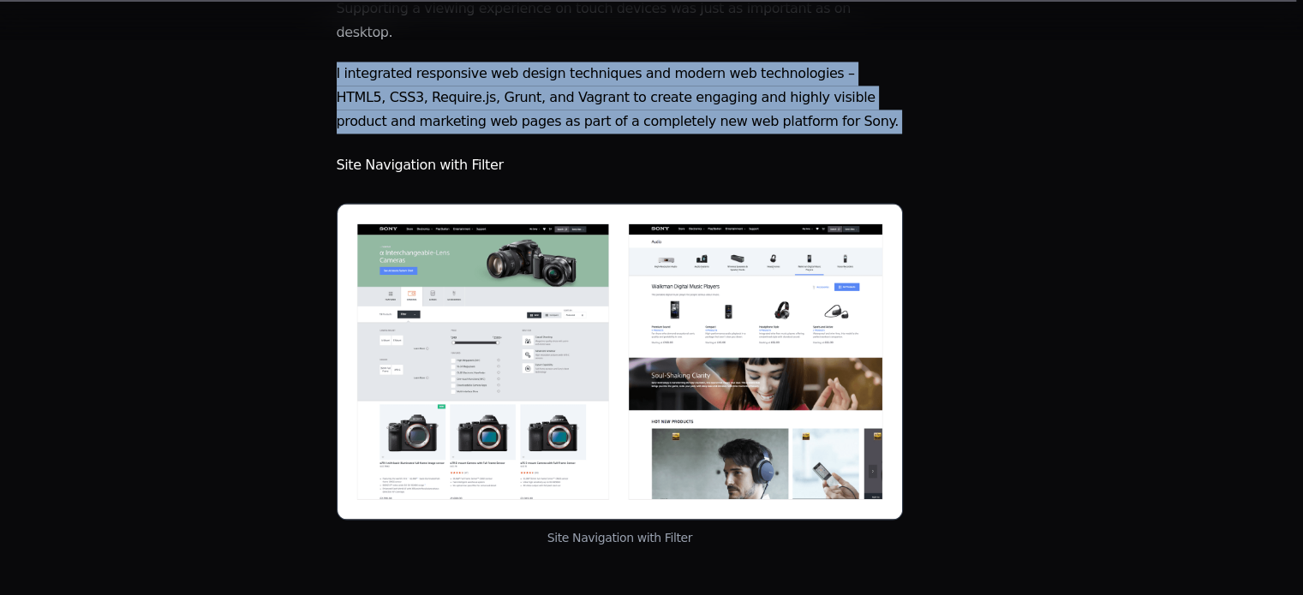
click at [611, 254] on img at bounding box center [620, 361] width 567 height 317
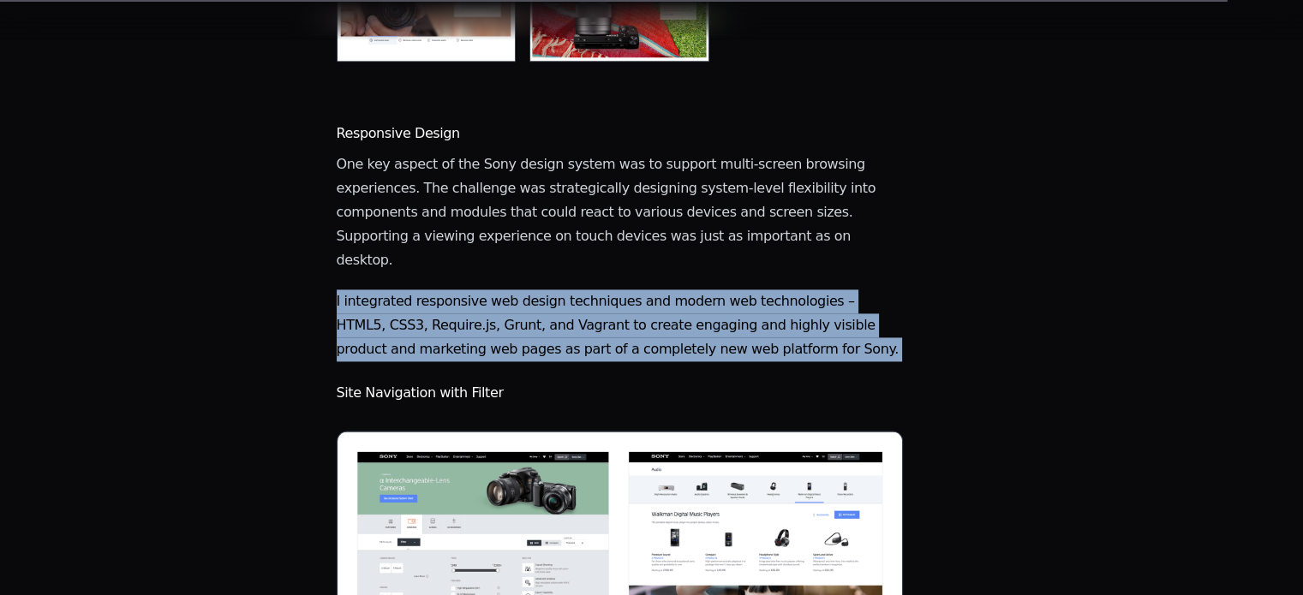
scroll to position [2401, 0]
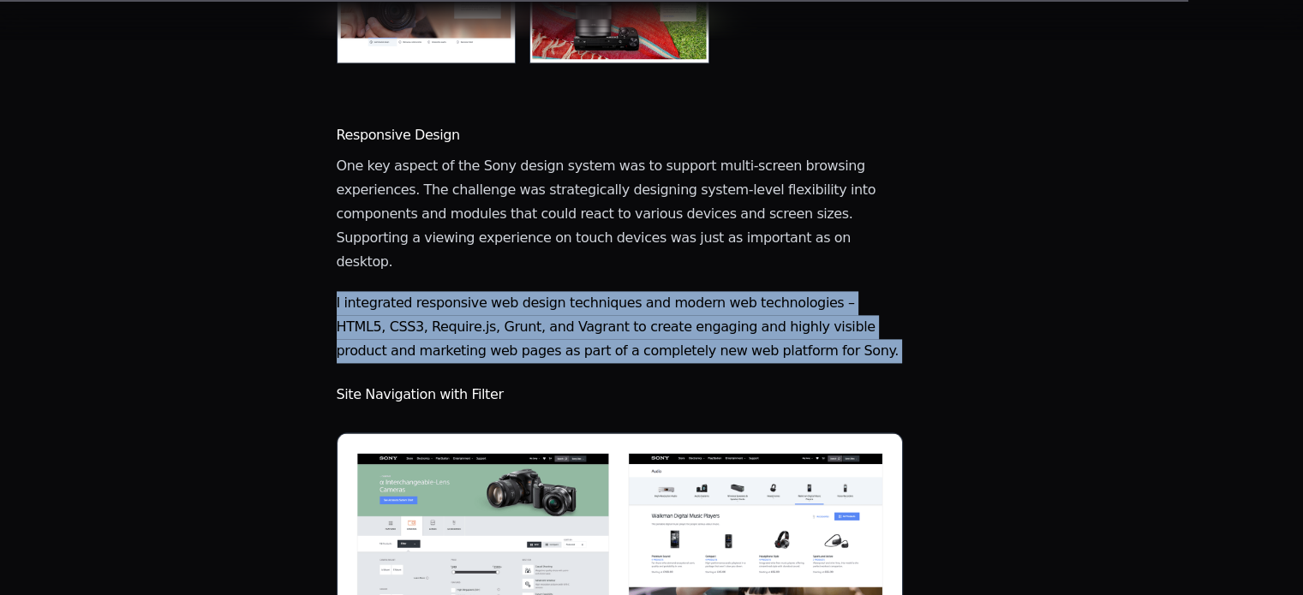
click at [611, 291] on p "I integrated responsive web design techniques and modern web technologies – HTM…" at bounding box center [620, 327] width 567 height 72
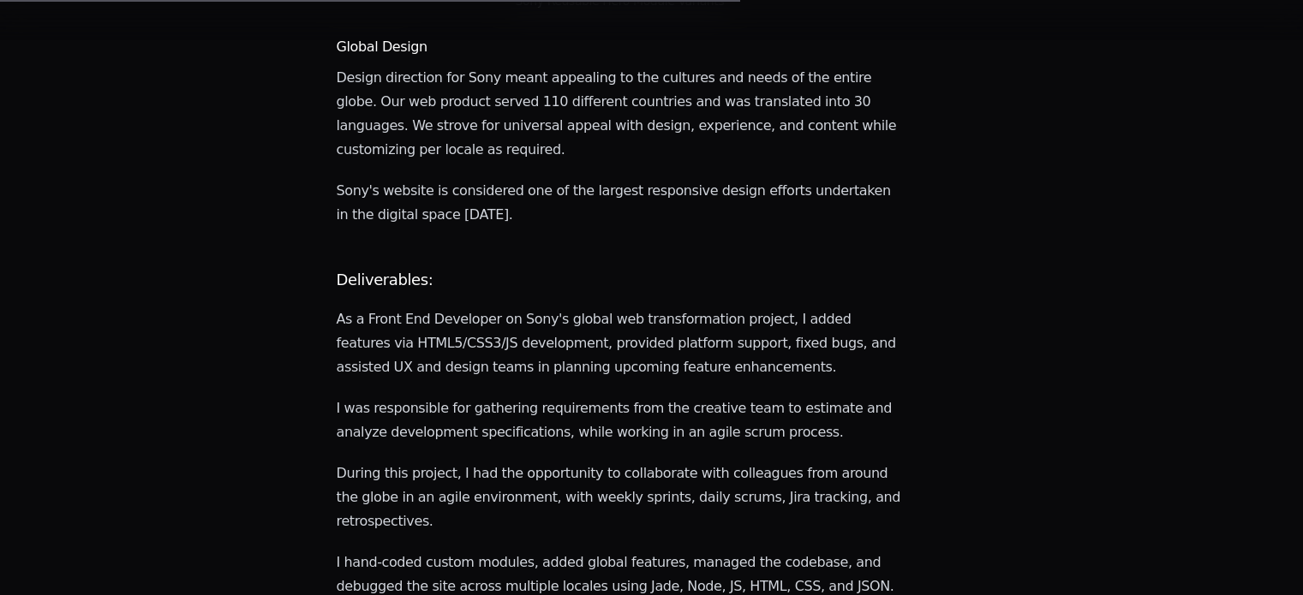
scroll to position [1410, 0]
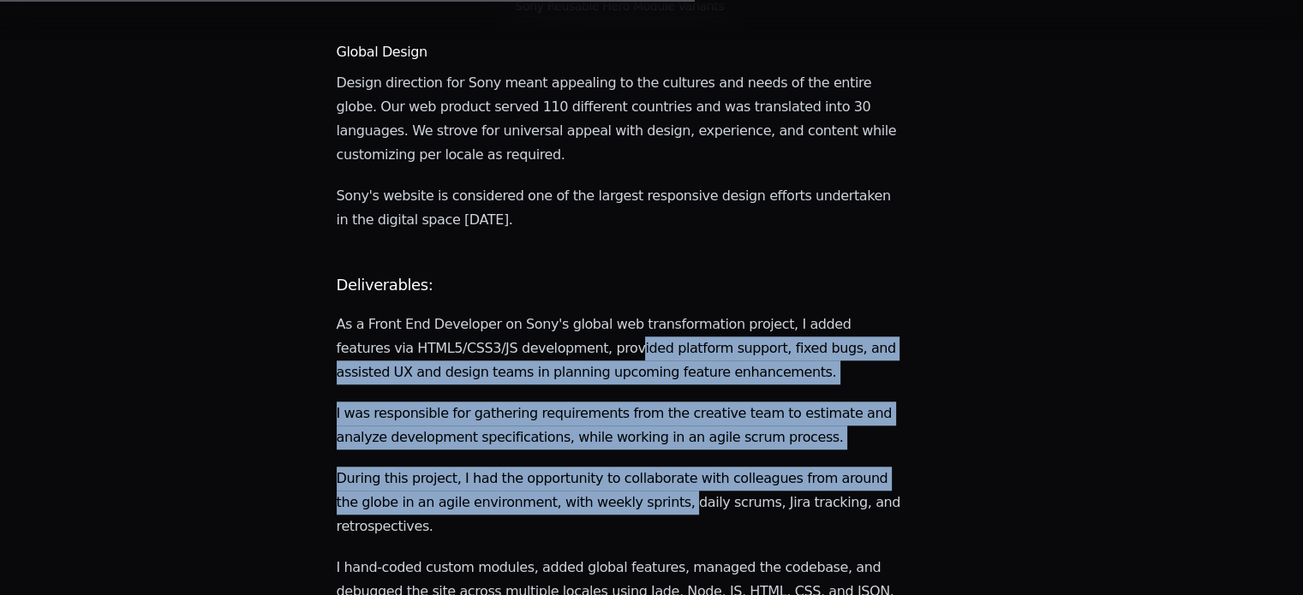
drag, startPoint x: 609, startPoint y: 242, endPoint x: 695, endPoint y: 404, distance: 183.5
click at [695, 404] on main "Sony's global marketing website reimagined with immersive experiences and modul…" at bounding box center [620, 313] width 567 height 3047
click at [695, 467] on p "During this project, I had the opportunity to collaborate with colleagues from …" at bounding box center [620, 503] width 567 height 72
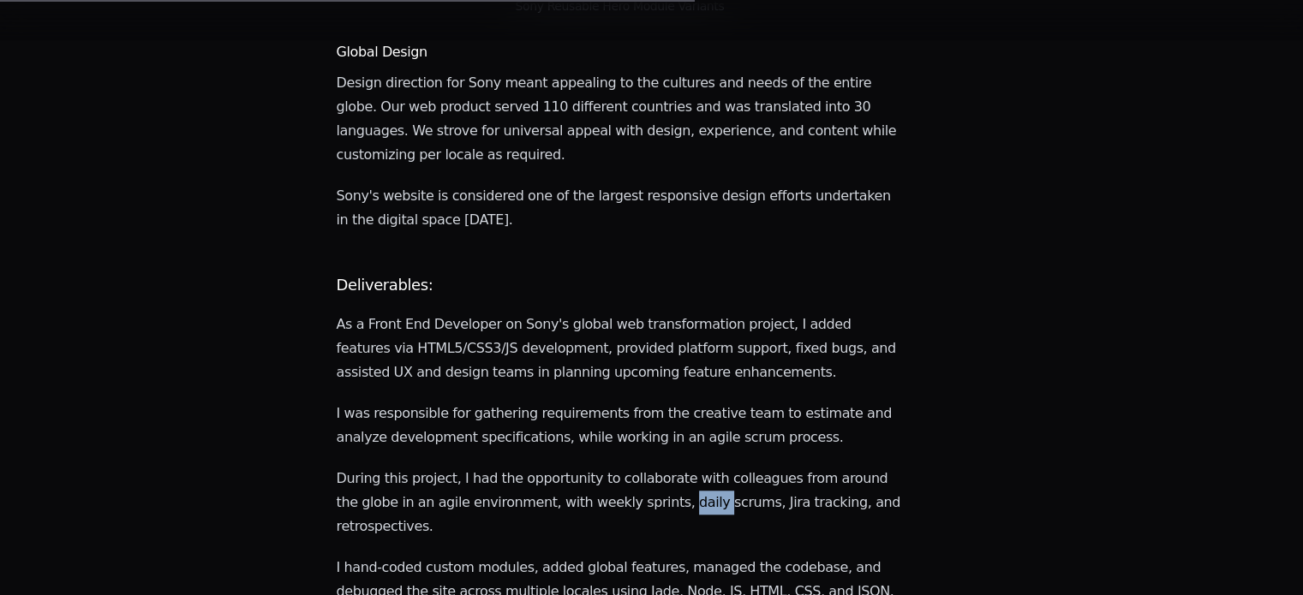
click at [695, 467] on p "During this project, I had the opportunity to collaborate with colleagues from …" at bounding box center [620, 503] width 567 height 72
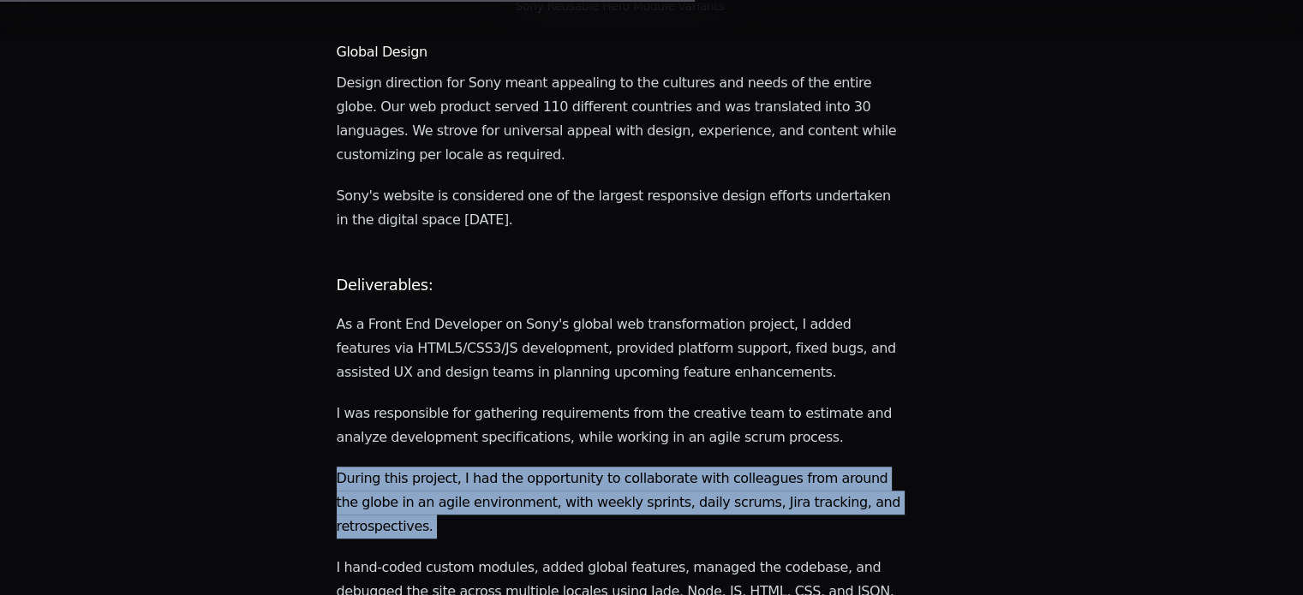
click at [695, 467] on p "During this project, I had the opportunity to collaborate with colleagues from …" at bounding box center [620, 503] width 567 height 72
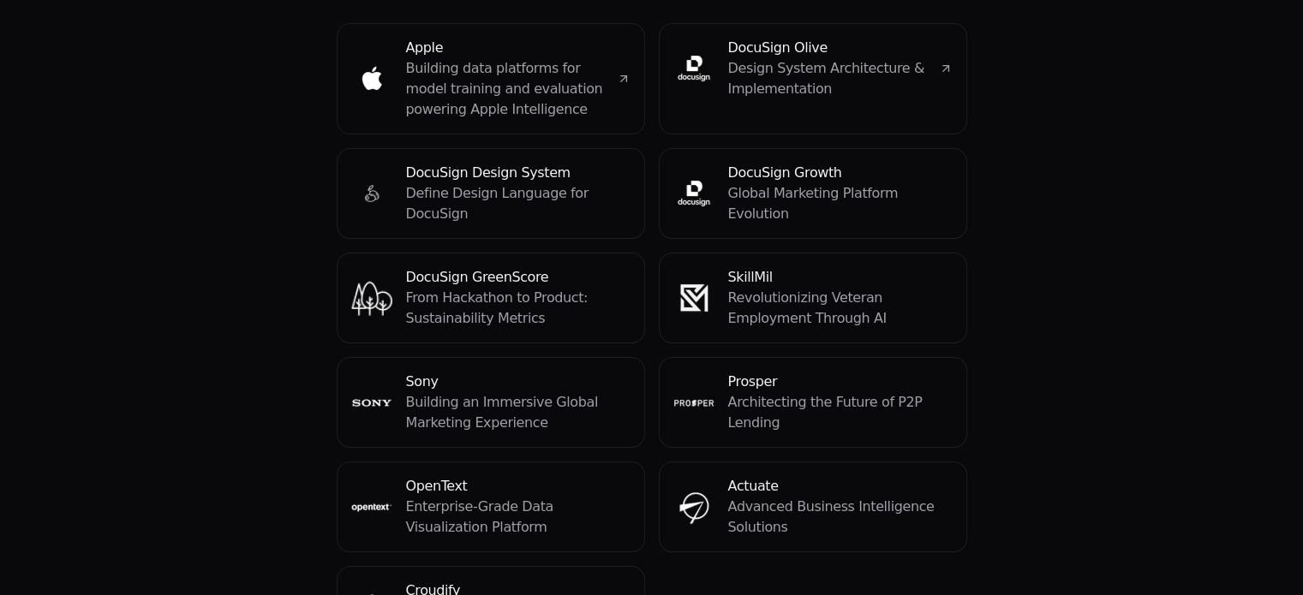
scroll to position [187, 0]
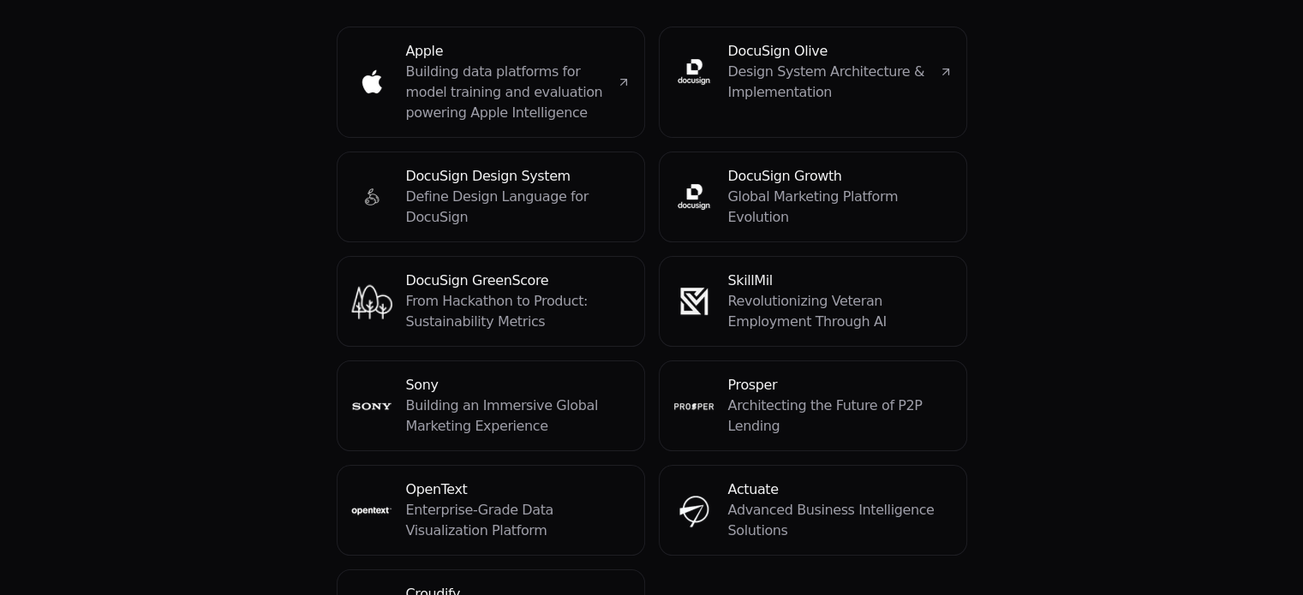
click at [802, 291] on p "Revolutionizing Veteran Employment Through AI" at bounding box center [840, 311] width 224 height 41
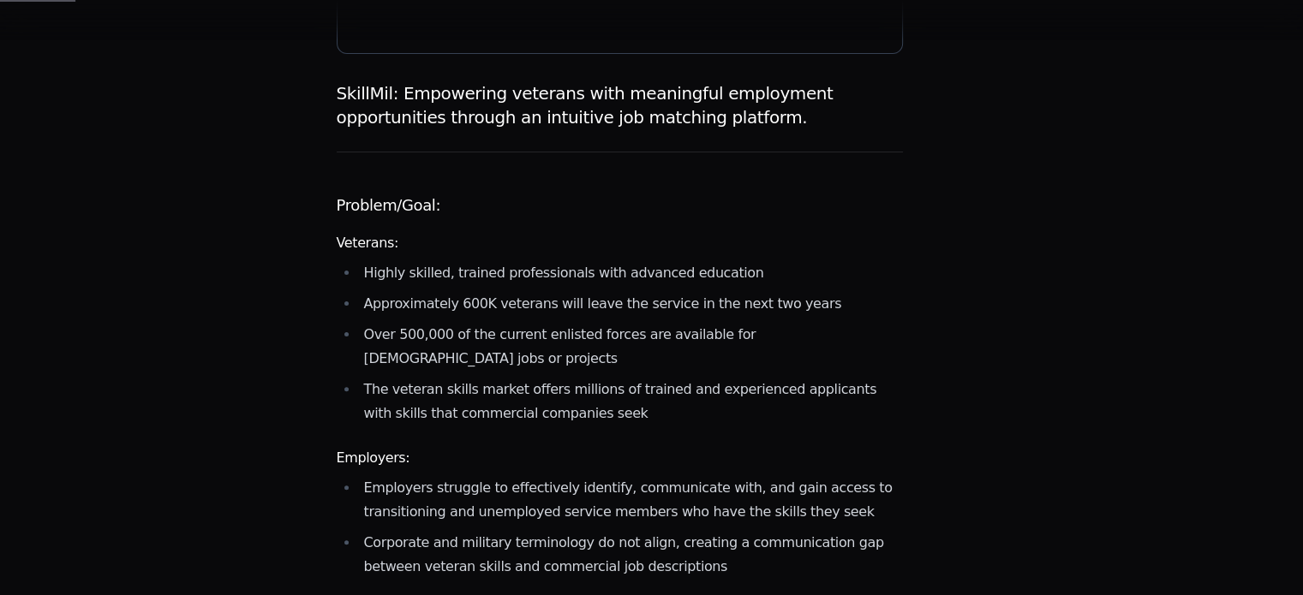
scroll to position [434, 0]
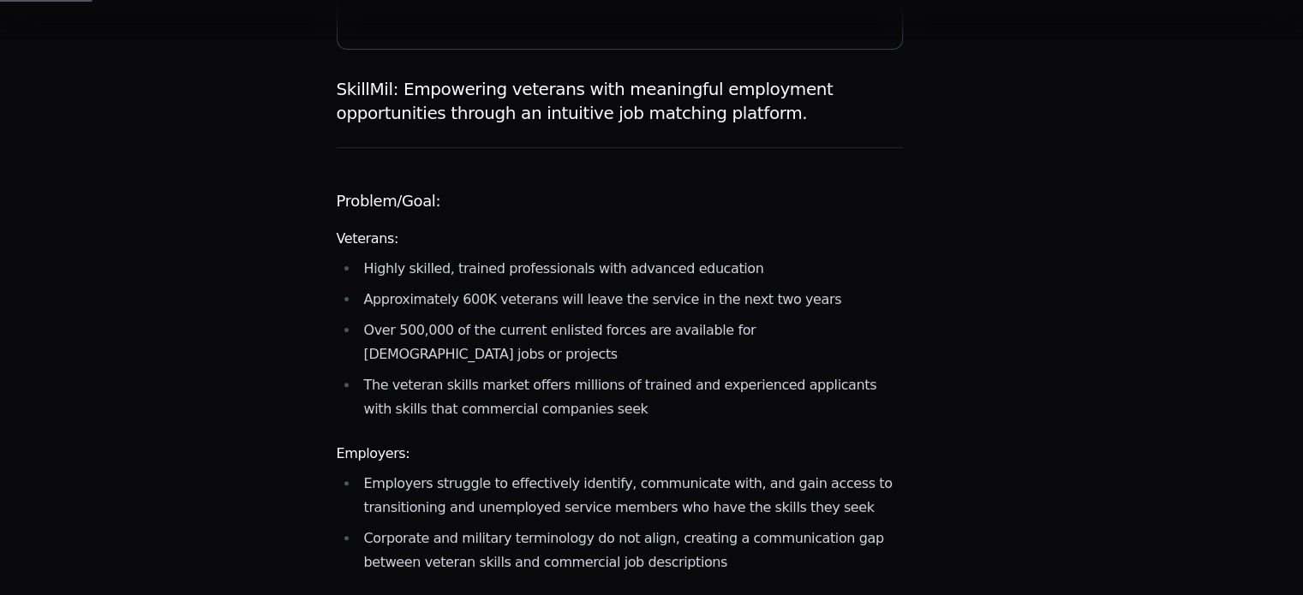
click at [572, 319] on li "Over 500,000 of the current enlisted forces are available for [DEMOGRAPHIC_DATA…" at bounding box center [631, 343] width 545 height 48
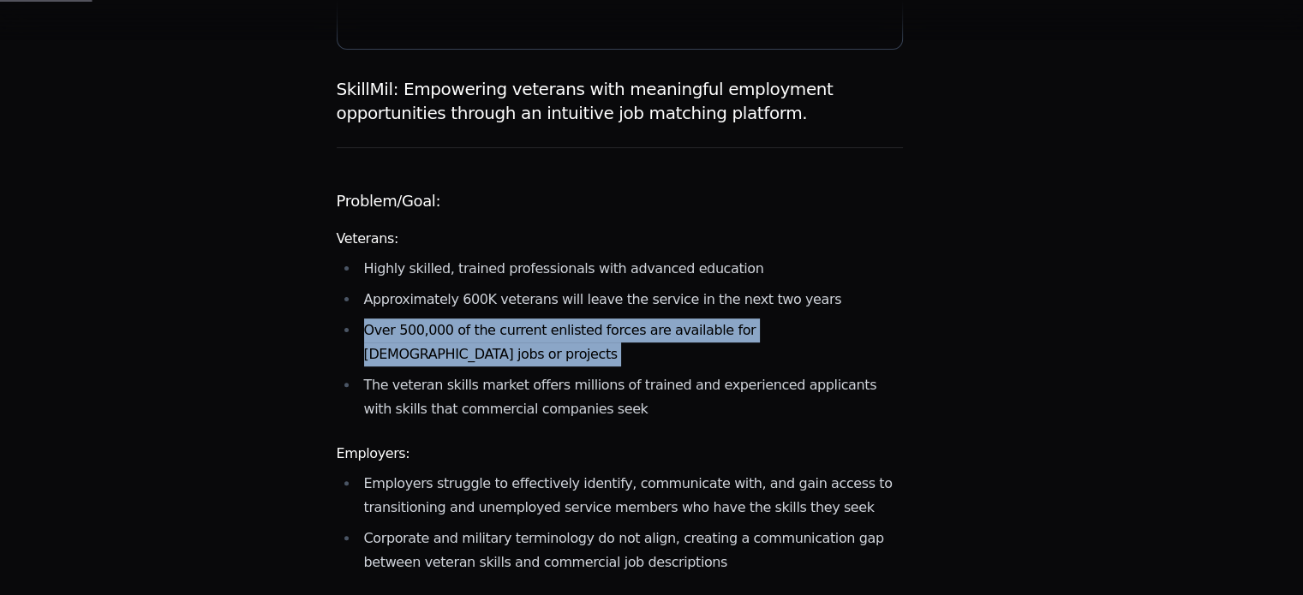
click at [572, 319] on li "Over 500,000 of the current enlisted forces are available for [DEMOGRAPHIC_DATA…" at bounding box center [631, 343] width 545 height 48
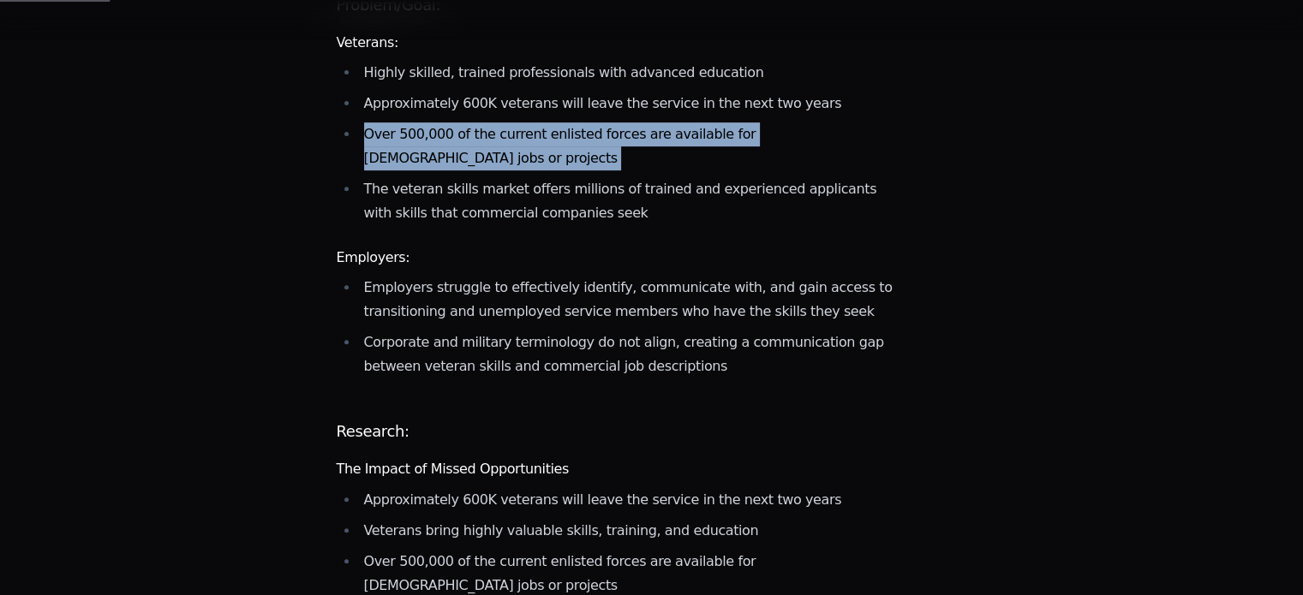
scroll to position [647, 0]
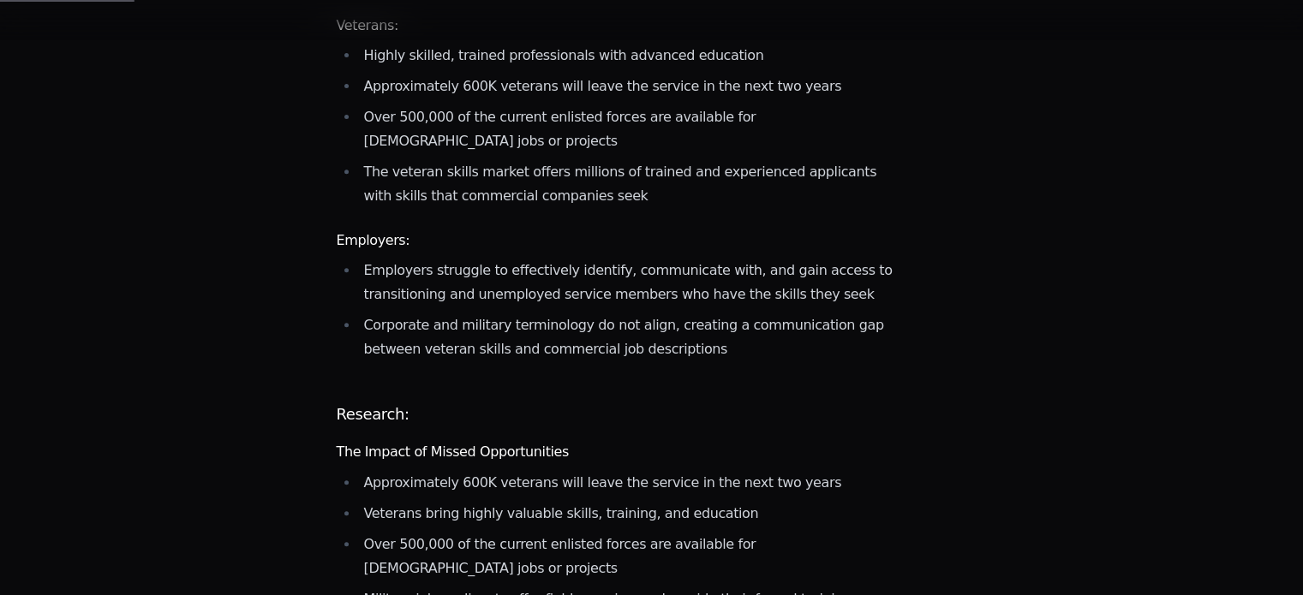
click at [572, 277] on li "Employers struggle to effectively identify, communicate with, and gain access t…" at bounding box center [631, 283] width 545 height 48
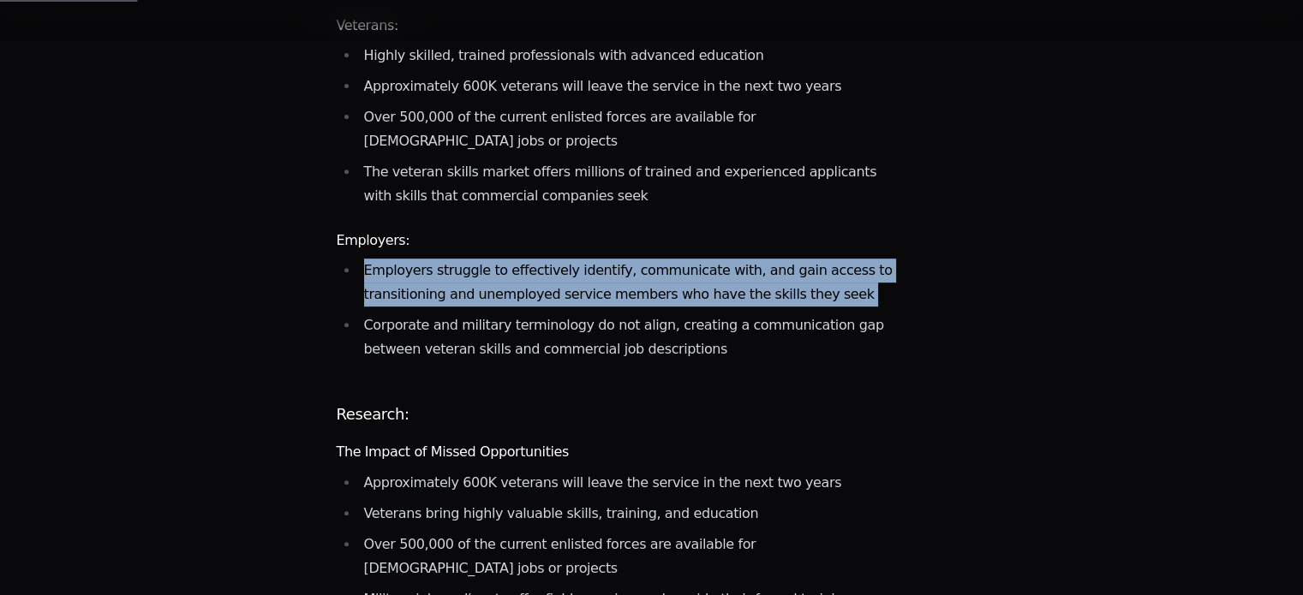
click at [572, 277] on li "Employers struggle to effectively identify, communicate with, and gain access t…" at bounding box center [631, 283] width 545 height 48
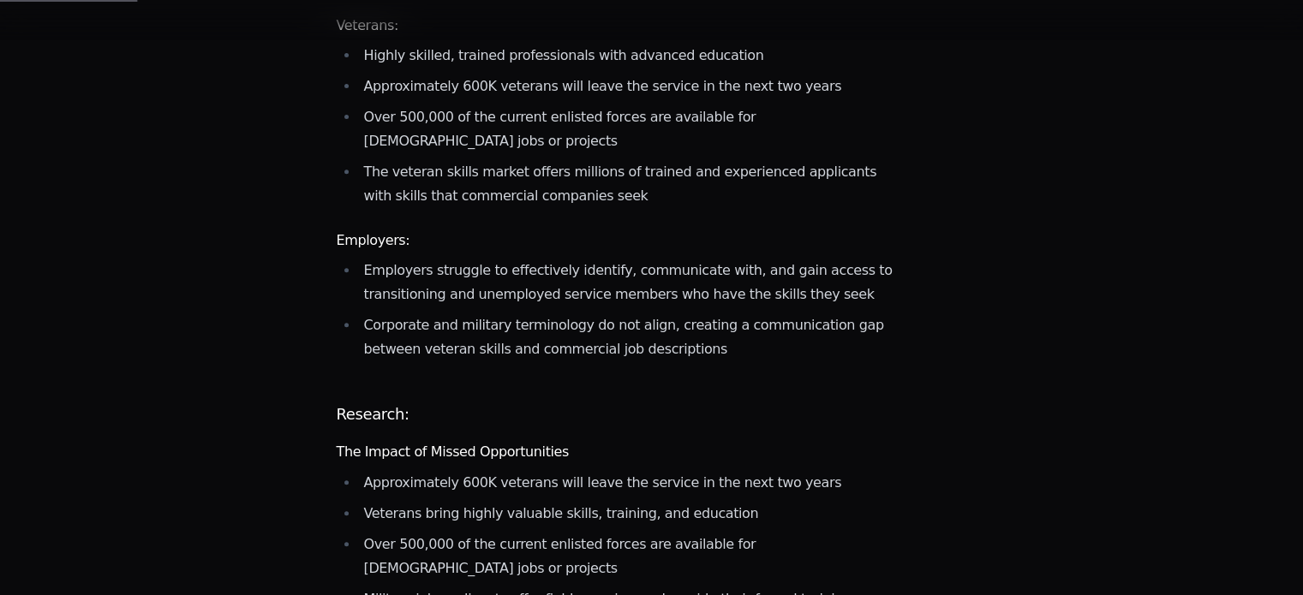
click at [538, 313] on li "Corporate and military terminology do not align, creating a communication gap b…" at bounding box center [631, 337] width 545 height 48
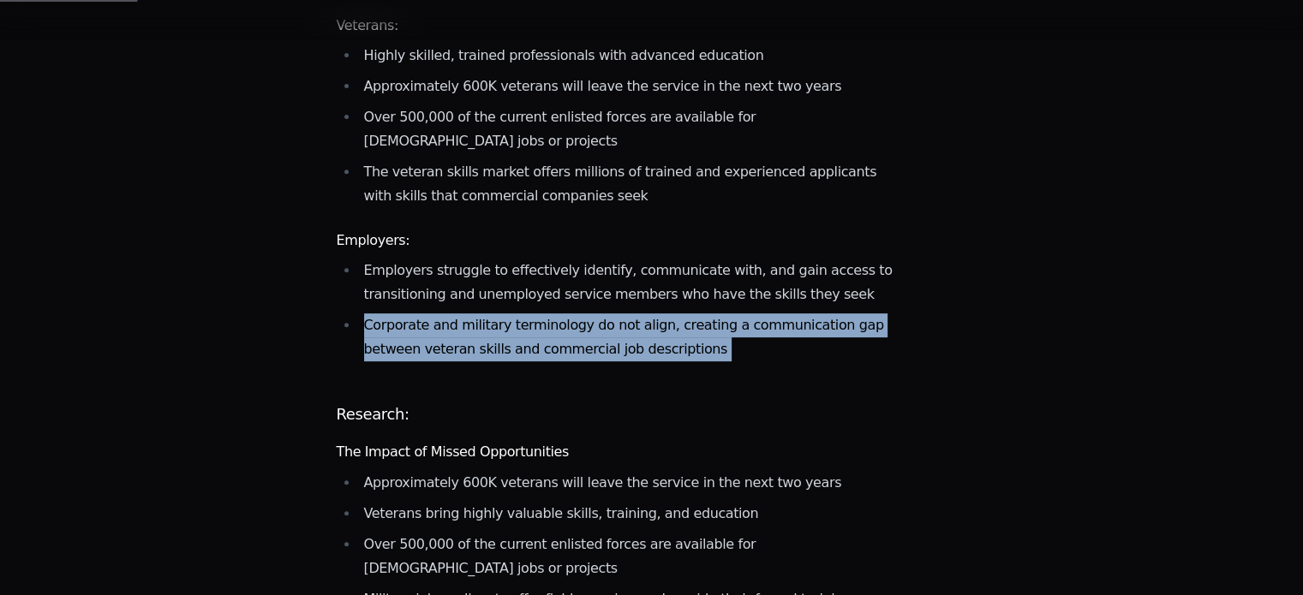
click at [538, 313] on li "Corporate and military terminology do not align, creating a communication gap b…" at bounding box center [631, 337] width 545 height 48
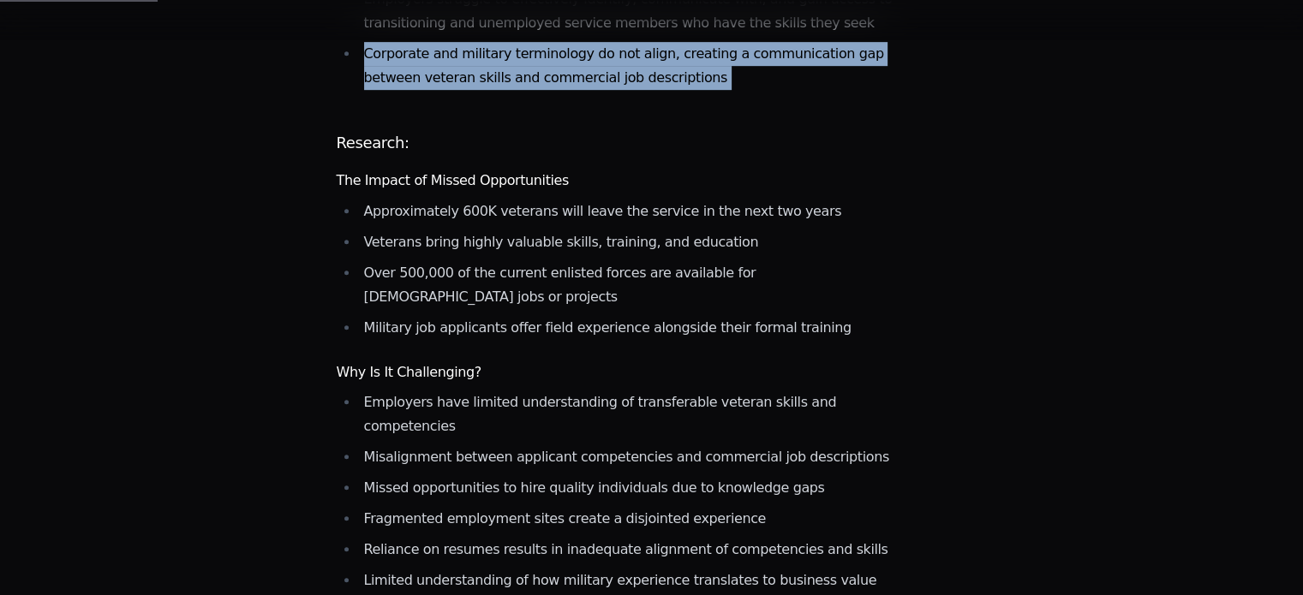
scroll to position [929, 0]
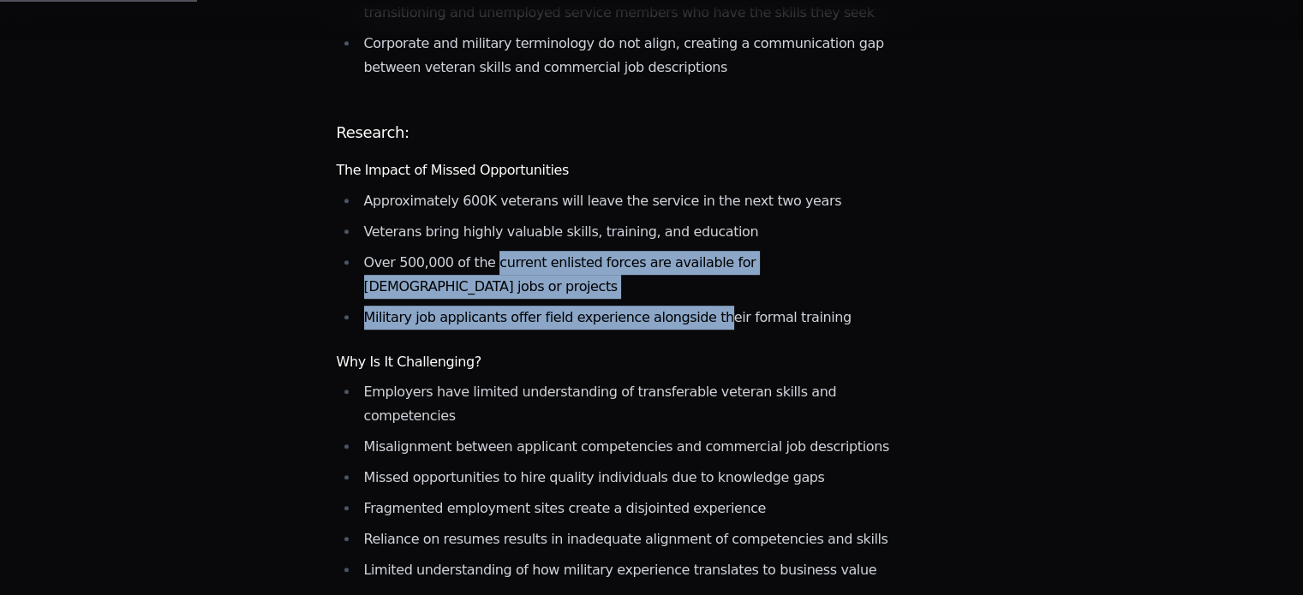
drag, startPoint x: 482, startPoint y: 227, endPoint x: 689, endPoint y: 300, distance: 218.9
click at [689, 300] on ul "Approximately 600K veterans will leave the service in the next two years Vetera…" at bounding box center [620, 259] width 567 height 140
click at [689, 306] on li "Military job applicants offer field experience alongside their formal training" at bounding box center [631, 318] width 545 height 24
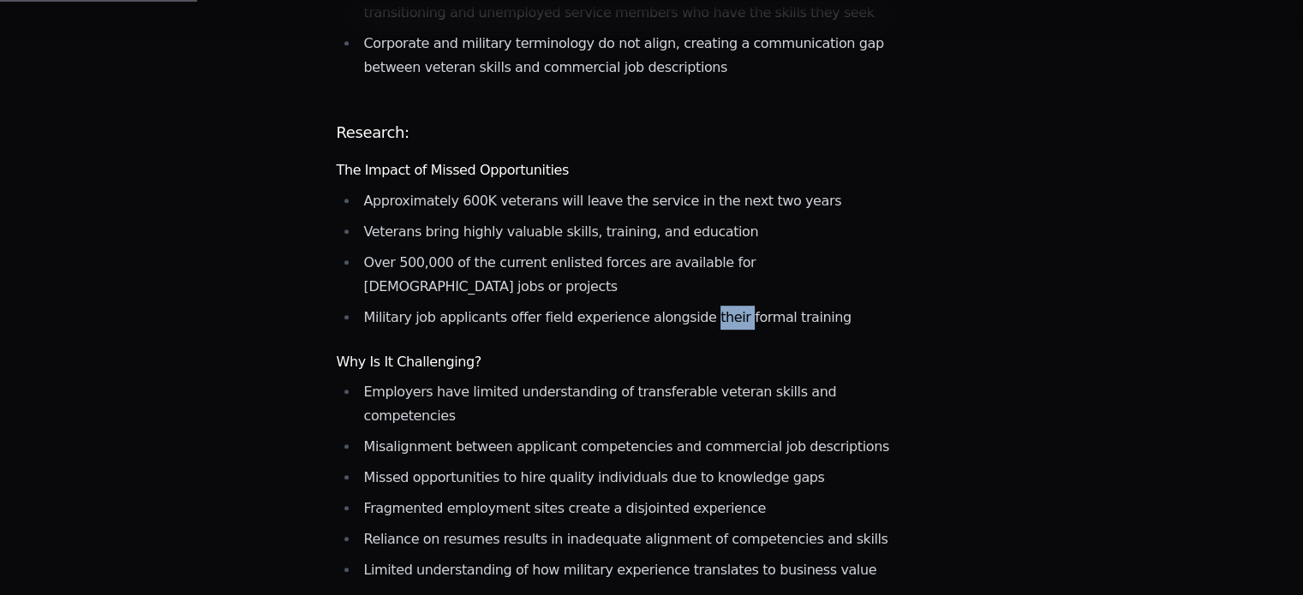
click at [689, 306] on li "Military job applicants offer field experience alongside their formal training" at bounding box center [631, 318] width 545 height 24
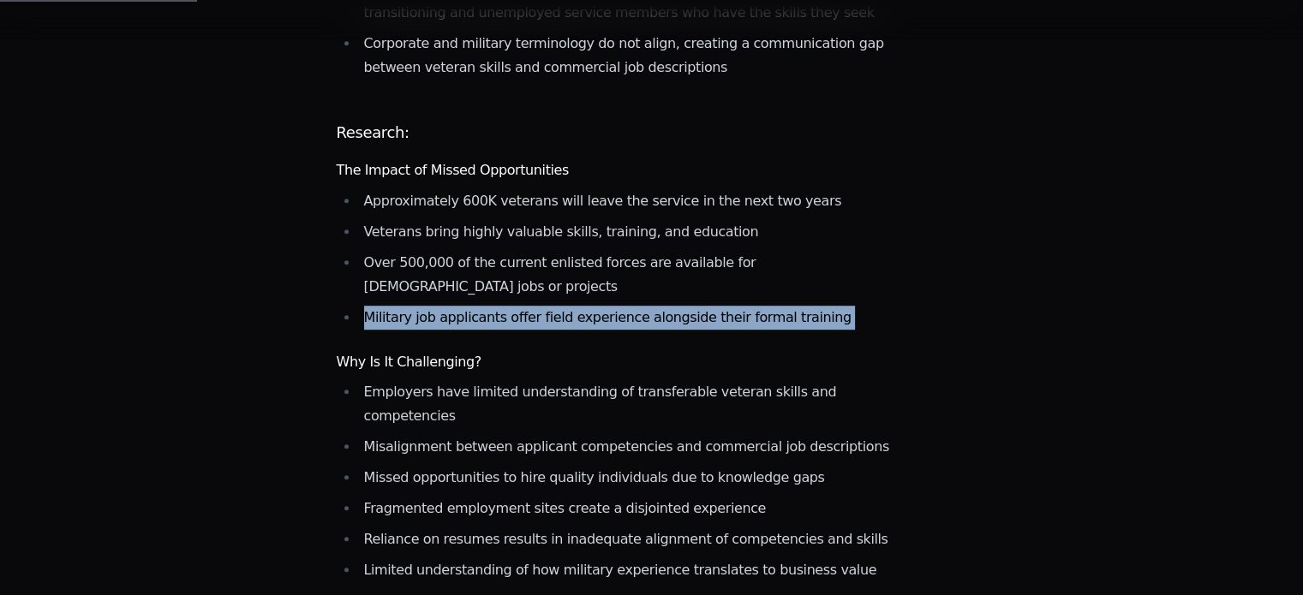
click at [689, 306] on li "Military job applicants offer field experience alongside their formal training" at bounding box center [631, 318] width 545 height 24
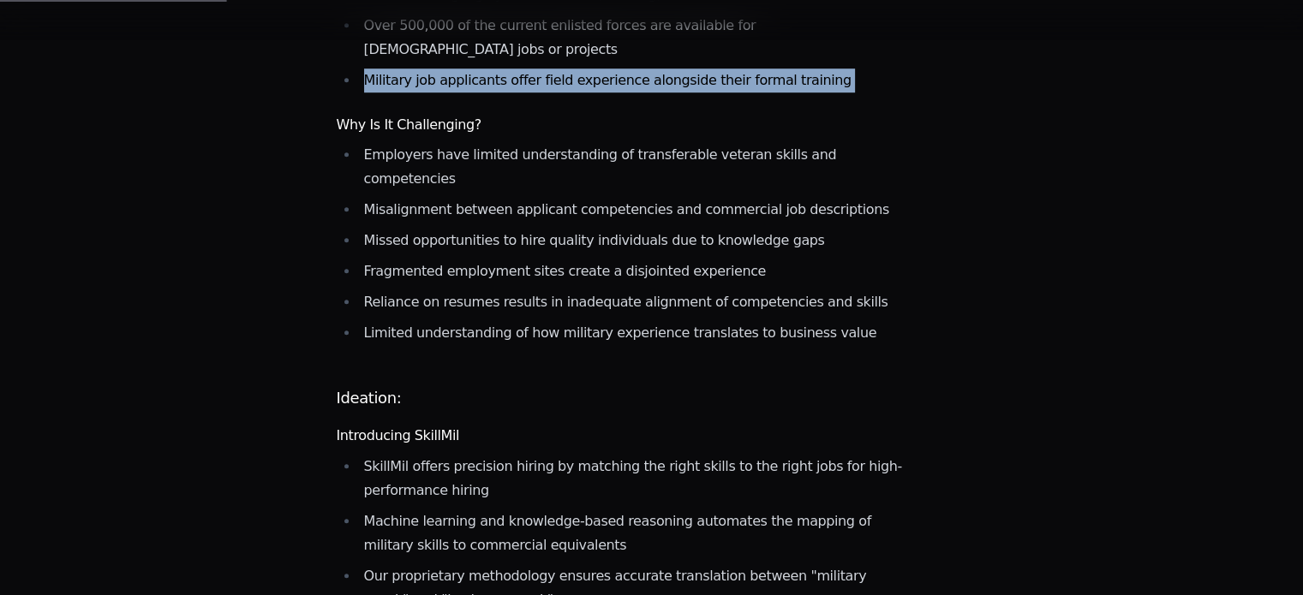
scroll to position [1172, 0]
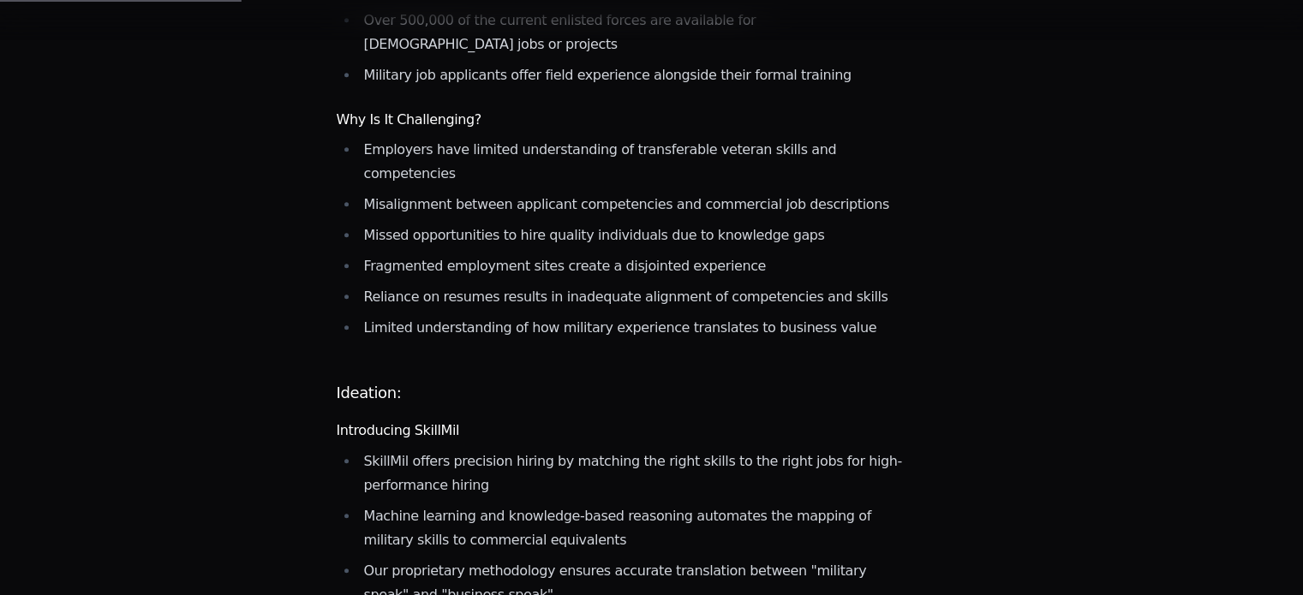
click at [689, 300] on li "Reliance on resumes results in inadequate alignment of competencies and skills" at bounding box center [631, 297] width 545 height 24
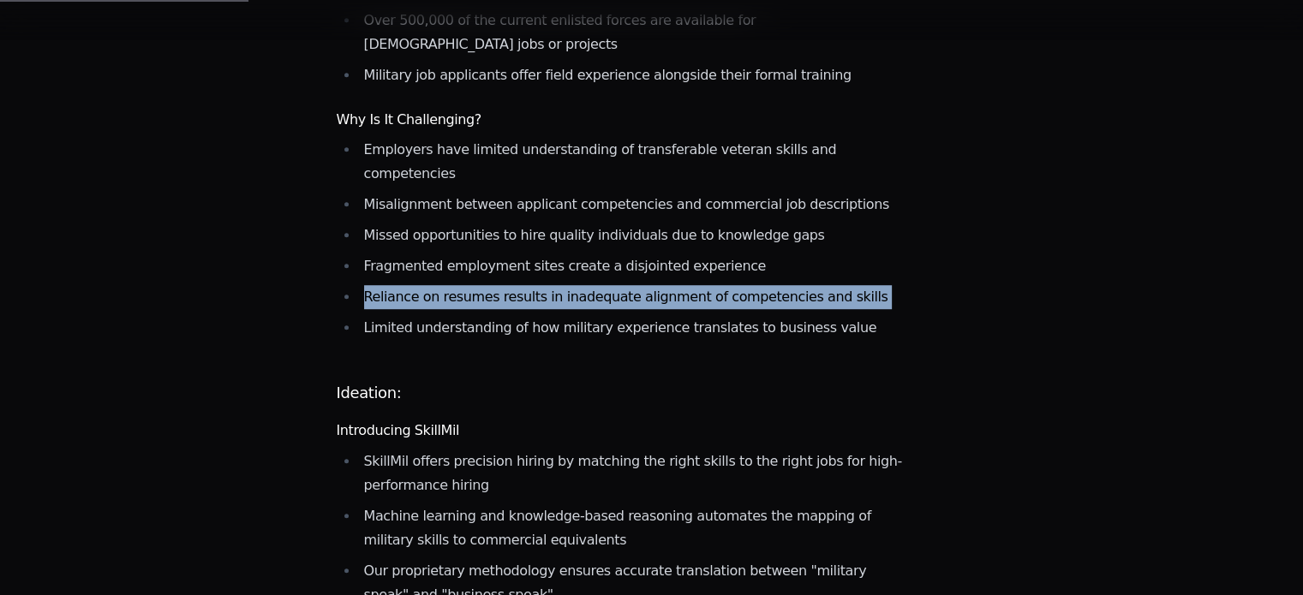
click at [689, 300] on li "Reliance on resumes results in inadequate alignment of competencies and skills" at bounding box center [631, 297] width 545 height 24
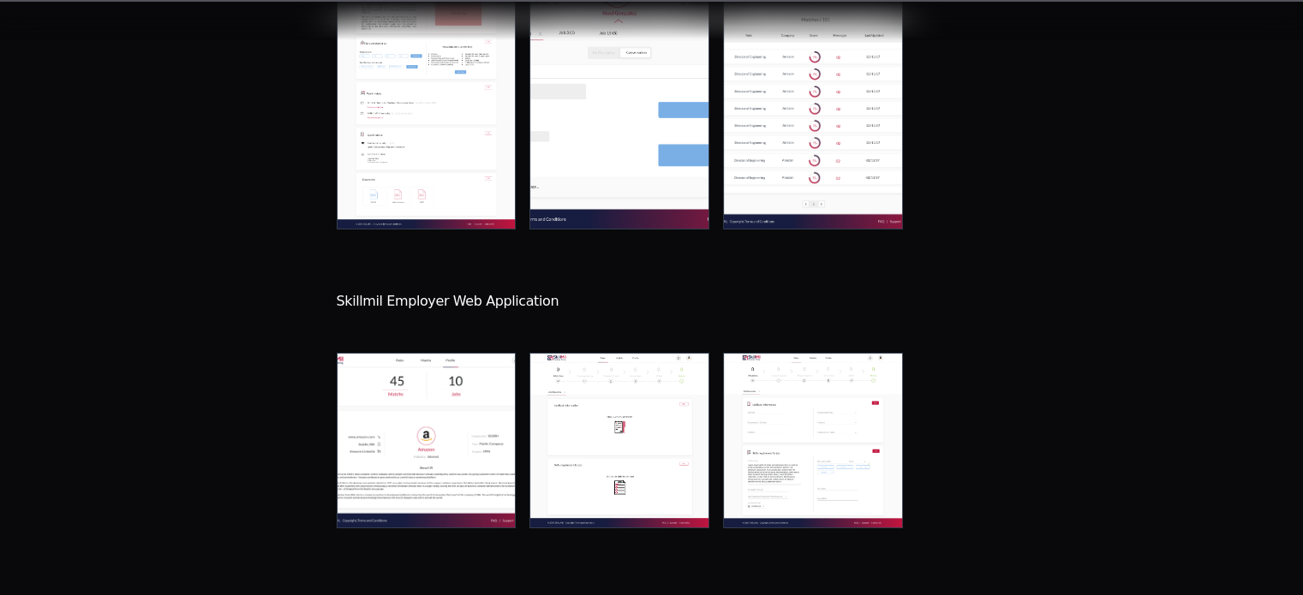
scroll to position [6146, 0]
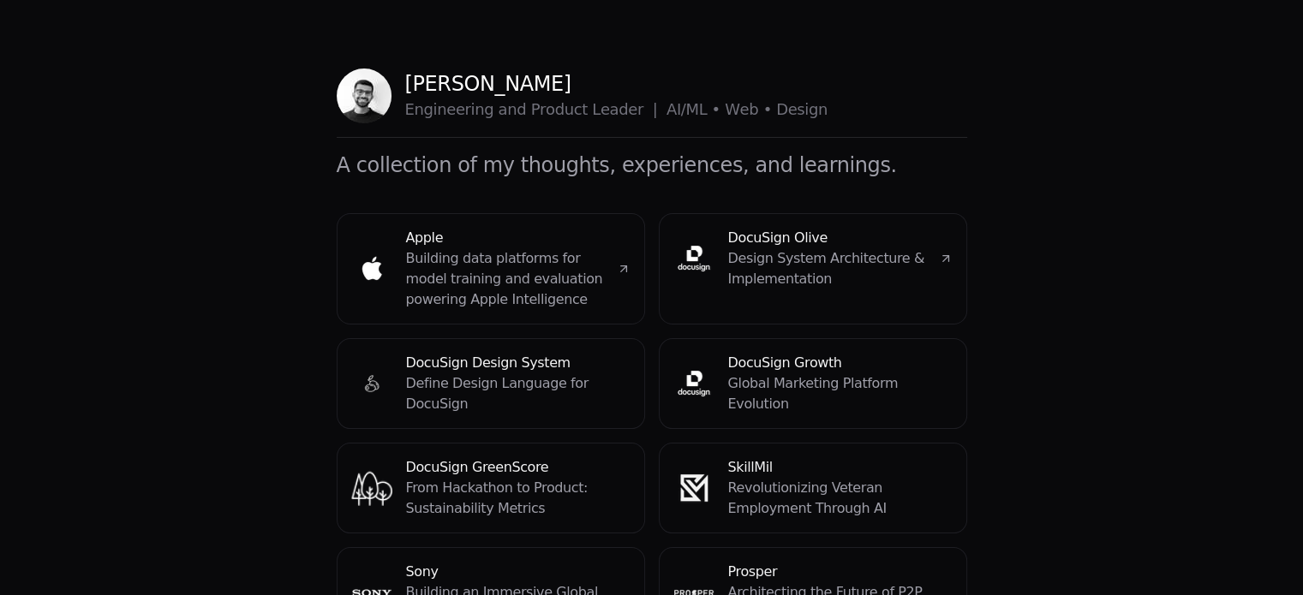
click at [454, 81] on p "[PERSON_NAME]" at bounding box center [616, 83] width 422 height 27
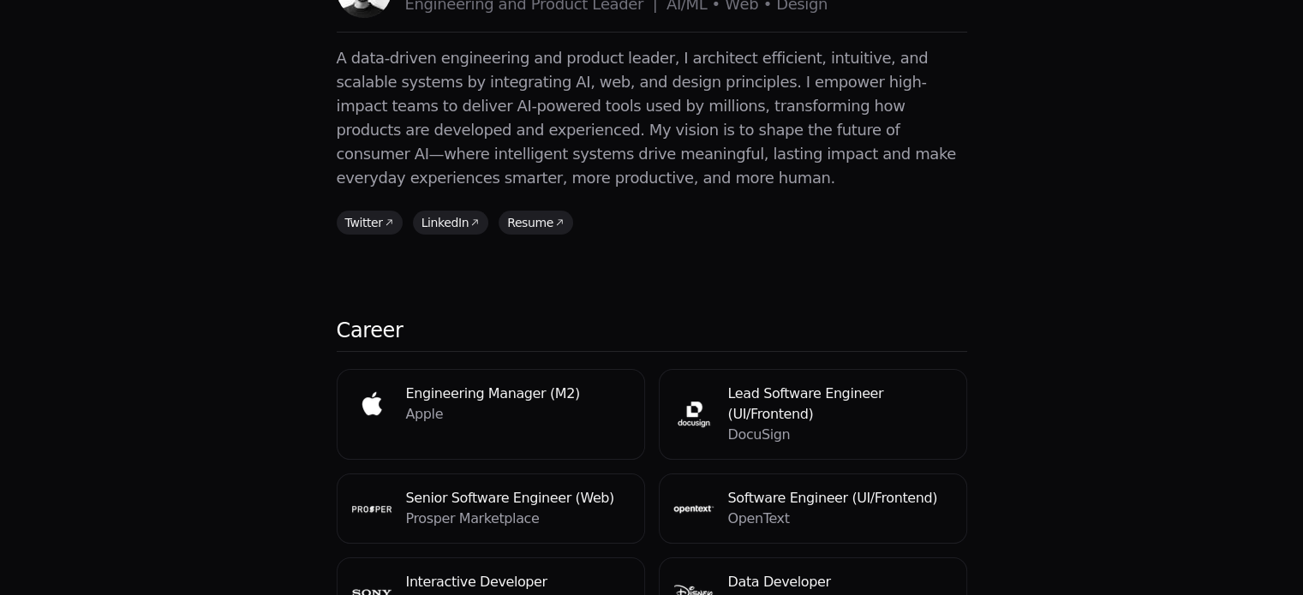
scroll to position [123, 0]
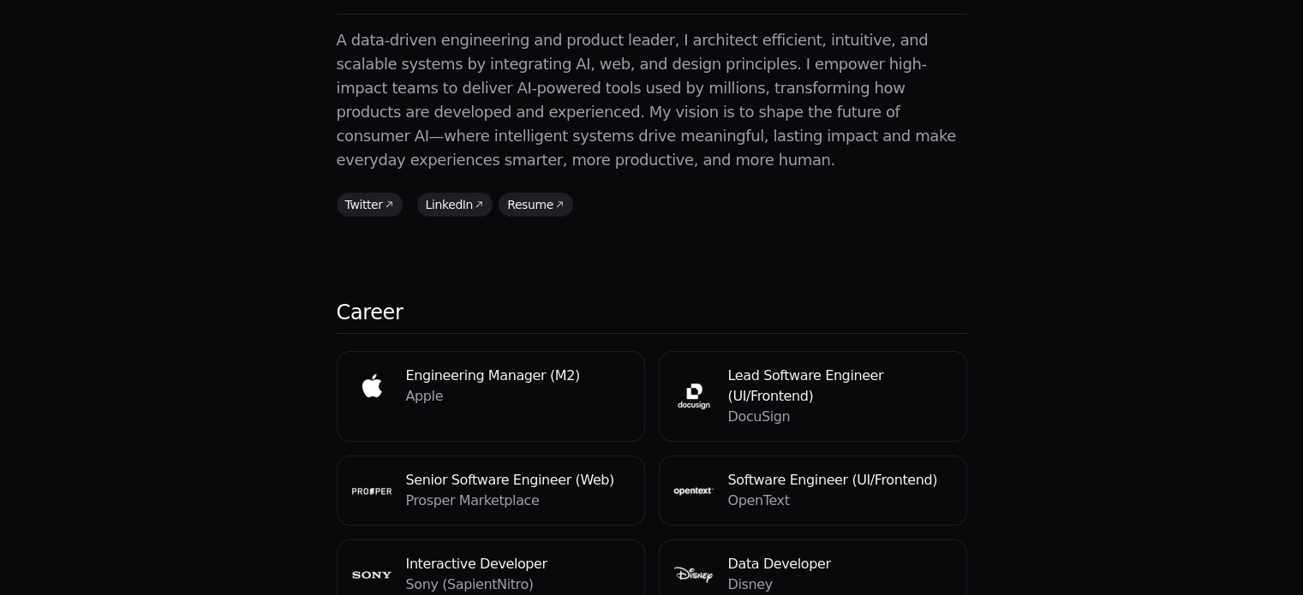
click at [474, 200] on icon at bounding box center [479, 205] width 10 height 10
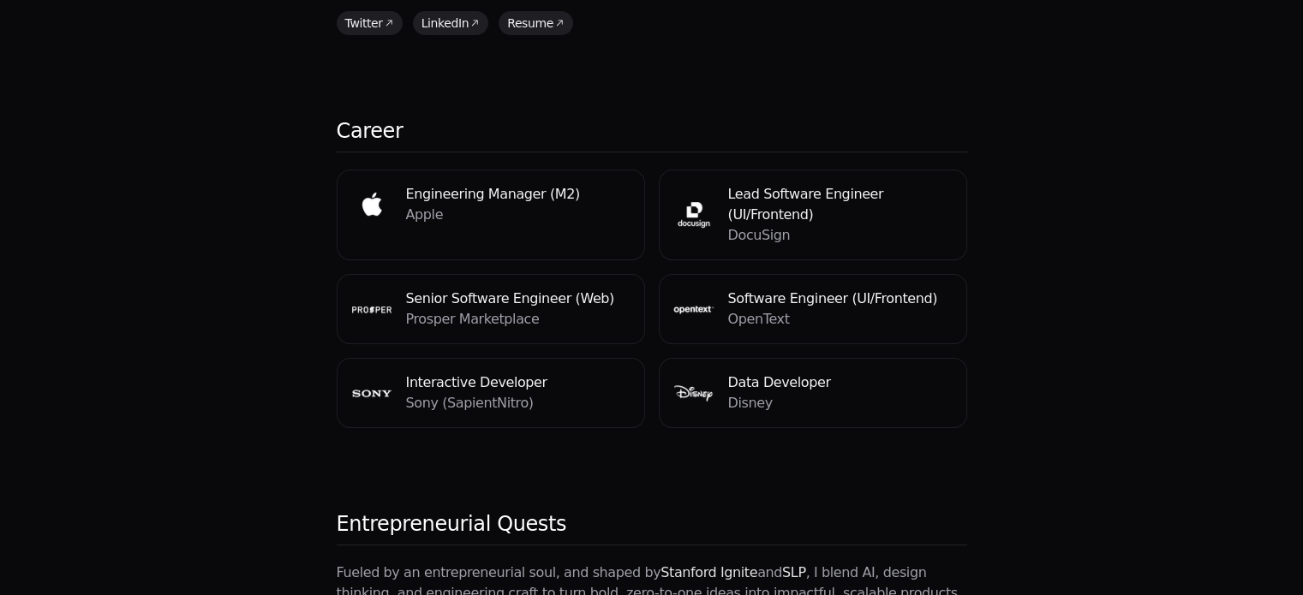
scroll to position [307, 0]
click at [726, 287] on div "Software Engineer (UI/Frontend) OpenText" at bounding box center [812, 307] width 279 height 41
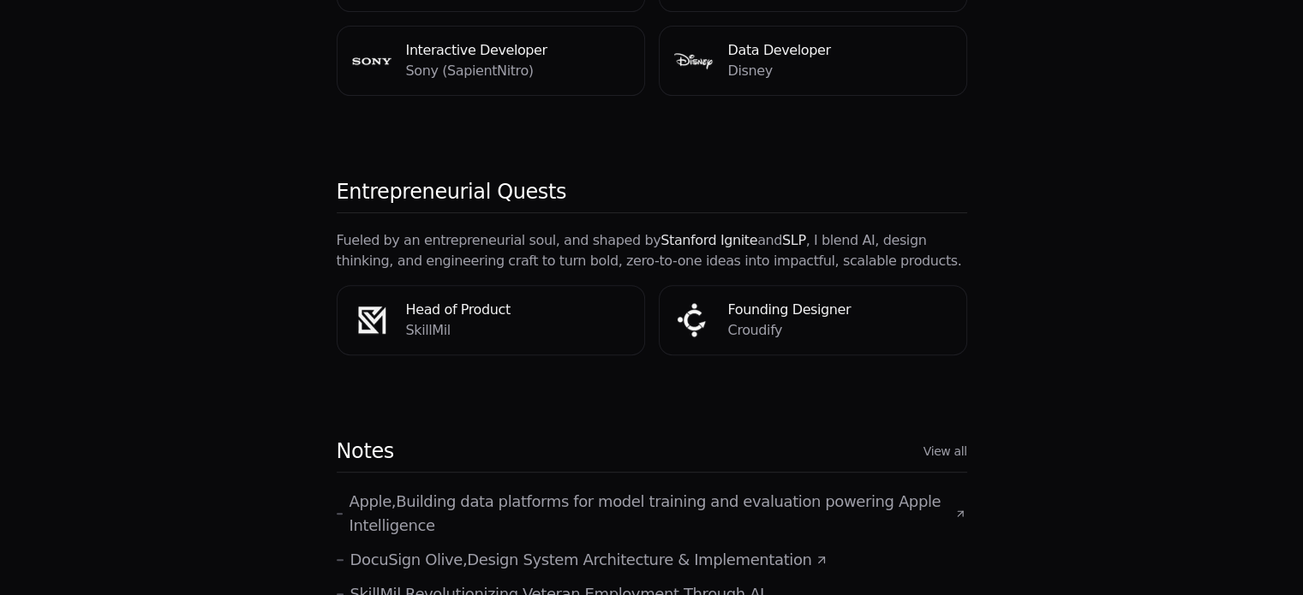
scroll to position [639, 0]
click at [778, 229] on p "Fueled by an entrepreneurial soul, and shaped by [PERSON_NAME] and SLP , I blen…" at bounding box center [652, 249] width 630 height 41
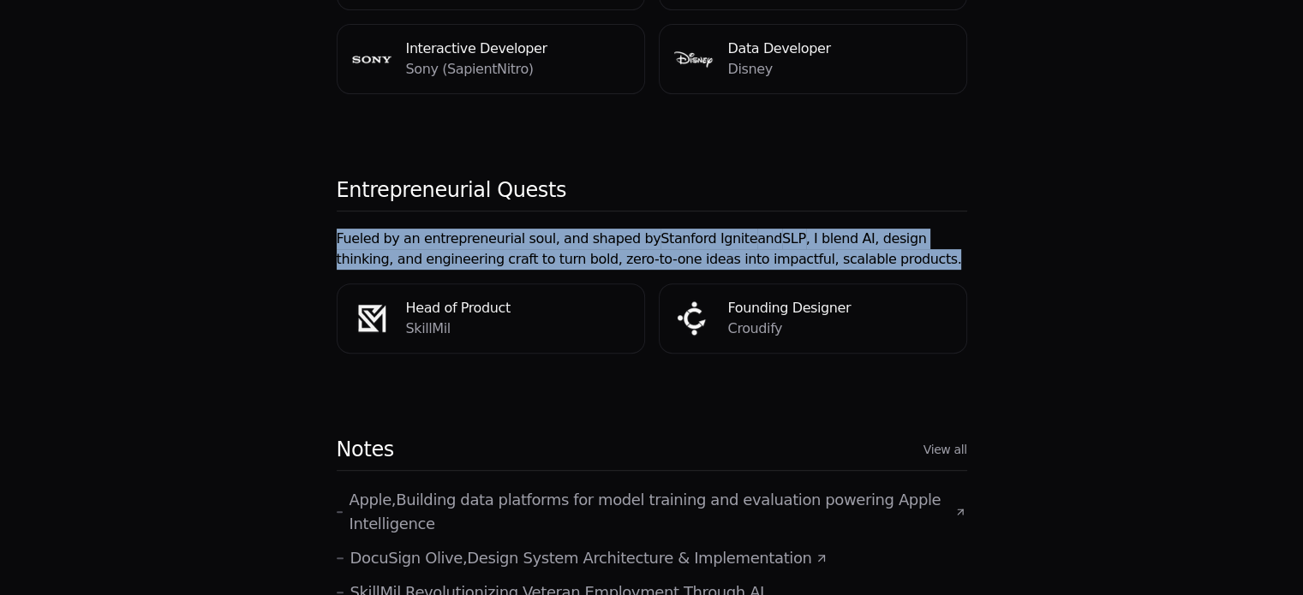
click at [778, 229] on p "Fueled by an entrepreneurial soul, and shaped by [PERSON_NAME] and SLP , I blen…" at bounding box center [652, 249] width 630 height 41
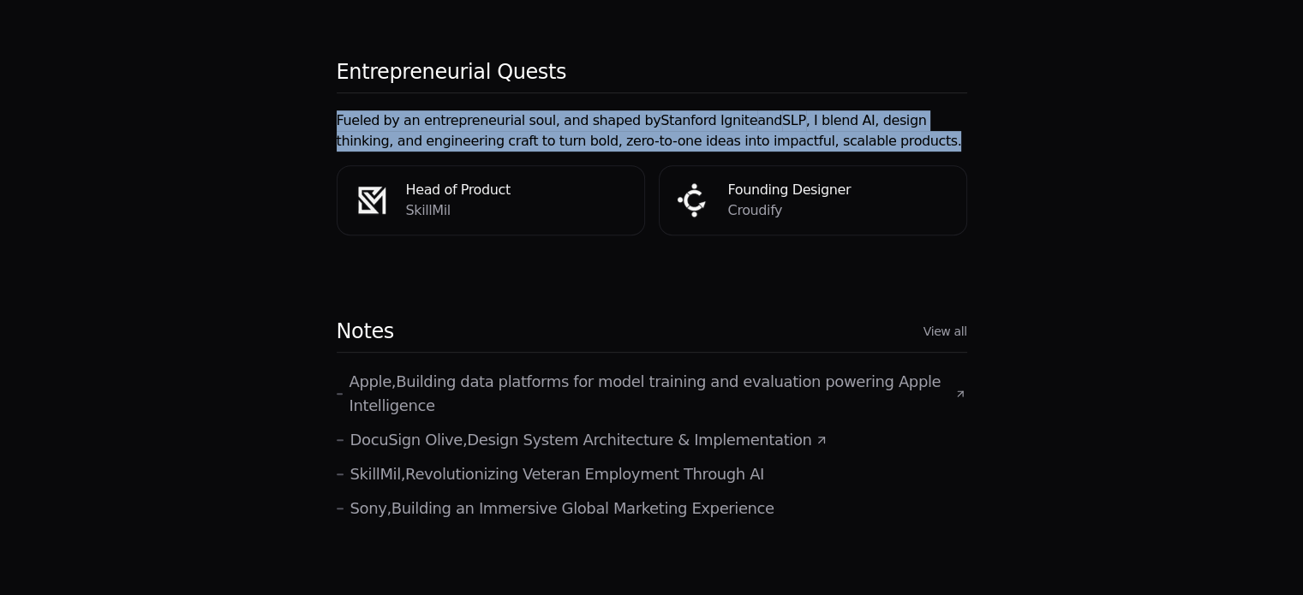
scroll to position [760, 0]
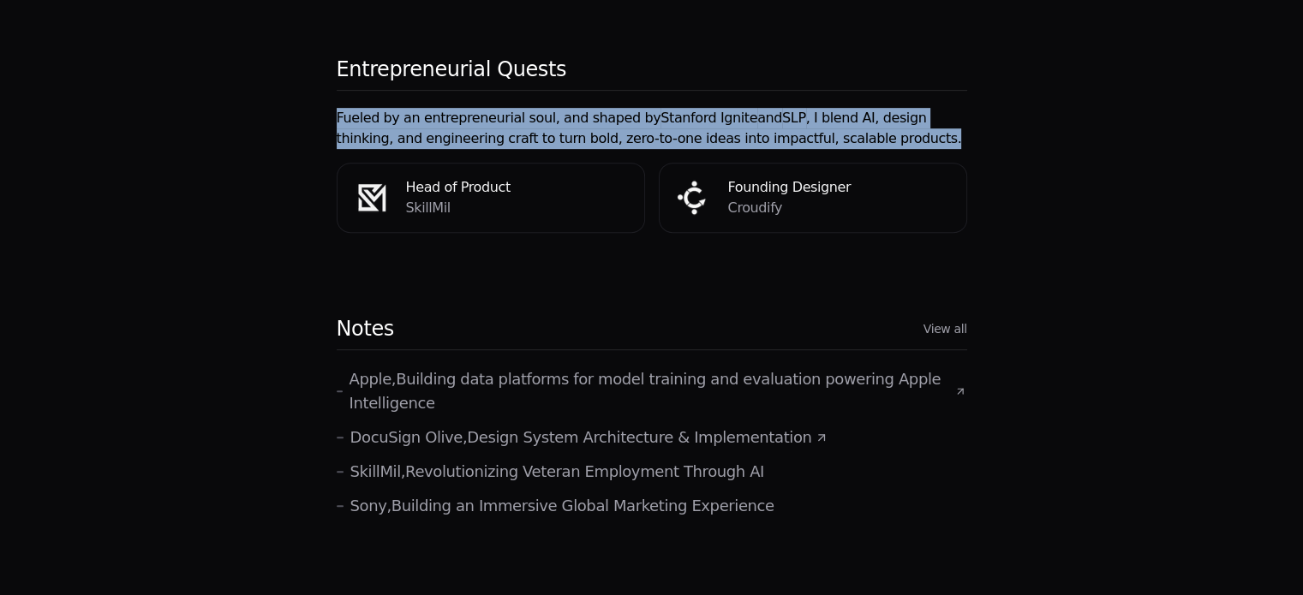
click at [474, 177] on h4 "Head of Product" at bounding box center [518, 187] width 224 height 21
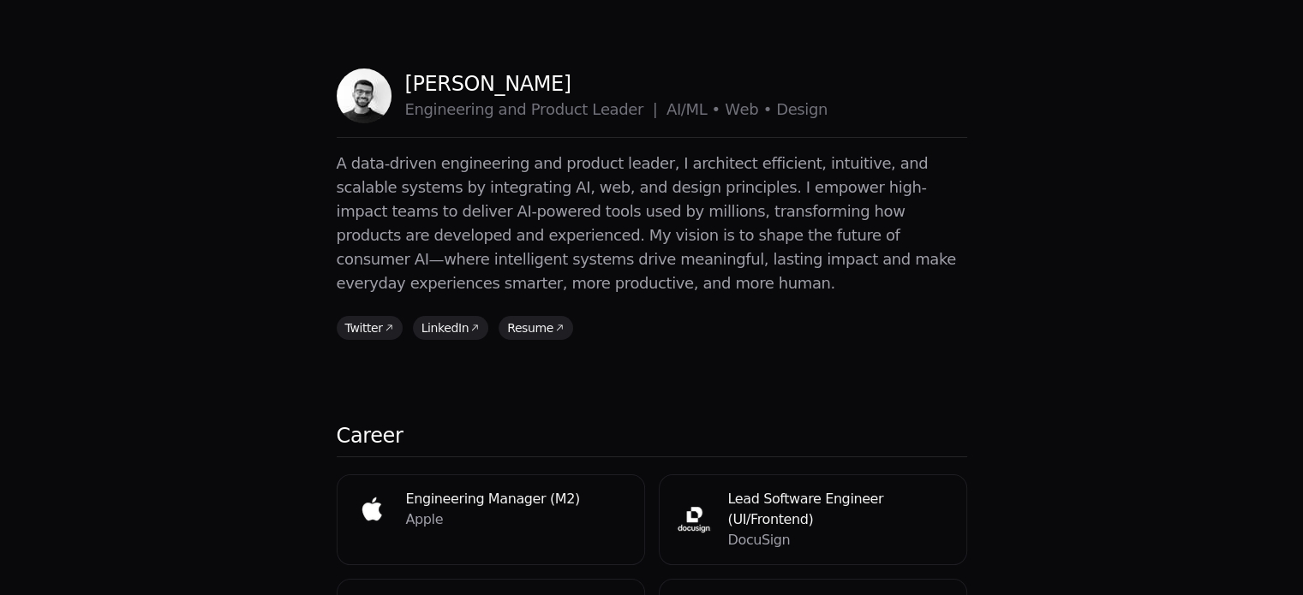
scroll to position [27, 0]
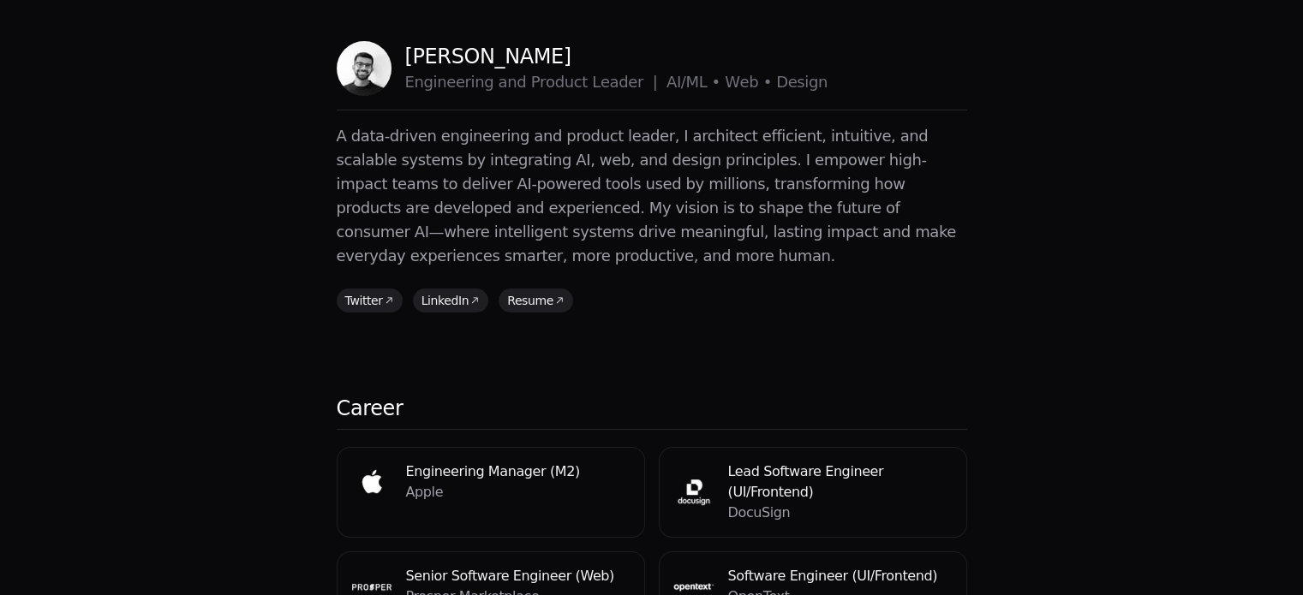
click at [593, 199] on p "A data-driven engineering and product leader, I architect efficient, intuitive,…" at bounding box center [652, 196] width 630 height 144
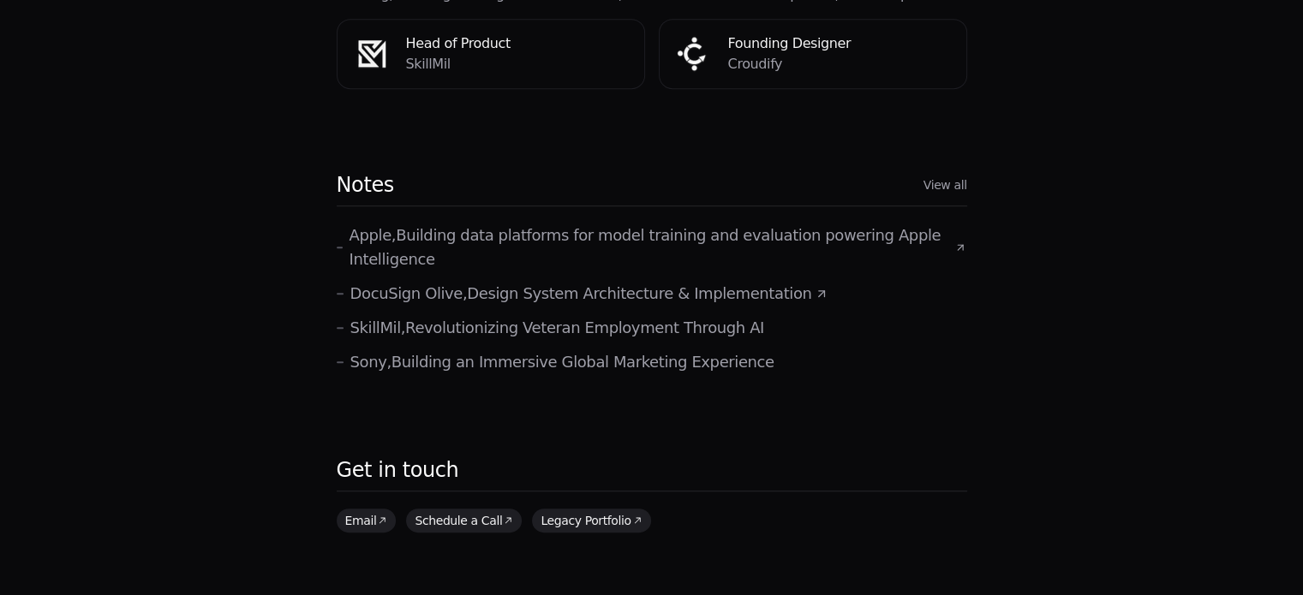
scroll to position [929, 0]
